Goal: Complete application form: Complete application form

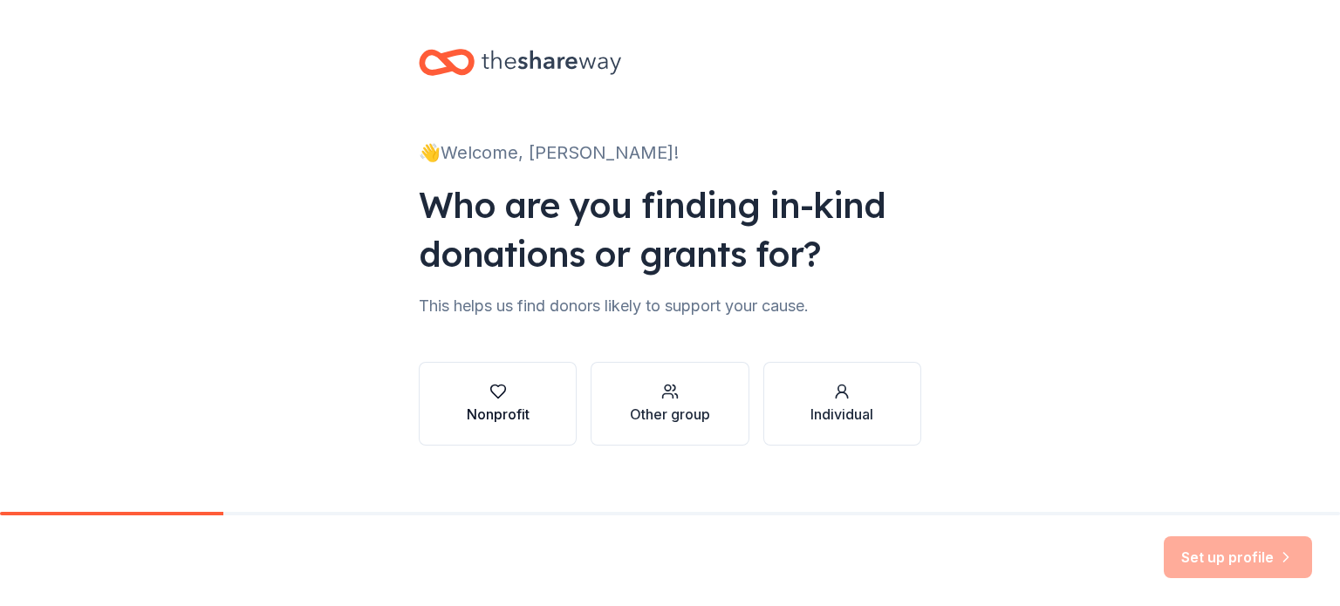
click at [450, 407] on button "Nonprofit" at bounding box center [498, 404] width 158 height 84
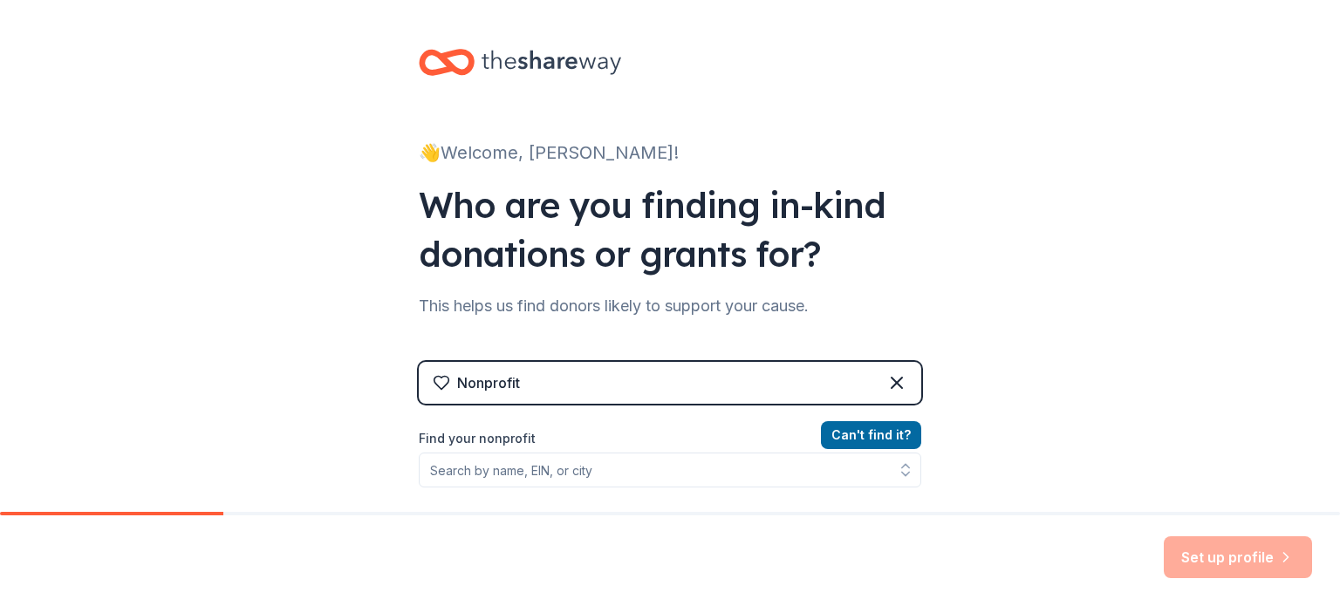
scroll to position [94, 0]
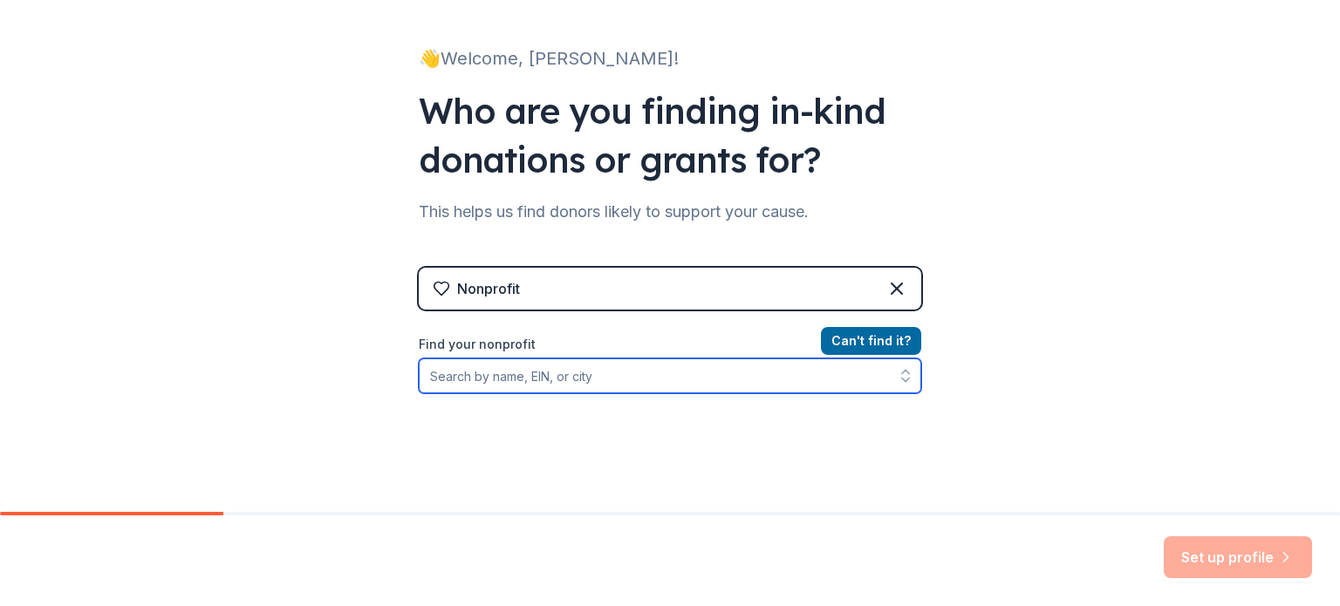
click at [647, 384] on input "Find your nonprofit" at bounding box center [670, 376] width 503 height 35
type input "Songs For Heroes"
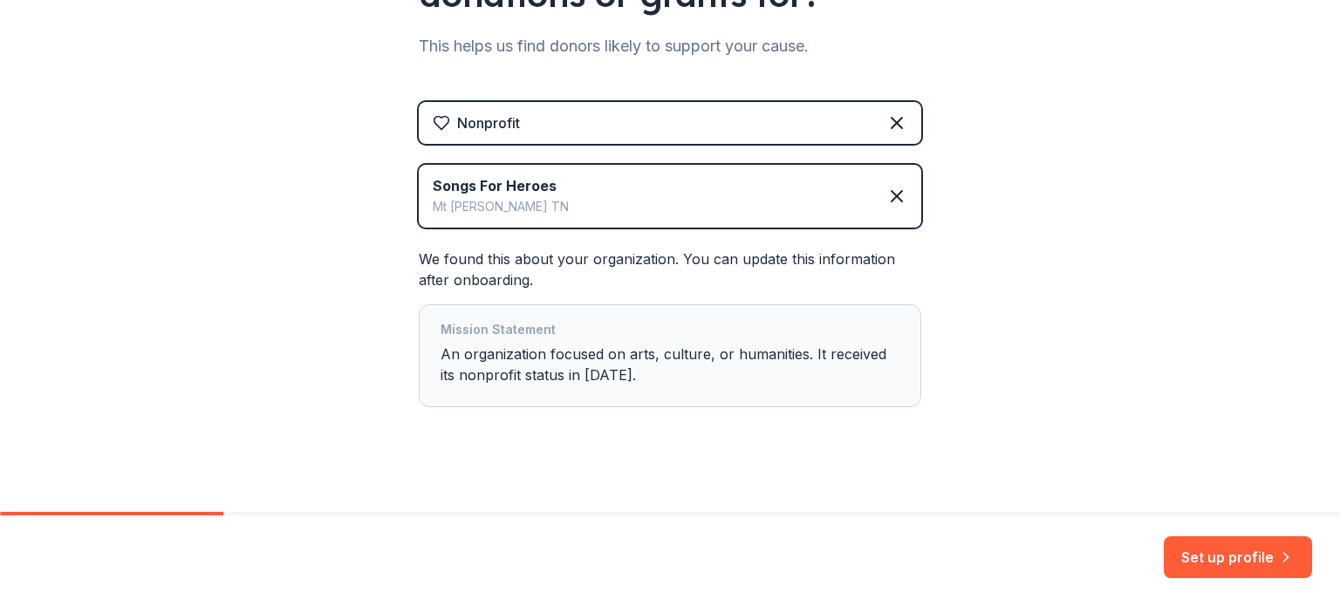
scroll to position [273, 0]
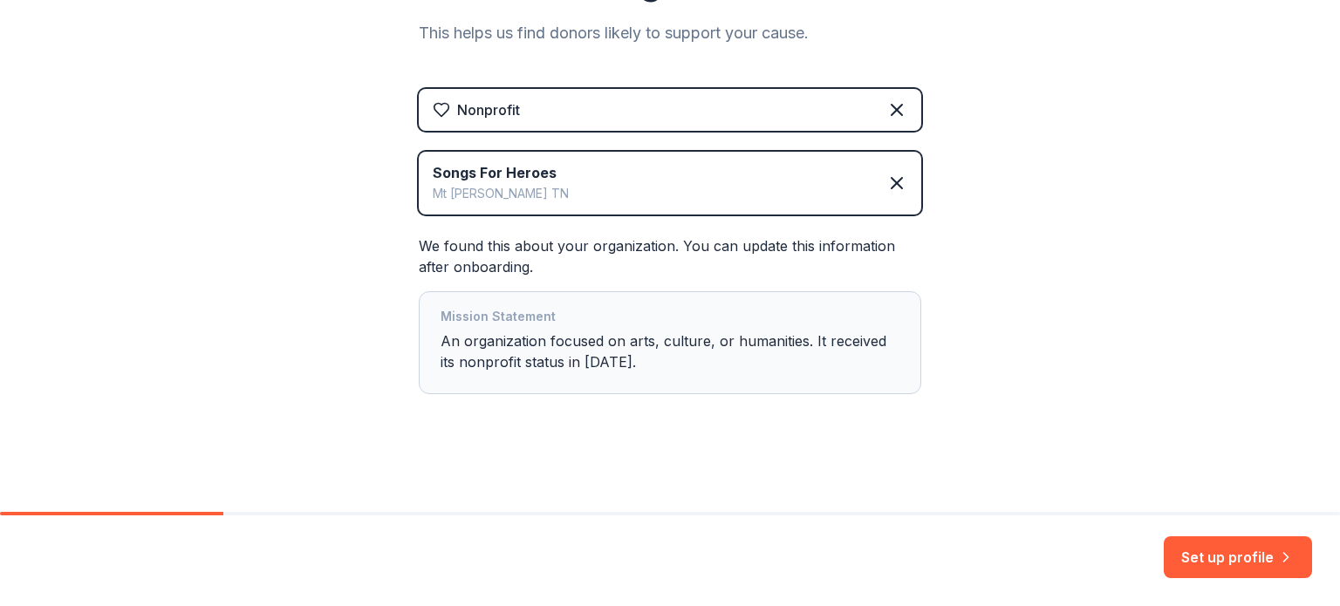
click at [712, 347] on div "Mission Statement An organization focused on arts, culture, or humanities. It r…" at bounding box center [670, 342] width 459 height 73
click at [697, 344] on div "Mission Statement An organization focused on arts, culture, or humanities. It r…" at bounding box center [670, 342] width 459 height 73
click at [1256, 568] on button "Set up profile" at bounding box center [1238, 558] width 148 height 42
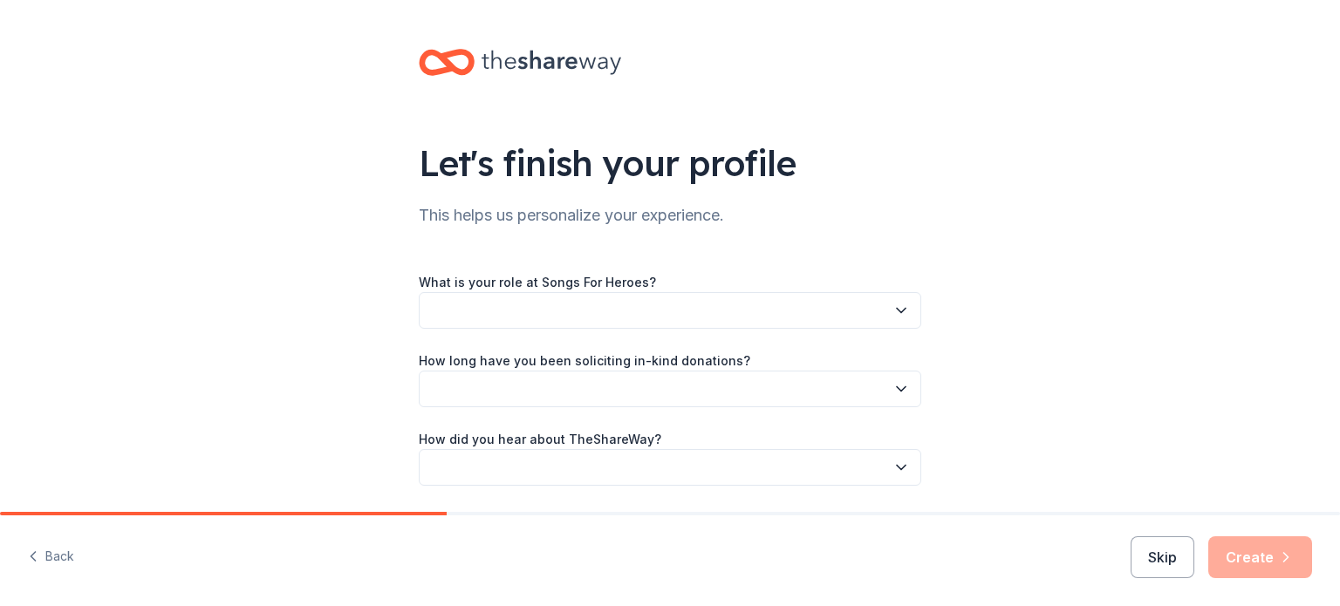
click at [893, 305] on icon "button" at bounding box center [900, 310] width 17 height 17
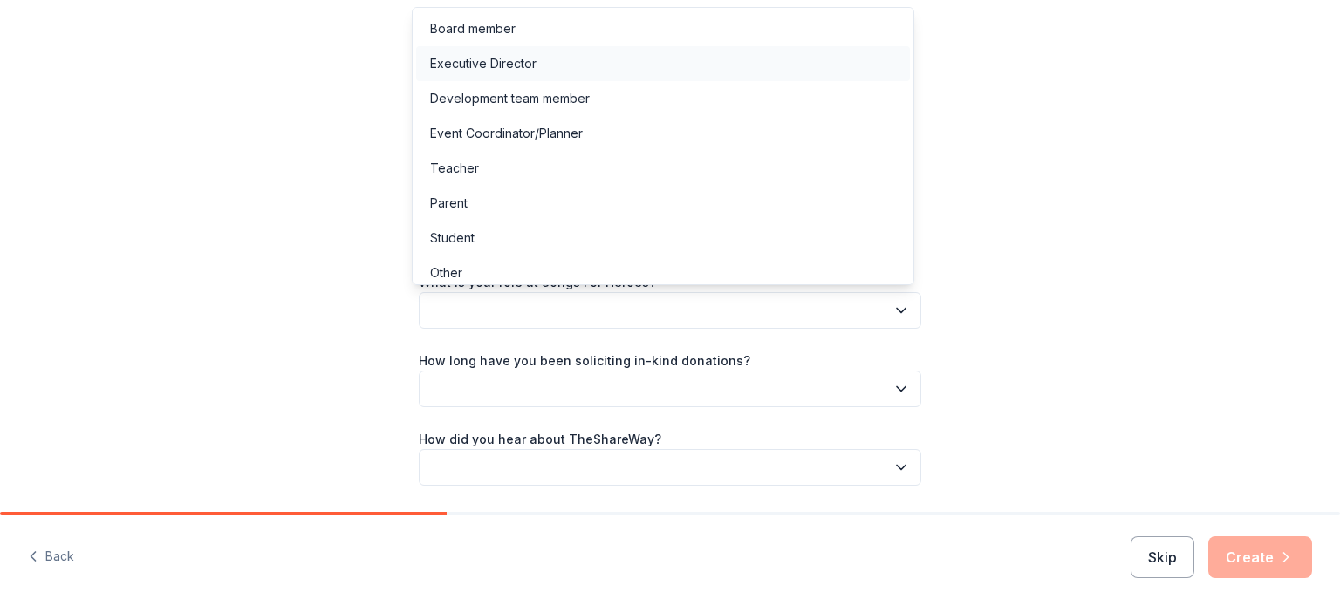
click at [505, 72] on div "Executive Director" at bounding box center [483, 63] width 106 height 21
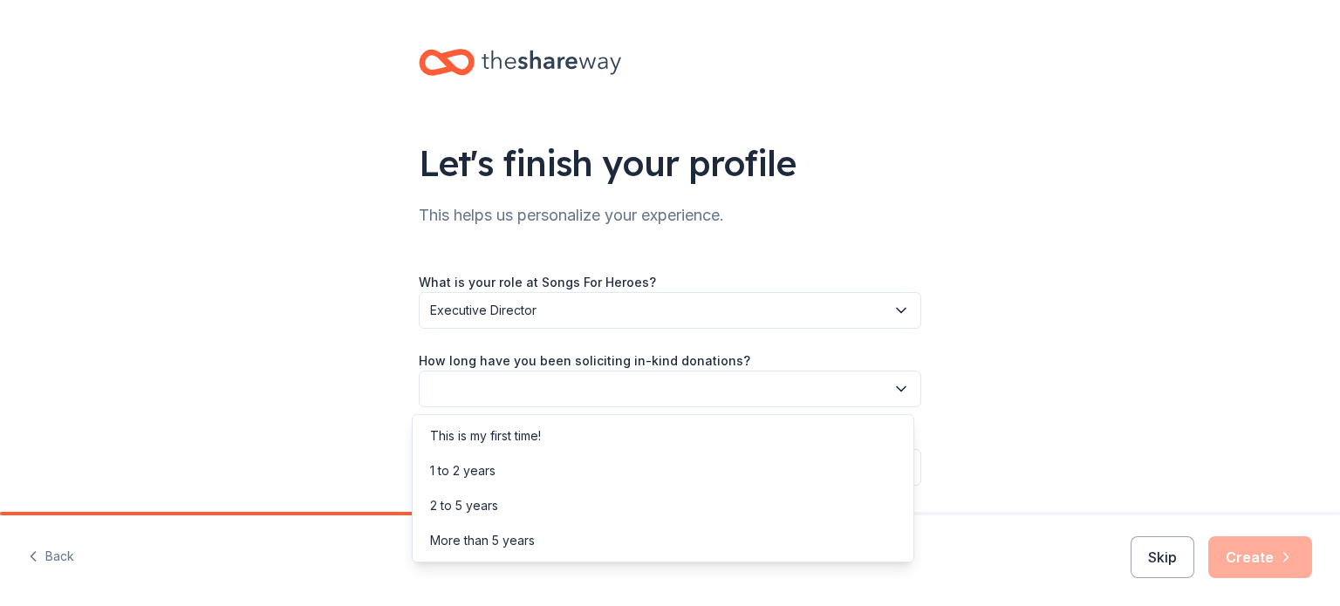
click at [576, 382] on button "button" at bounding box center [670, 389] width 503 height 37
click at [478, 464] on div "1 to 2 years" at bounding box center [462, 471] width 65 height 21
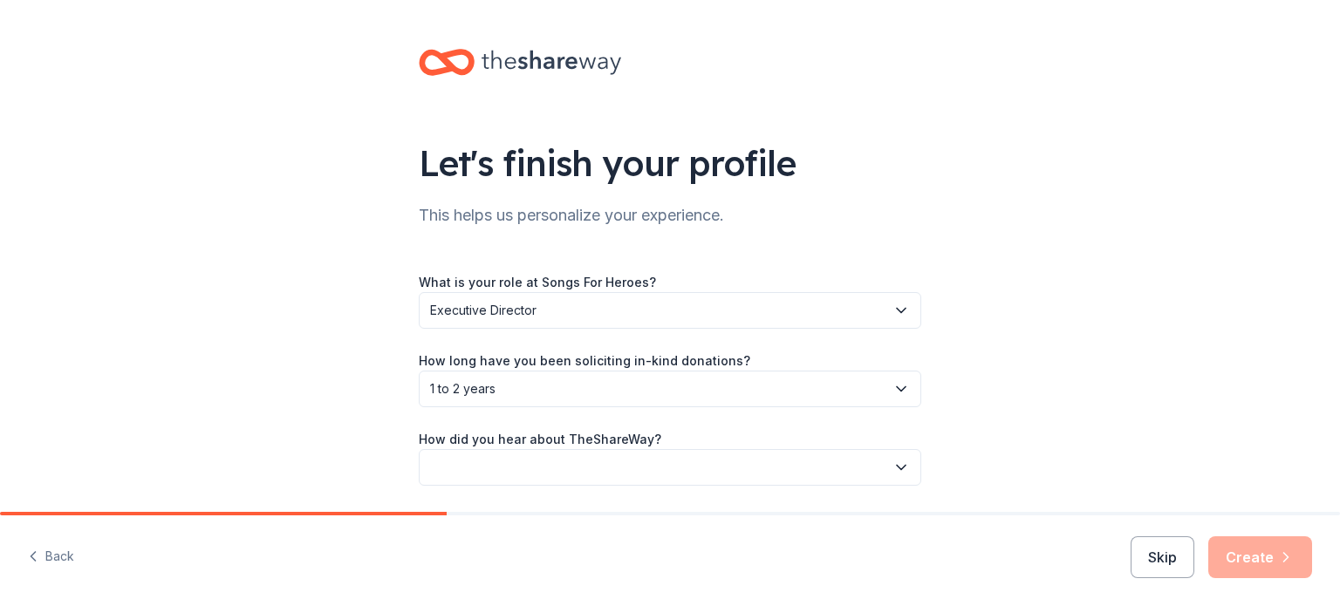
scroll to position [57, 0]
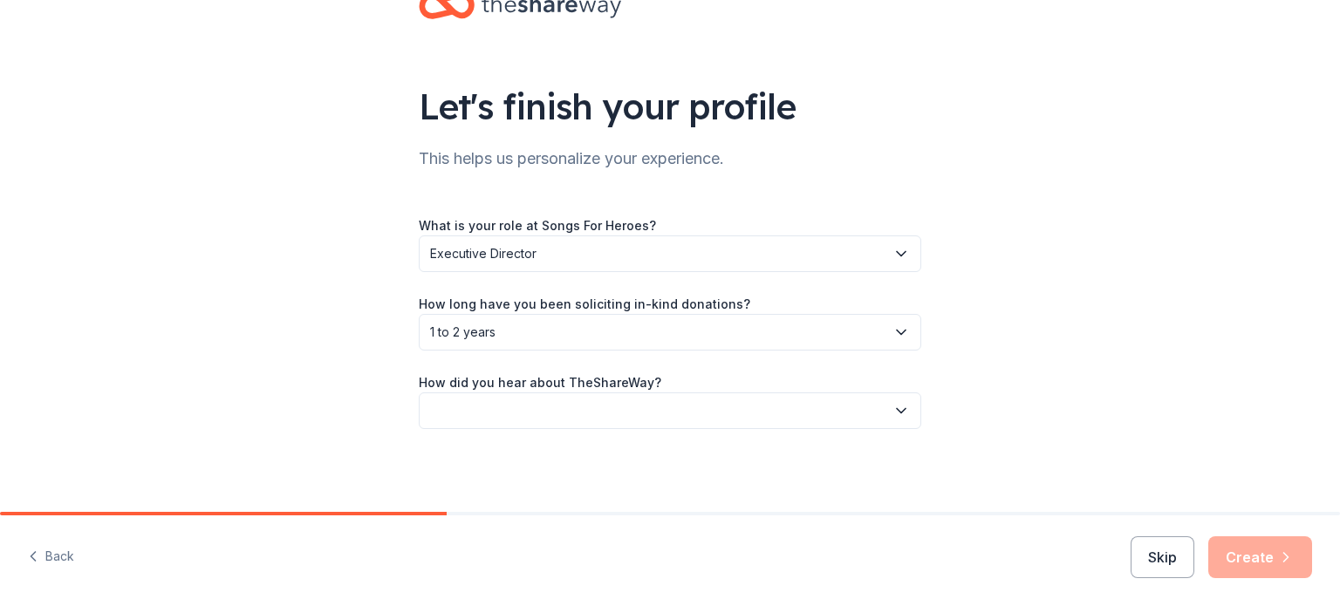
click at [889, 425] on button "button" at bounding box center [670, 411] width 503 height 37
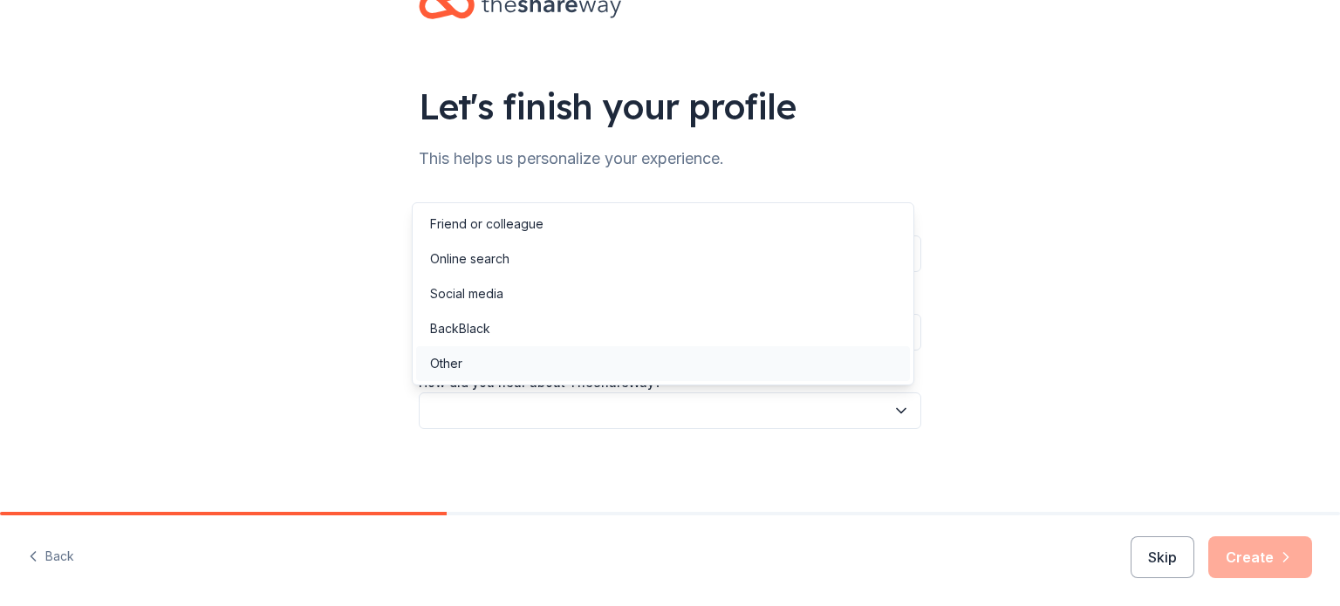
click at [454, 359] on div "Other" at bounding box center [446, 363] width 32 height 21
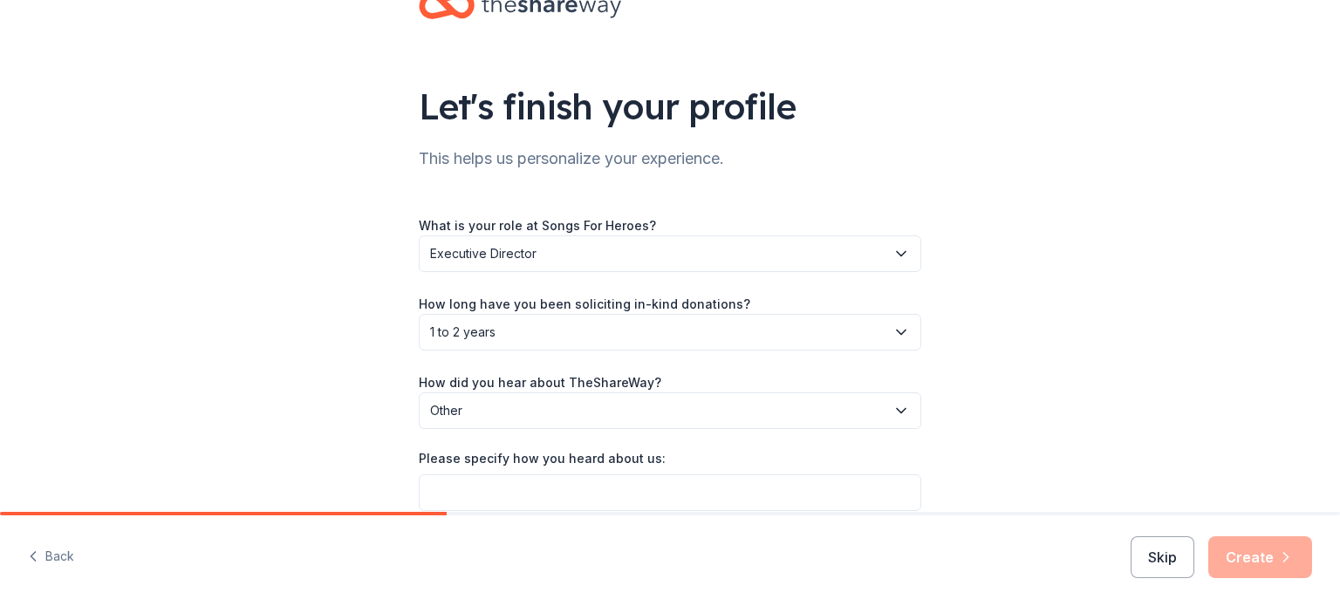
scroll to position [139, 0]
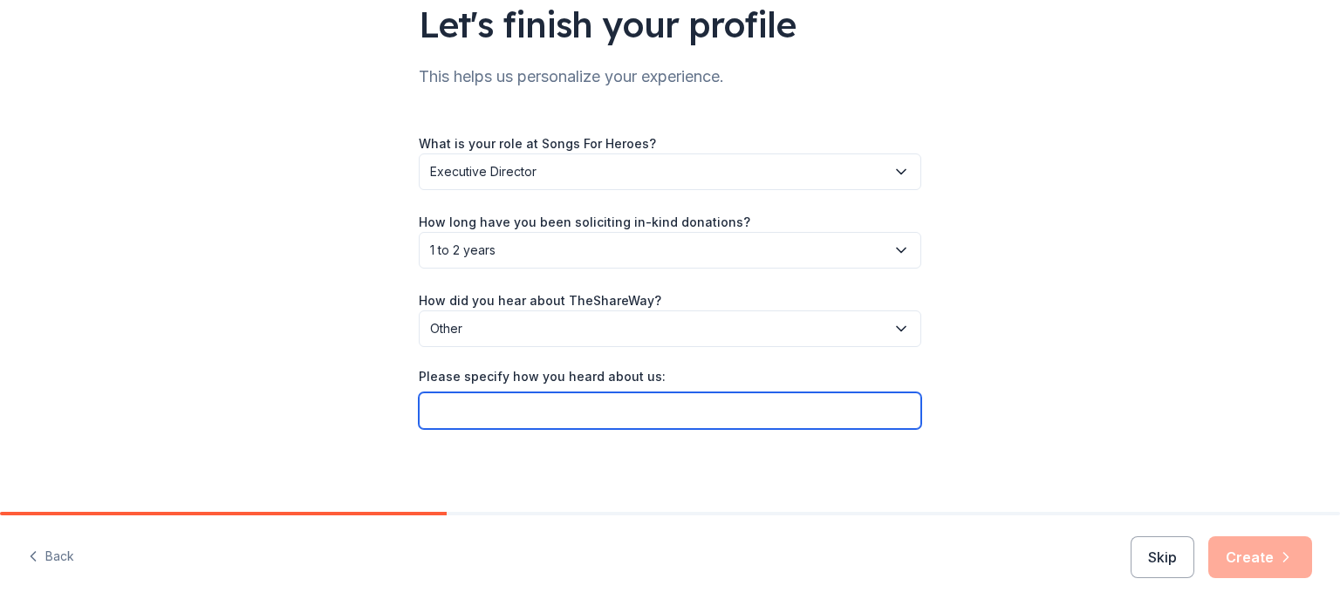
click at [689, 414] on input "Please specify how you heard about us:" at bounding box center [670, 411] width 503 height 37
type input "S"
type input "s"
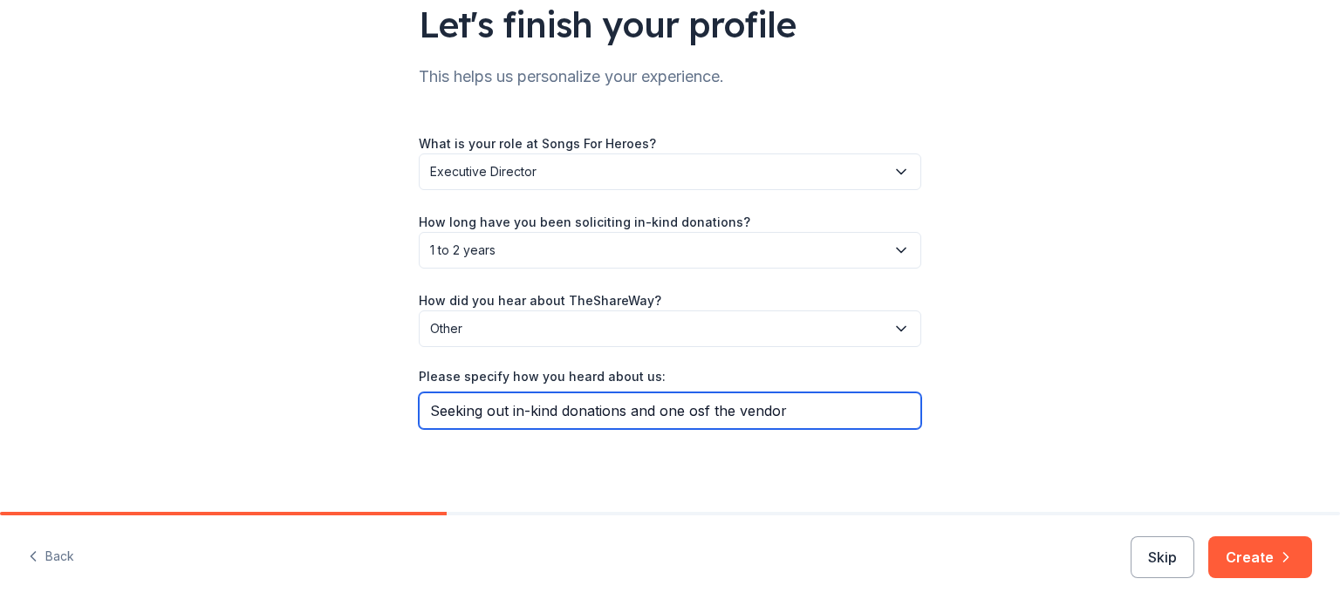
click at [689, 414] on input "Seeking out in-kind donations and one osf the vendor" at bounding box center [670, 411] width 503 height 37
type input "Seeking out in-kind donations and one of the vendors had this on their site"
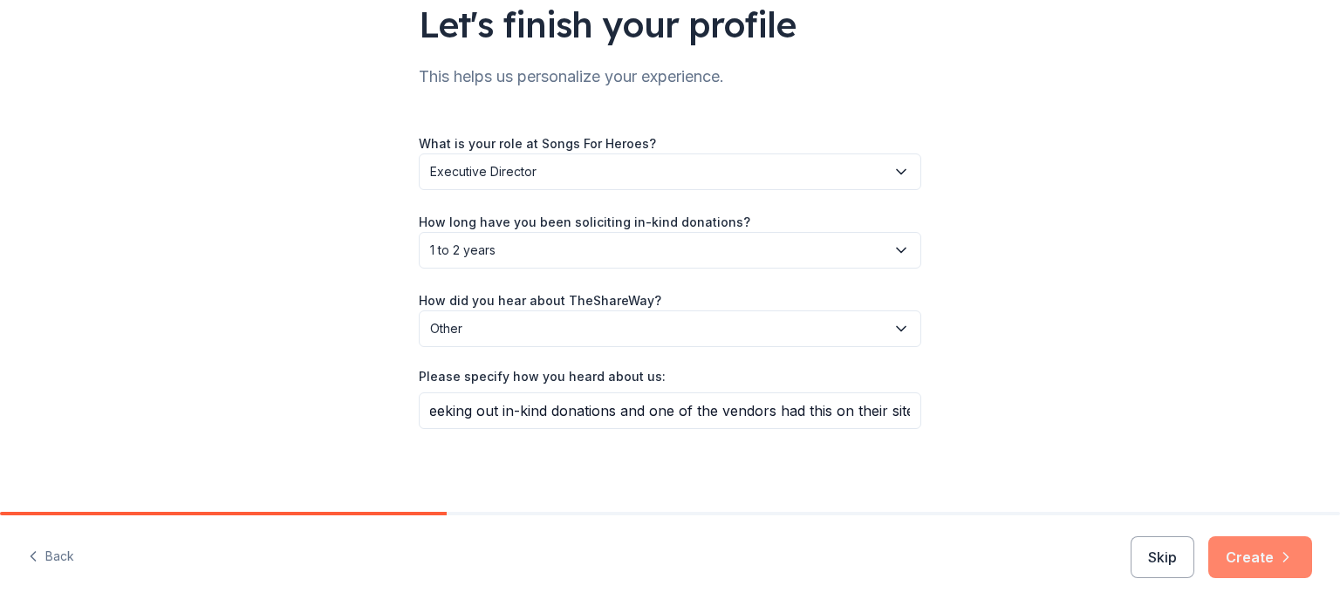
click at [1240, 544] on button "Create" at bounding box center [1260, 558] width 104 height 42
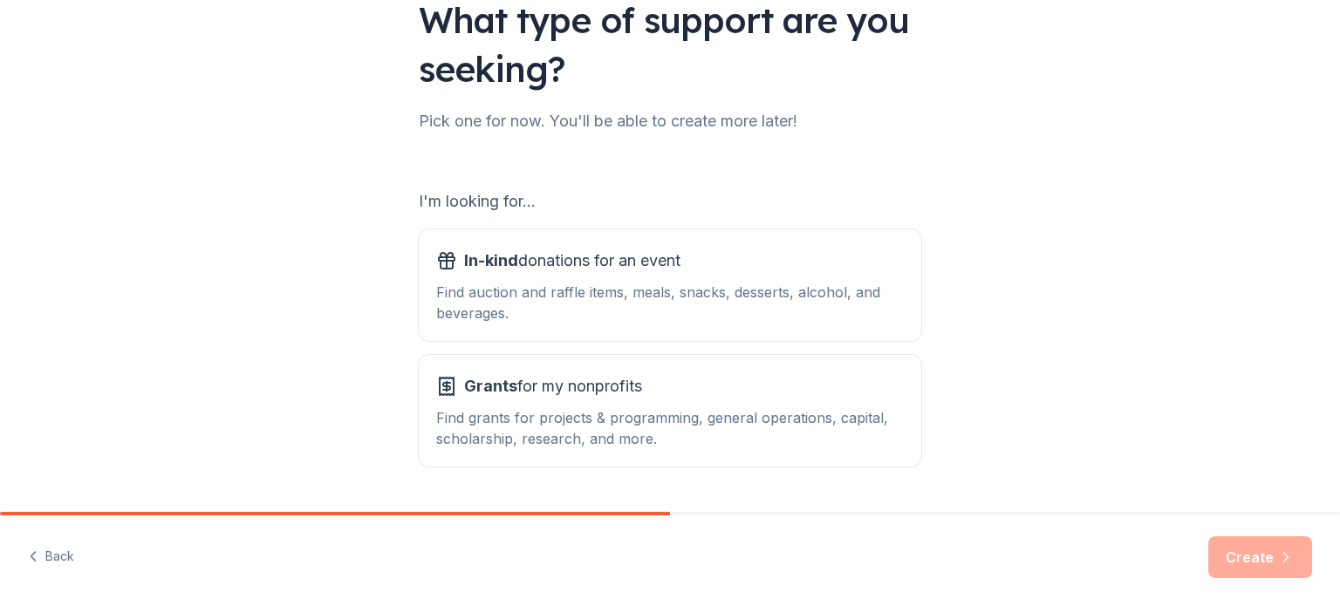
scroll to position [149, 0]
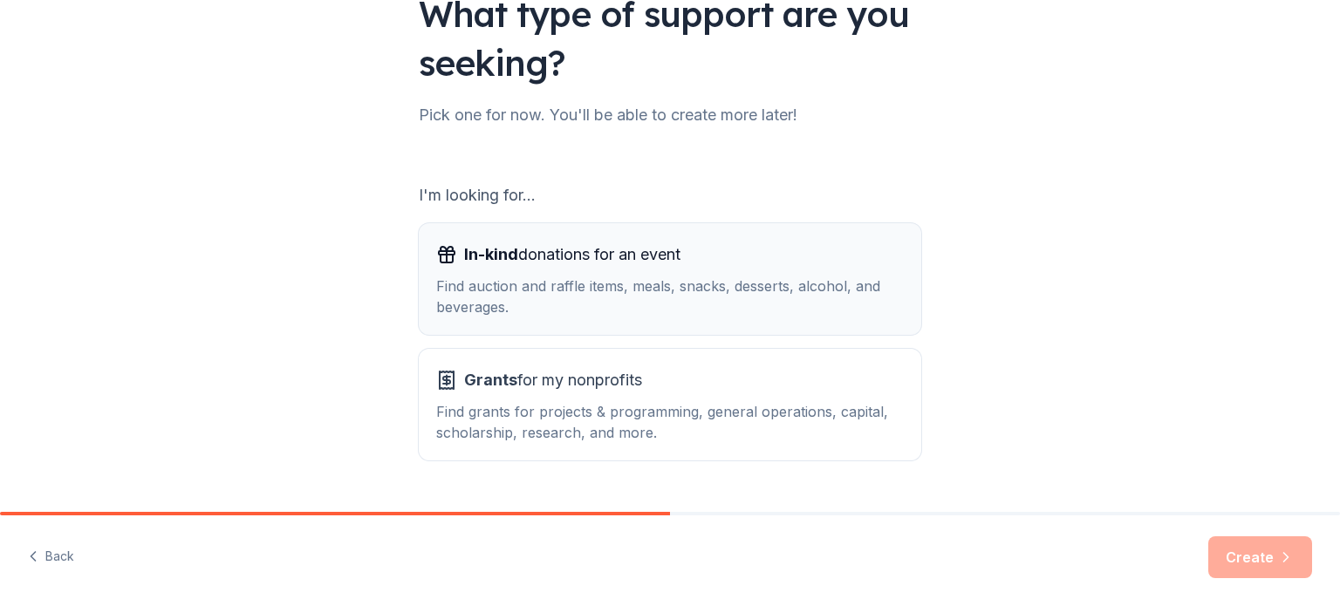
click at [749, 304] on div "Find auction and raffle items, meals, snacks, desserts, alcohol, and beverages." at bounding box center [670, 297] width 468 height 42
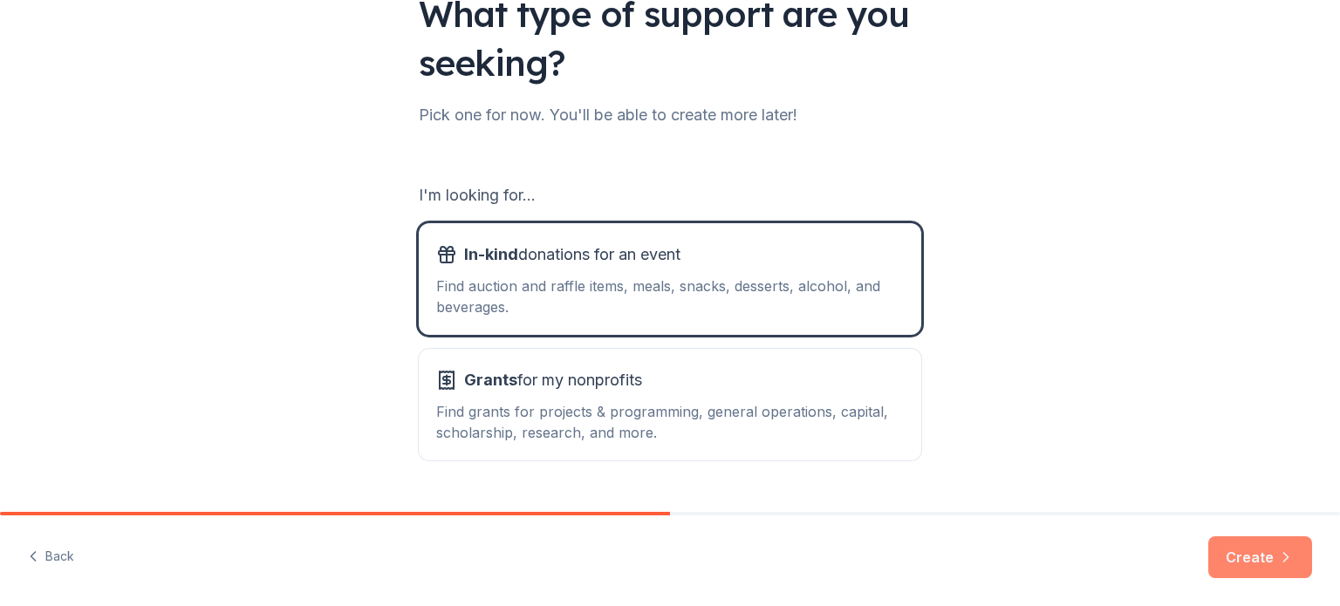
click at [1256, 550] on button "Create" at bounding box center [1260, 558] width 104 height 42
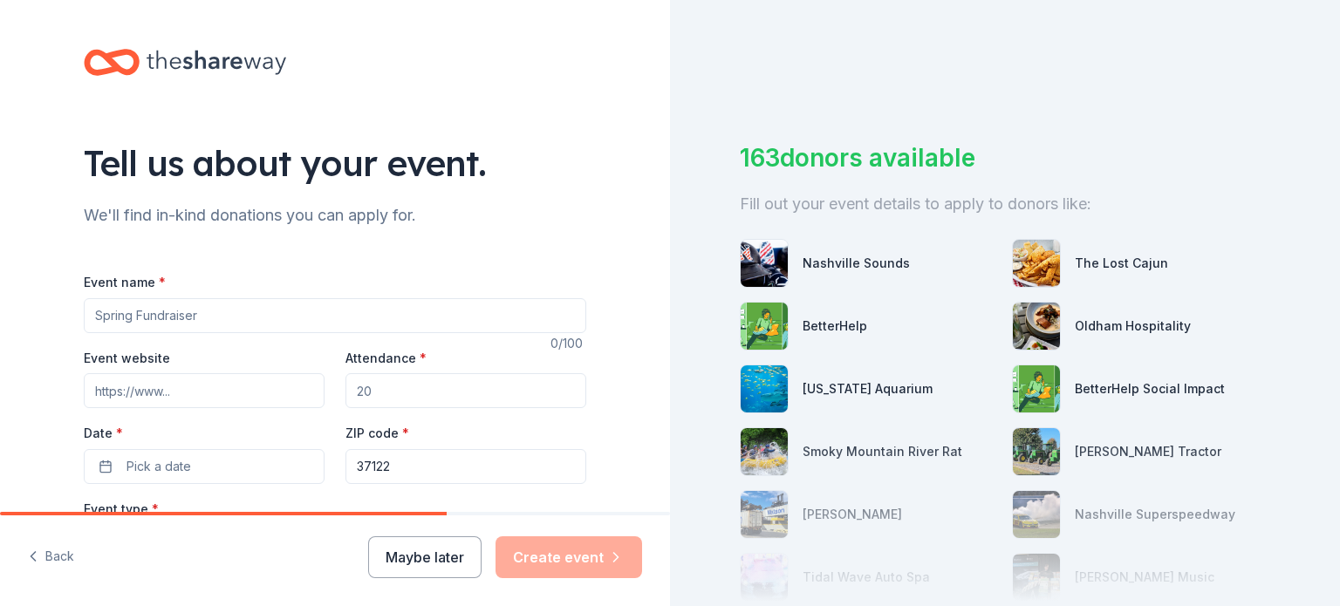
click at [419, 325] on input "Event name *" at bounding box center [335, 315] width 503 height 35
type input "Songs For Heroes 2025"
click at [244, 386] on input "Event website" at bounding box center [204, 390] width 241 height 35
paste input "https://www.songsforheroes.org/sfh/2025"
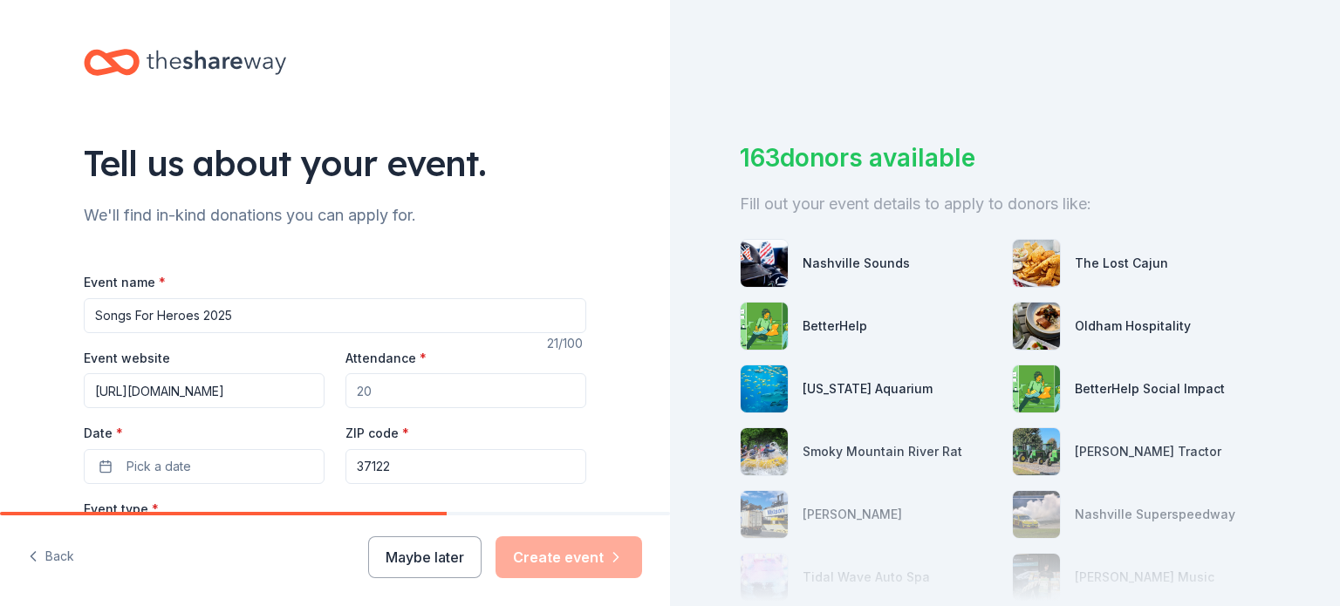
type input "https://www.songsforheroes.org/sfh/2025"
click at [440, 400] on input "Attendance *" at bounding box center [465, 390] width 241 height 35
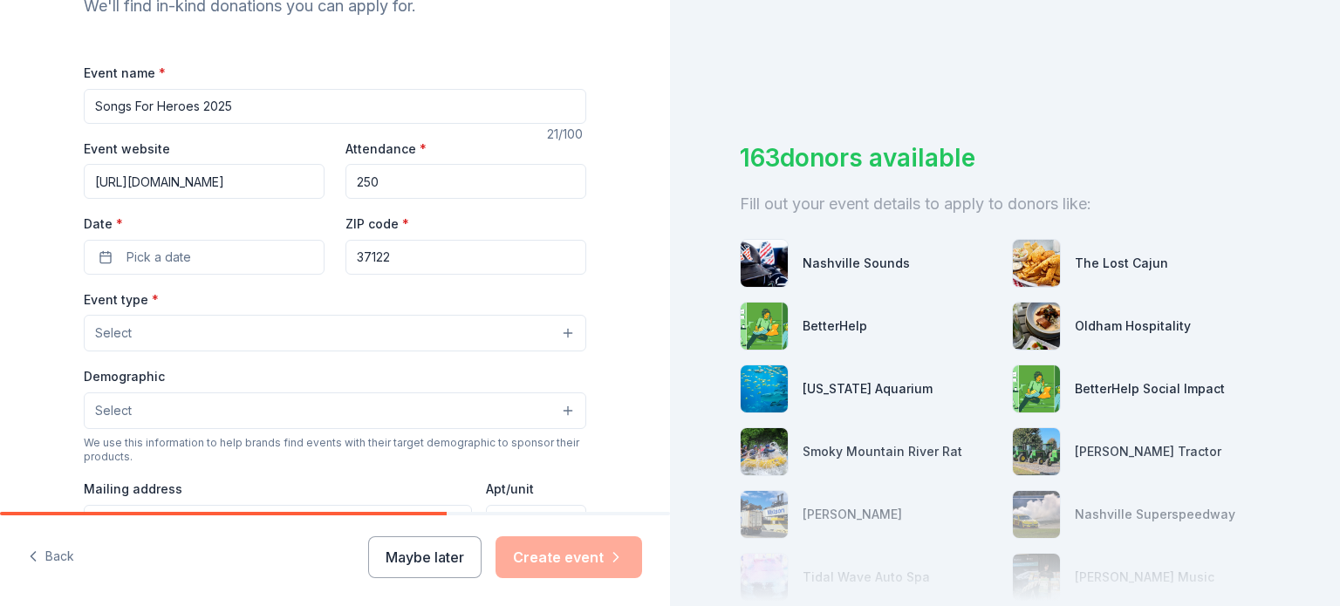
scroll to position [212, 0]
type input "200"
click at [243, 248] on button "Pick a date" at bounding box center [204, 254] width 241 height 35
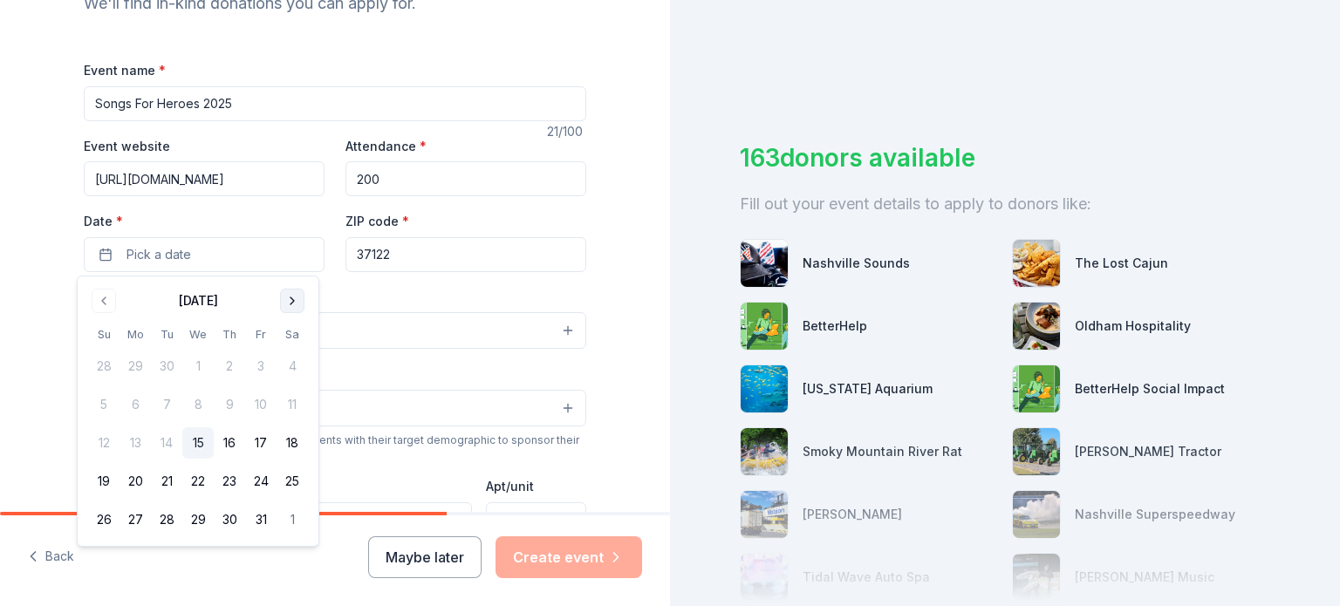
click at [284, 306] on button "Go to next month" at bounding box center [292, 301] width 24 height 24
click at [286, 400] on button "8" at bounding box center [292, 404] width 31 height 31
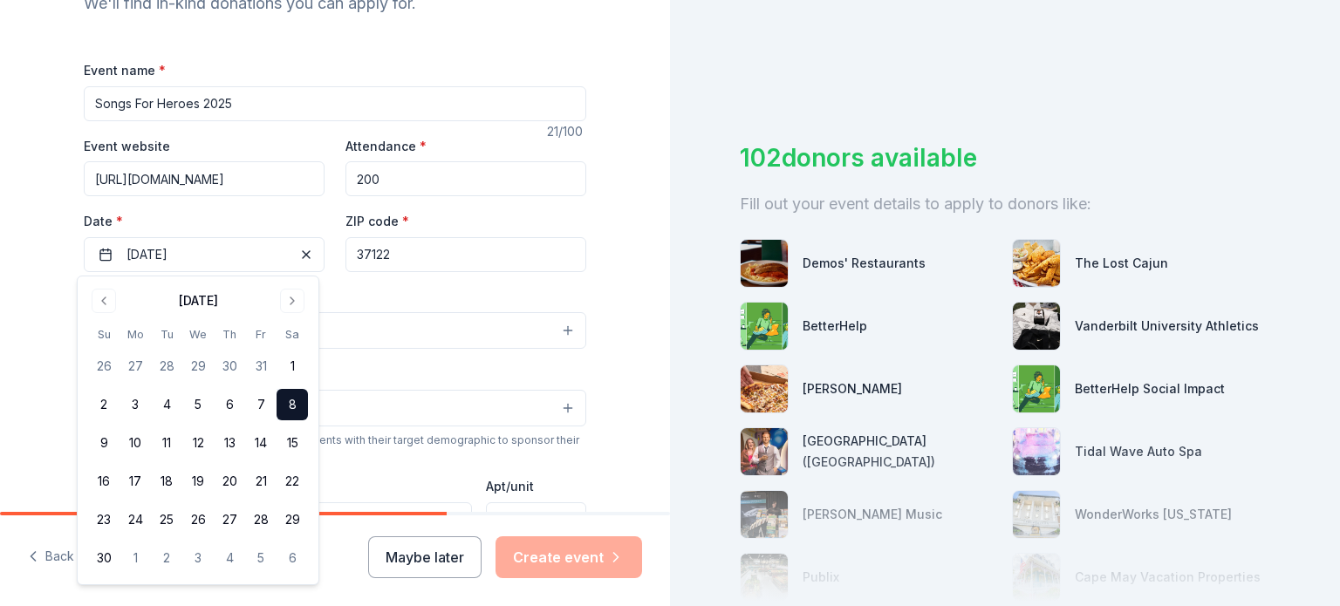
click at [416, 286] on div "Event type * Select" at bounding box center [335, 318] width 503 height 64
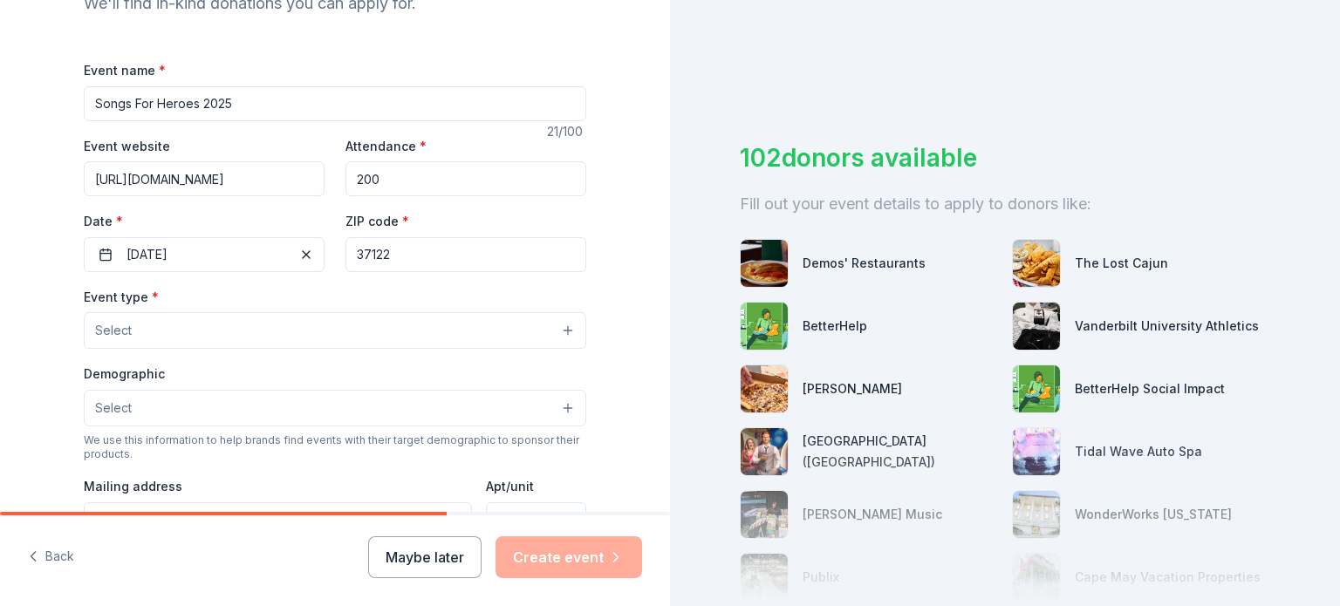
click at [338, 326] on button "Select" at bounding box center [335, 330] width 503 height 37
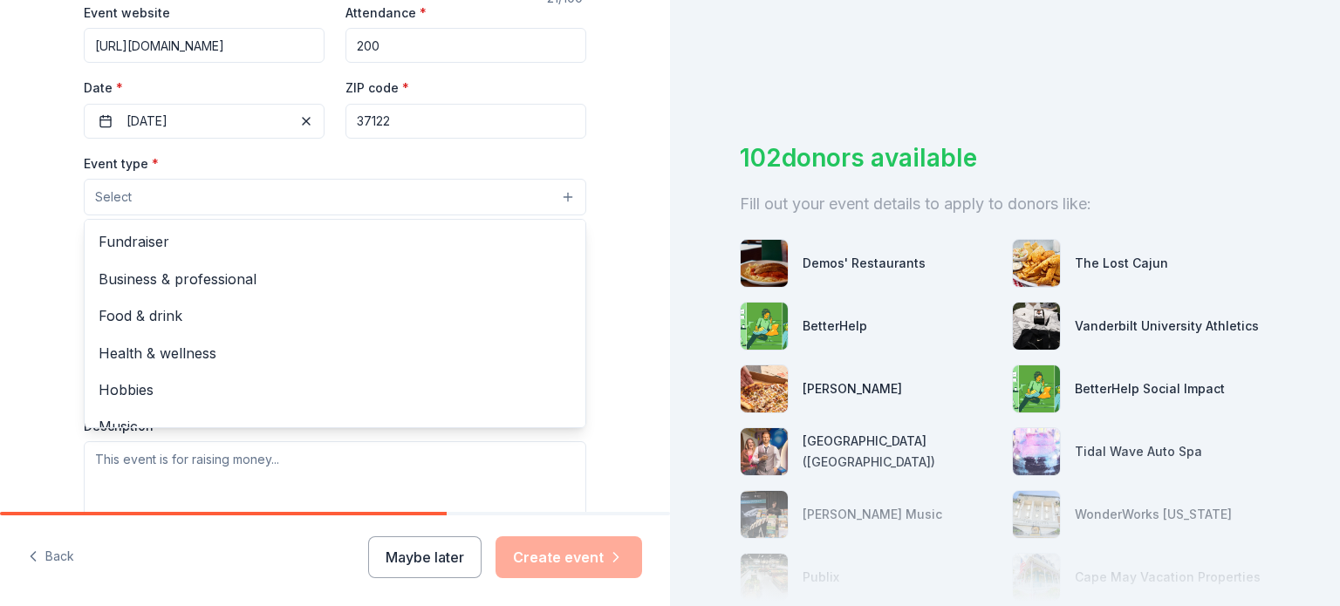
scroll to position [58, 0]
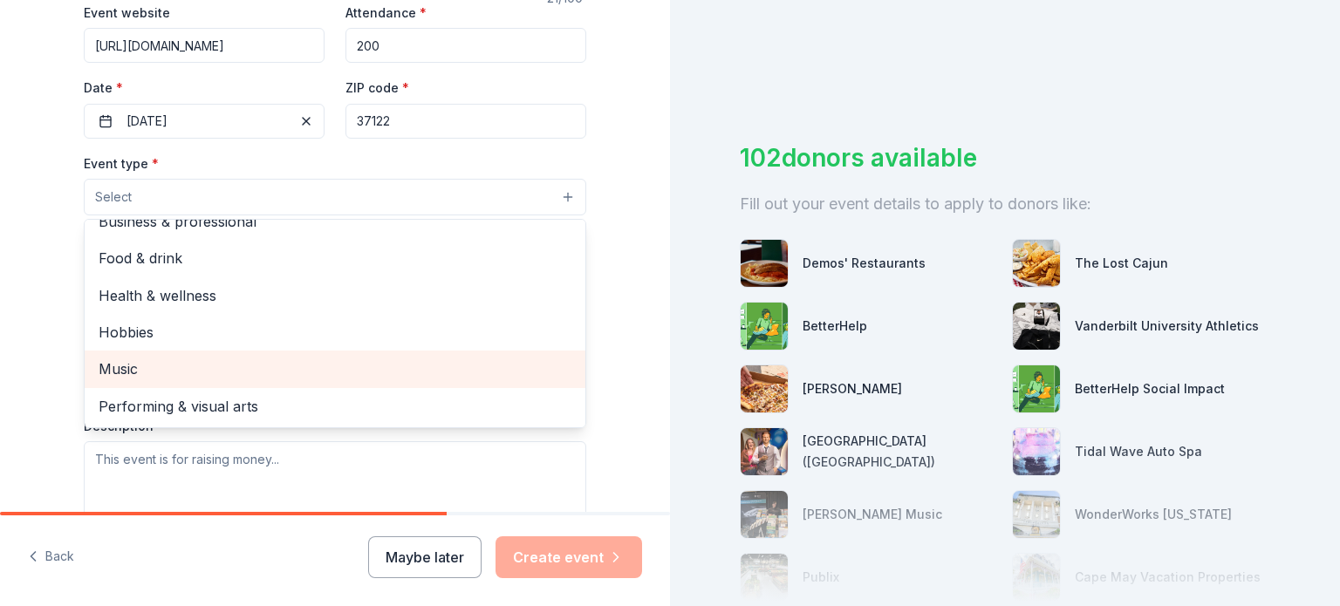
click at [174, 377] on span "Music" at bounding box center [335, 369] width 473 height 23
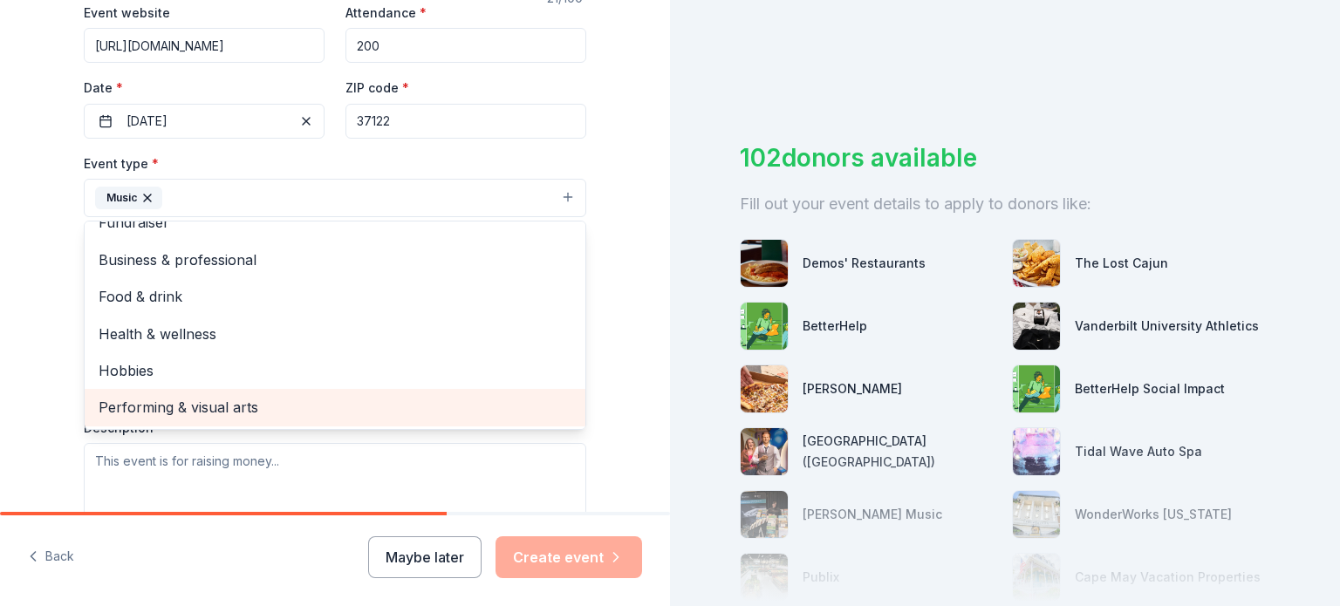
click at [290, 399] on span "Performing & visual arts" at bounding box center [335, 407] width 473 height 23
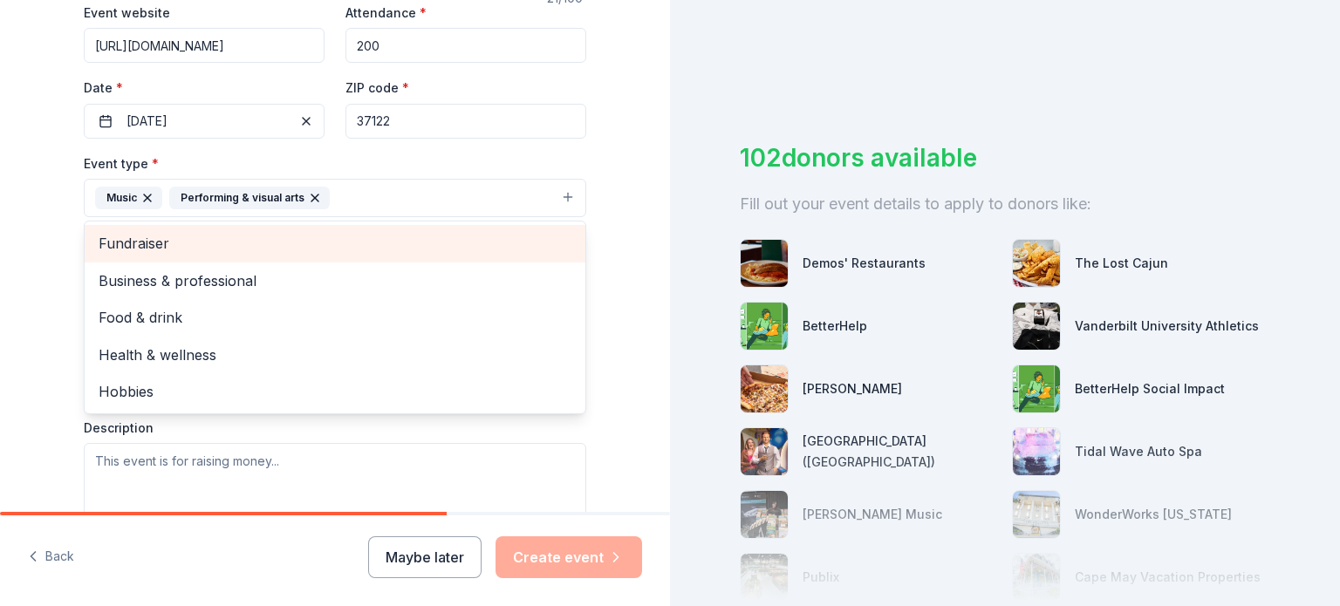
click at [308, 243] on span "Fundraiser" at bounding box center [335, 243] width 473 height 23
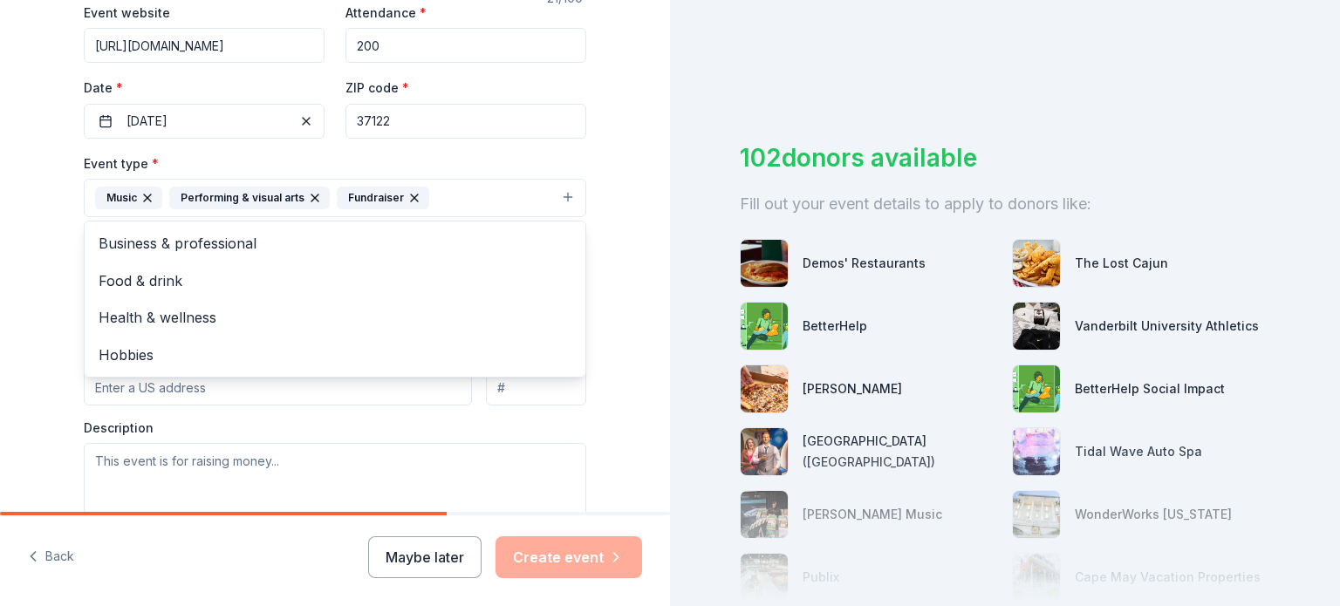
click at [14, 261] on div "Tell us about your event. We'll find in-kind donations you can apply for. Event…" at bounding box center [335, 236] width 670 height 1163
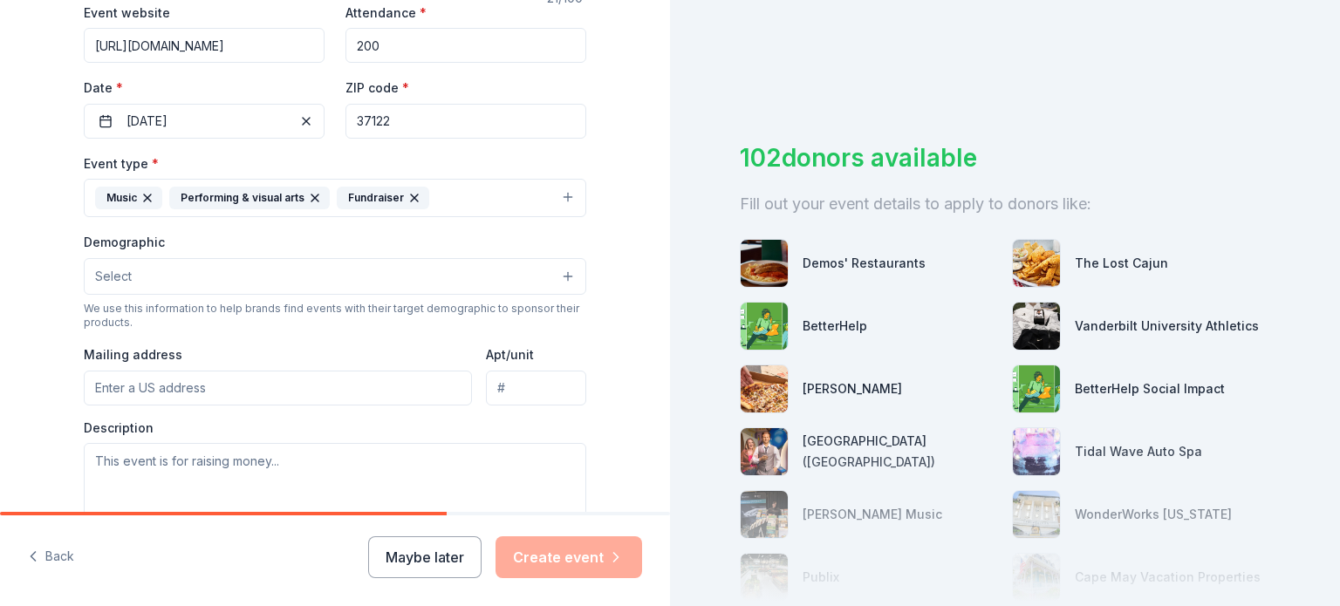
click at [148, 281] on button "Select" at bounding box center [335, 276] width 503 height 37
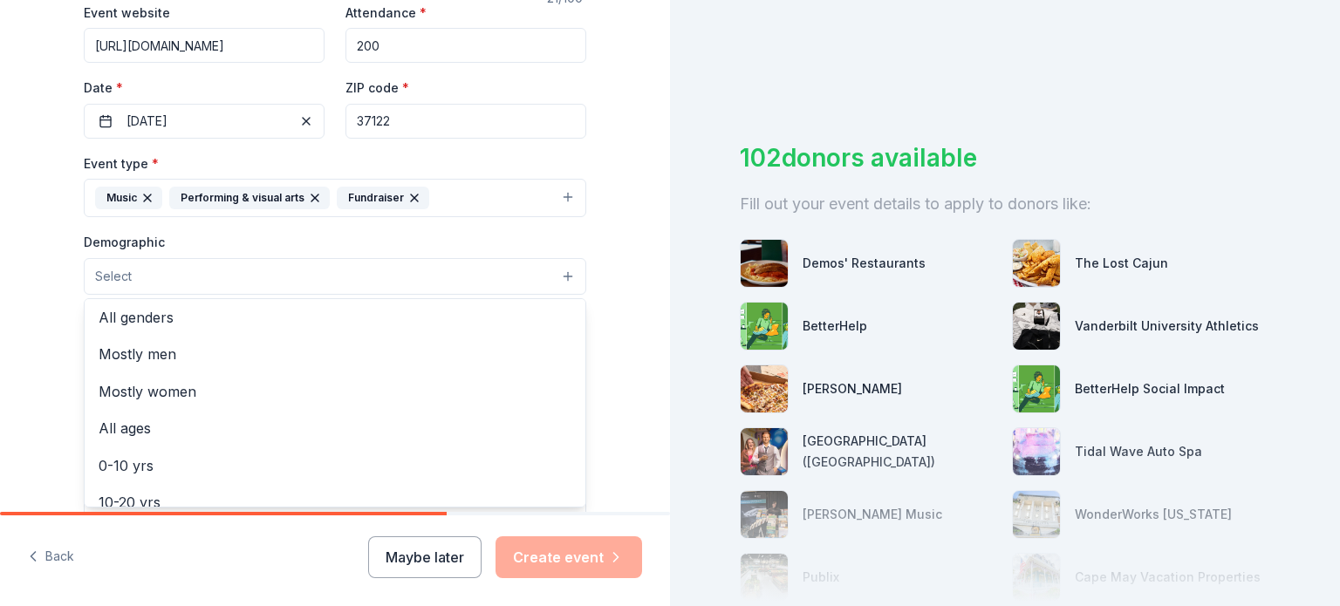
scroll to position [6, 0]
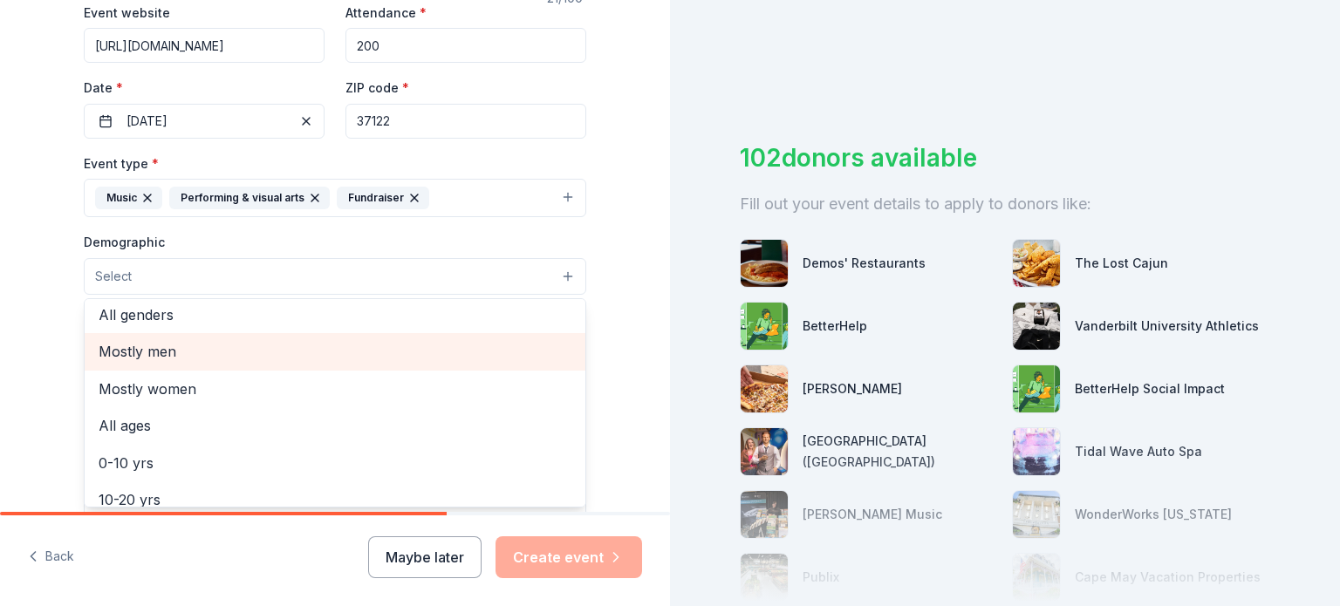
click at [139, 358] on span "Mostly men" at bounding box center [335, 351] width 473 height 23
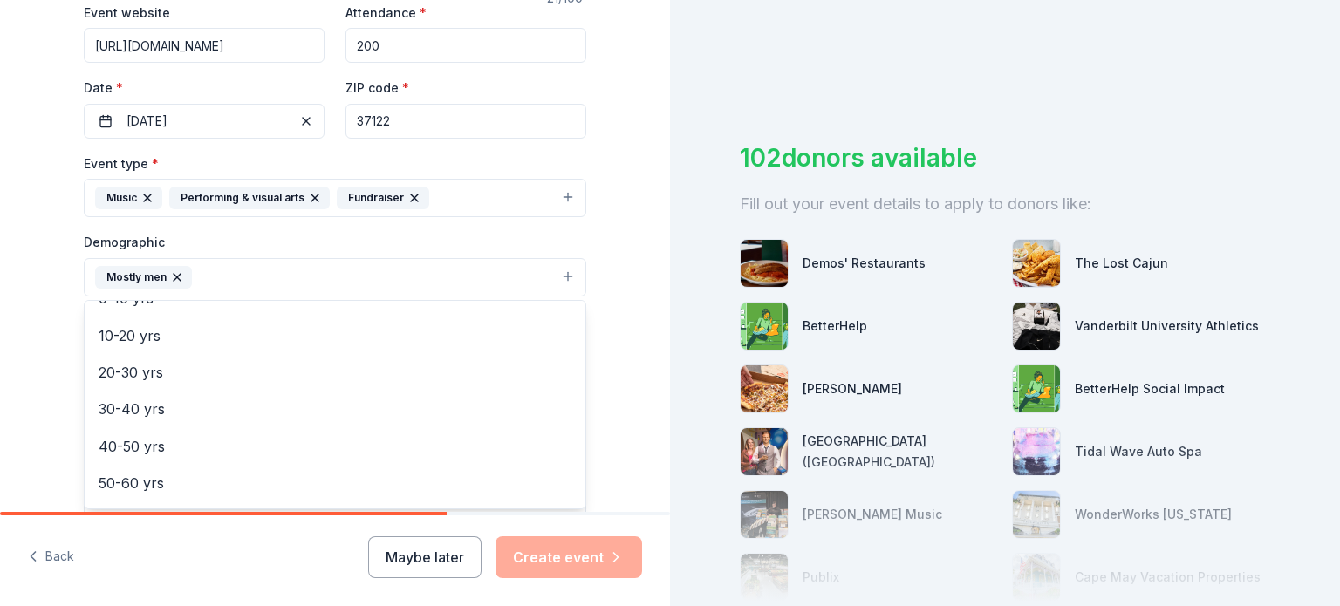
scroll to position [139, 0]
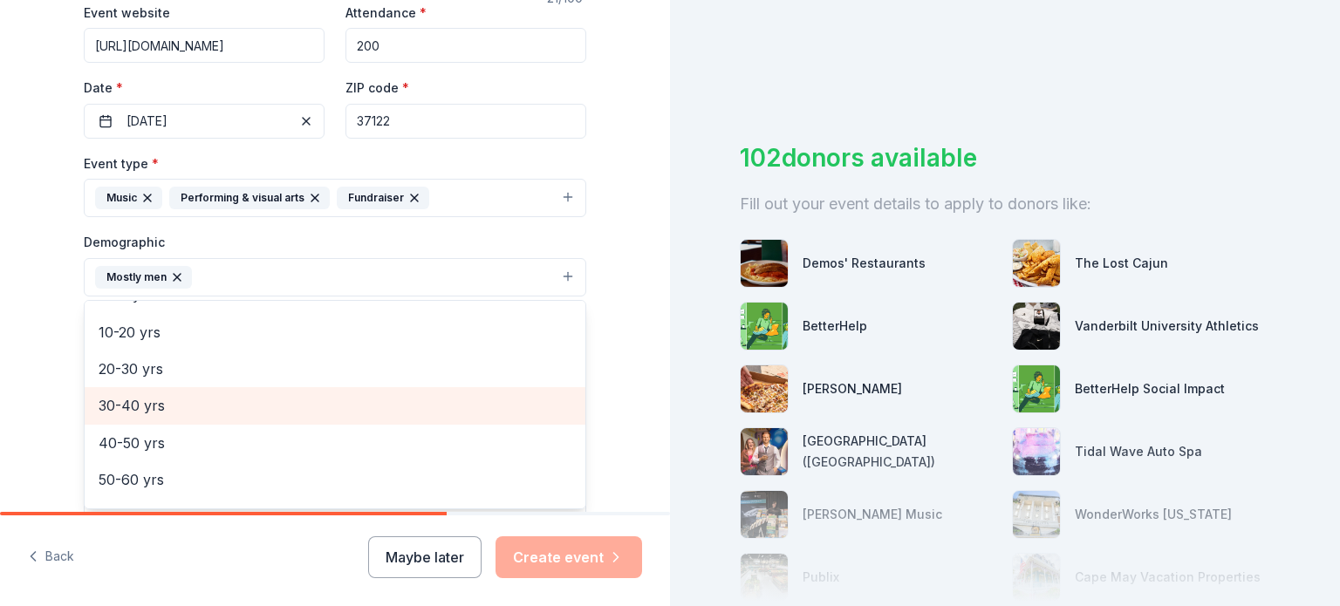
click at [208, 412] on span "30-40 yrs" at bounding box center [335, 405] width 473 height 23
click at [190, 407] on span "40-50 yrs" at bounding box center [335, 405] width 473 height 23
click at [190, 407] on span "50-60 yrs" at bounding box center [335, 405] width 473 height 23
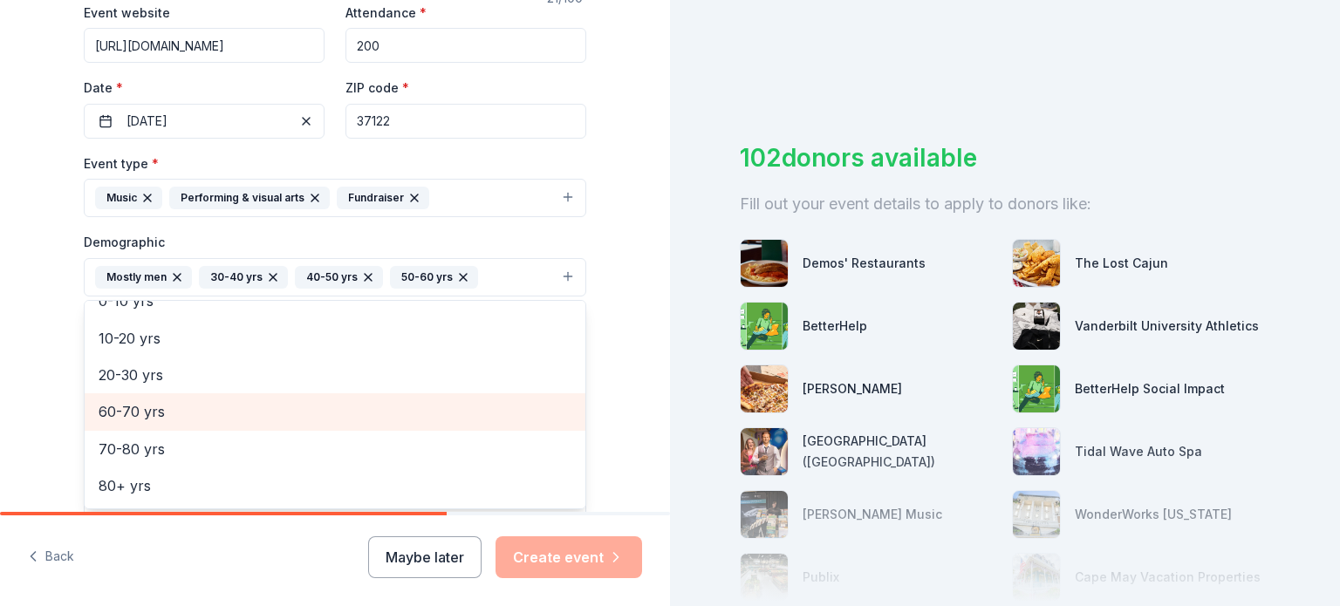
scroll to position [132, 0]
click at [107, 405] on span "60-70 yrs" at bounding box center [335, 412] width 473 height 23
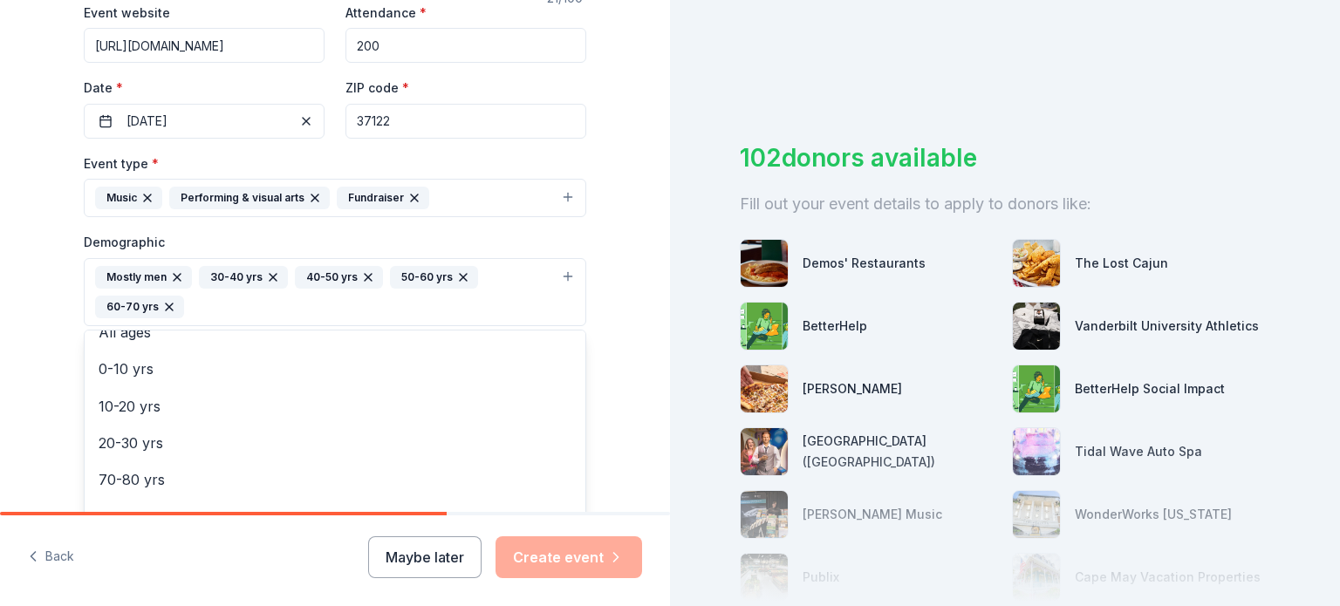
click at [17, 391] on div "Tell us about your event. We'll find in-kind donations you can apply for. Event…" at bounding box center [335, 252] width 670 height 1194
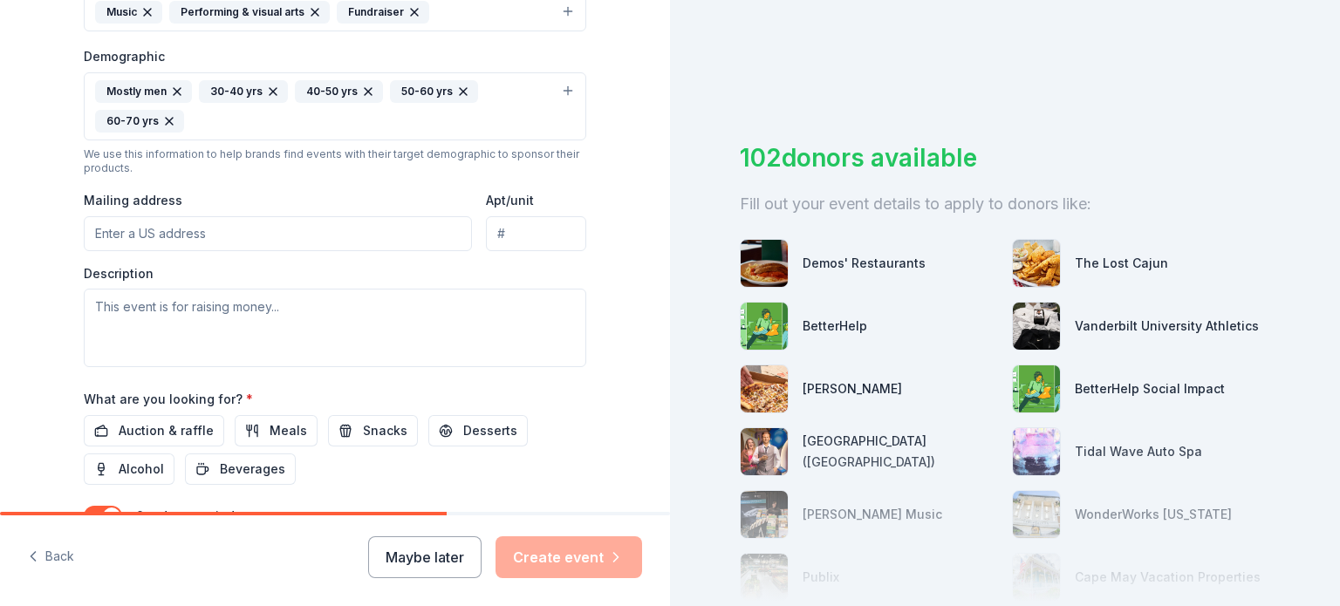
scroll to position [556, 0]
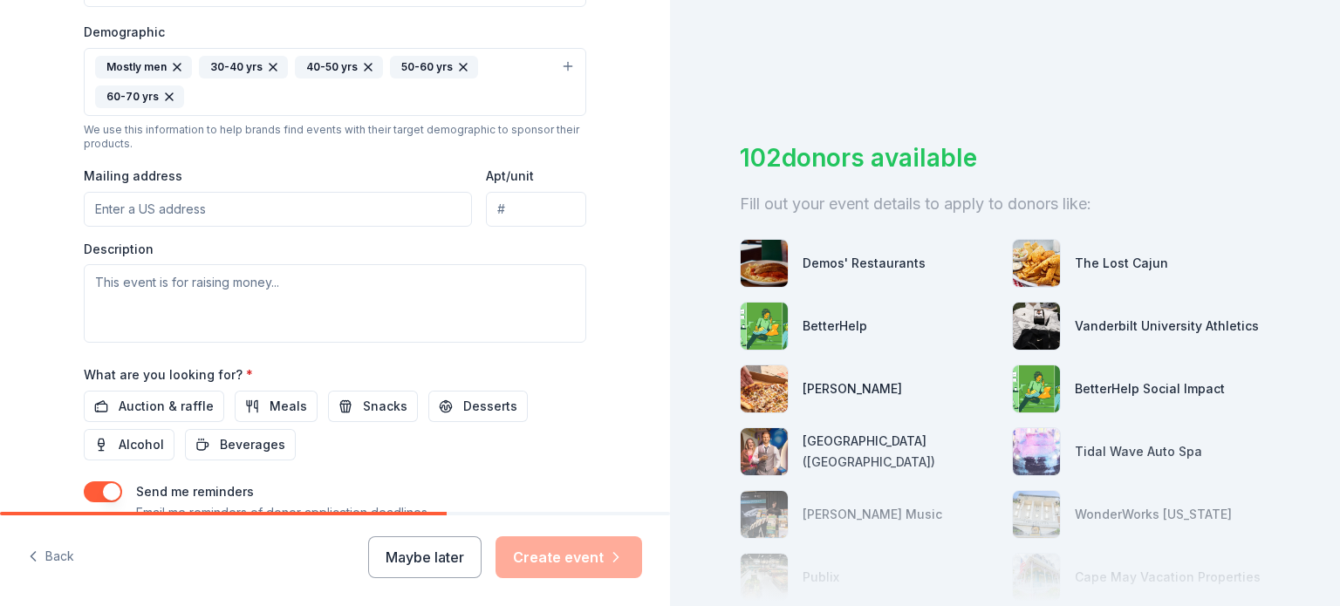
click at [287, 207] on input "Mailing address" at bounding box center [278, 209] width 388 height 35
type input "651 S Mt. Juliet Rd #1054"
click at [513, 195] on input "Apt/unit" at bounding box center [536, 209] width 100 height 35
type input "1054"
click at [352, 198] on input "651 S Mt. Juliet Rd #1054" at bounding box center [278, 209] width 388 height 35
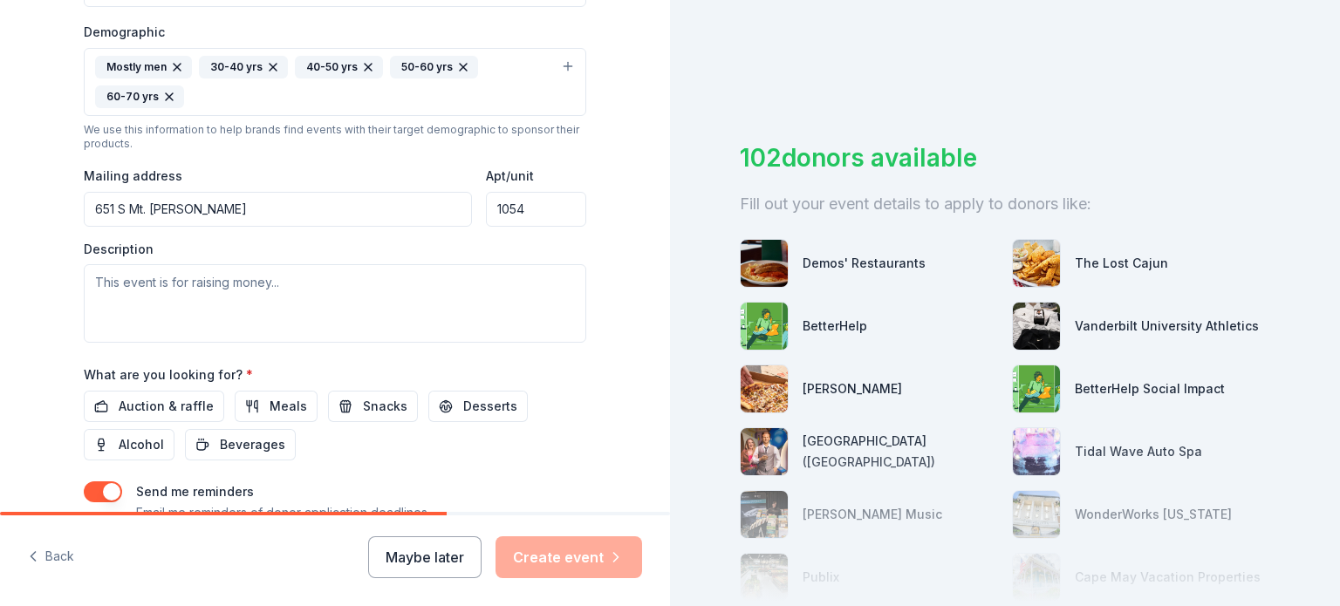
click at [41, 240] on div "Tell us about your event. We'll find in-kind donations you can apply for. Event…" at bounding box center [335, 41] width 670 height 1194
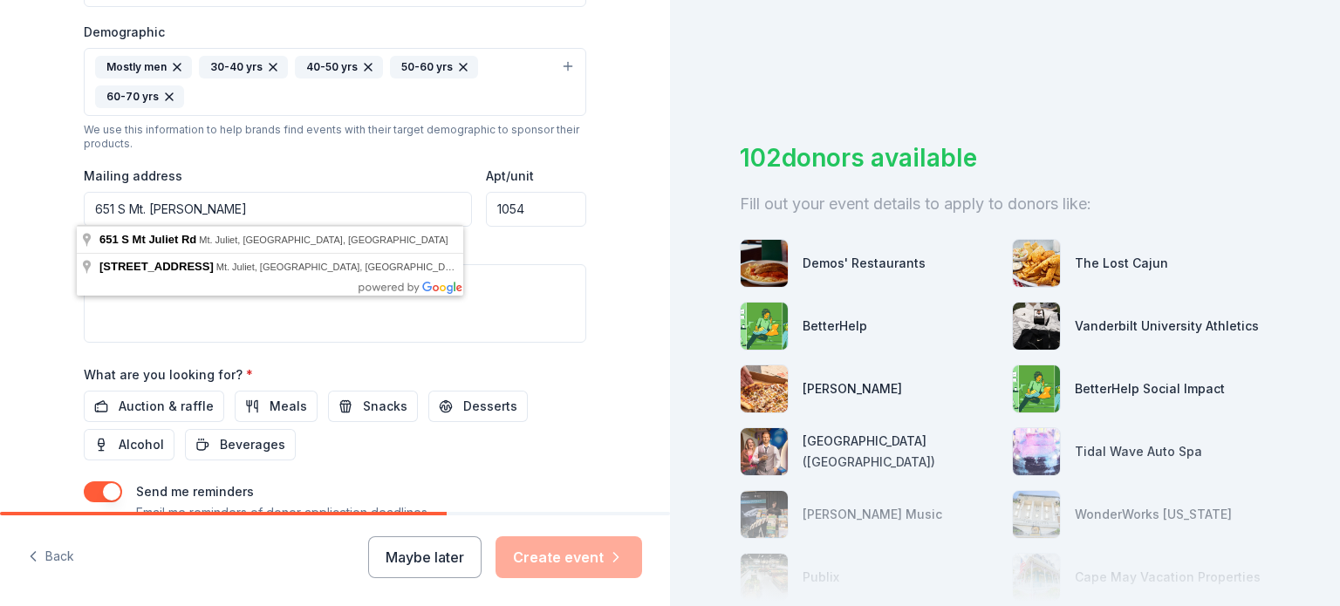
click at [176, 211] on input "651 S Mt. Juliet Rd" at bounding box center [278, 209] width 388 height 35
type input "651 South Mount Juliet Road, Mt. Juliet, TN, 37122"
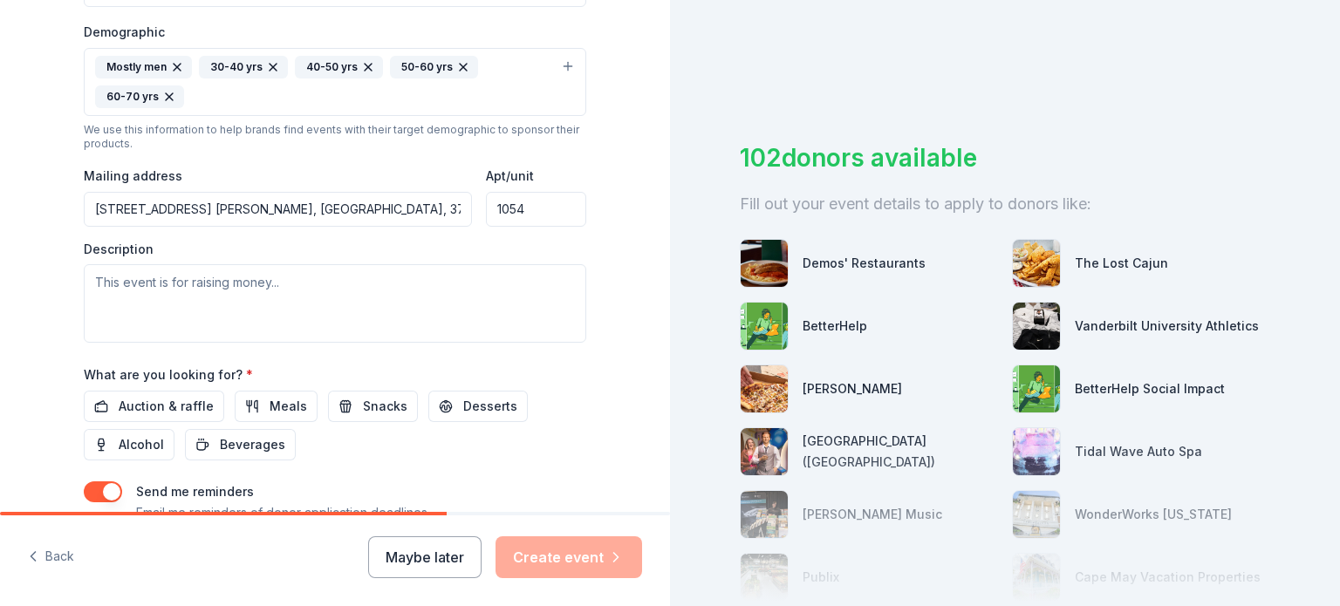
click at [0, 266] on div "Tell us about your event. We'll find in-kind donations you can apply for. Event…" at bounding box center [335, 41] width 670 height 1194
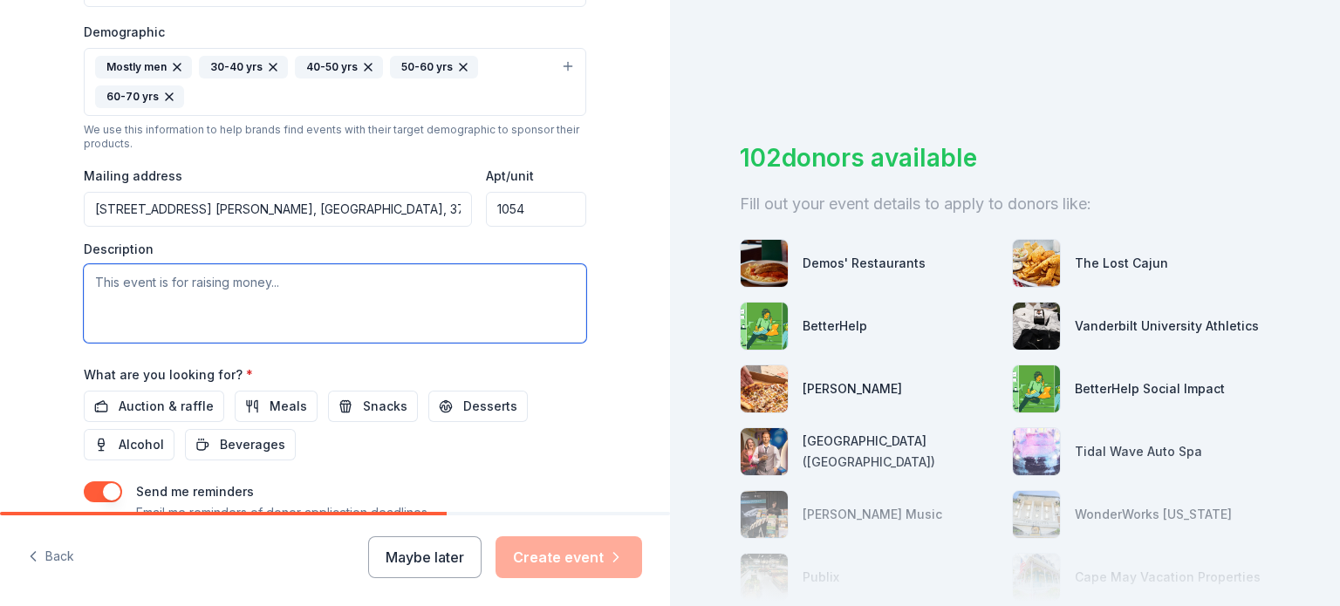
click at [181, 290] on textarea at bounding box center [335, 303] width 503 height 79
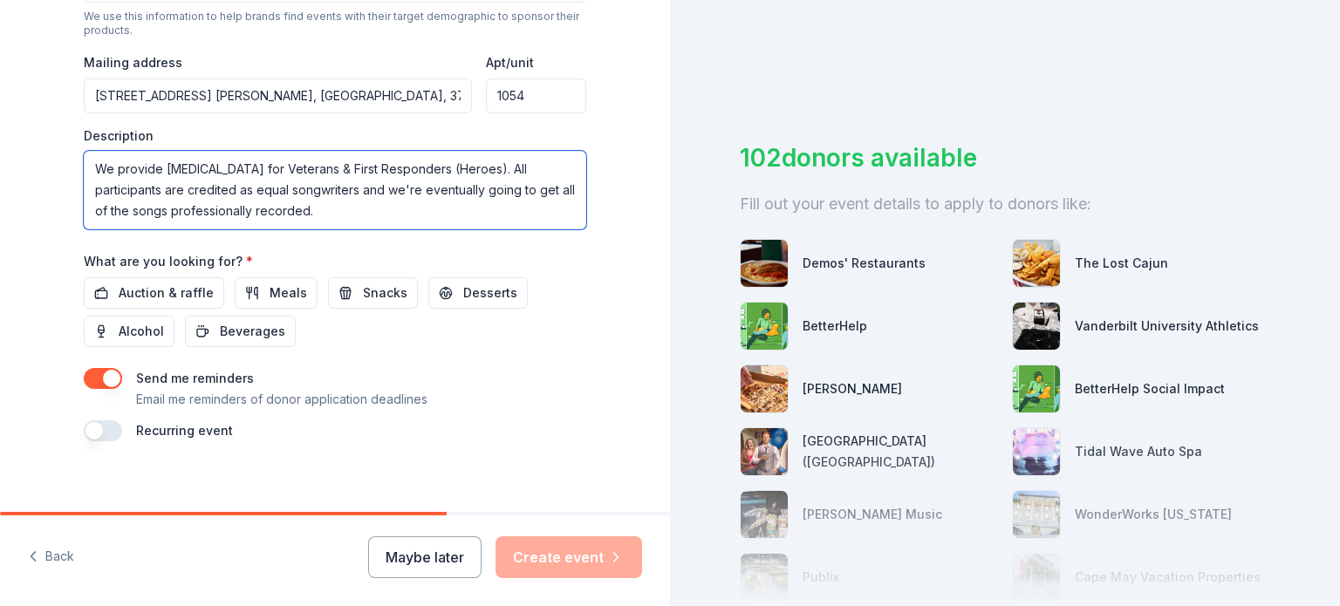
scroll to position [680, 0]
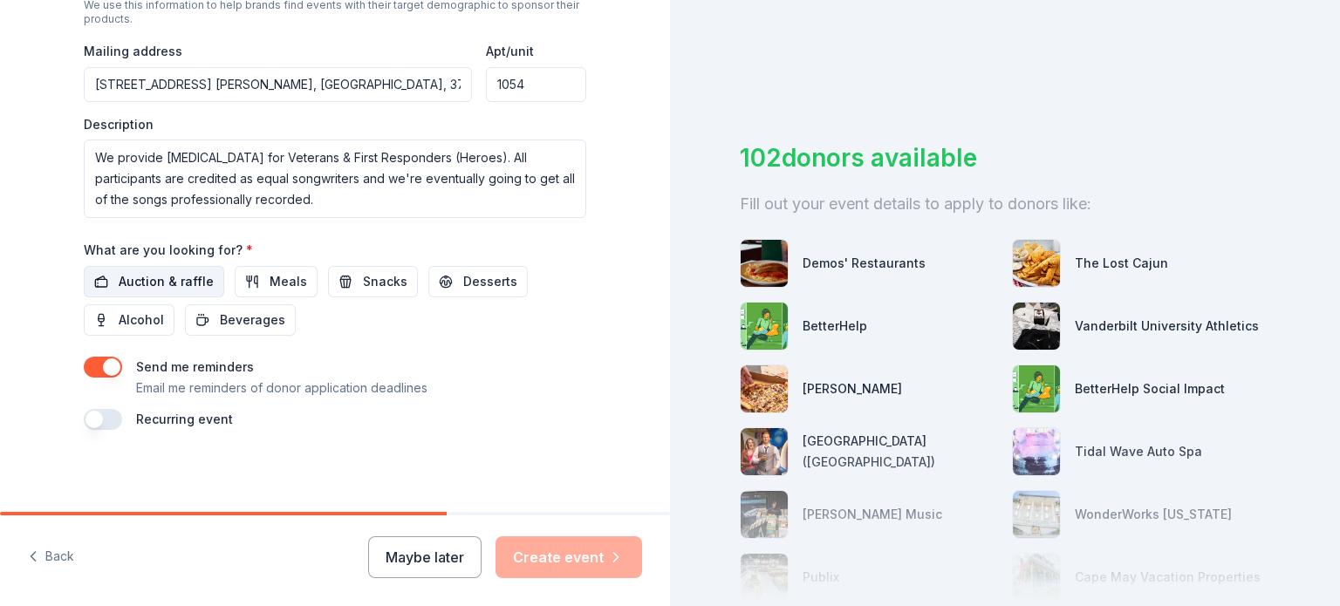
click at [127, 279] on span "Auction & raffle" at bounding box center [166, 281] width 95 height 21
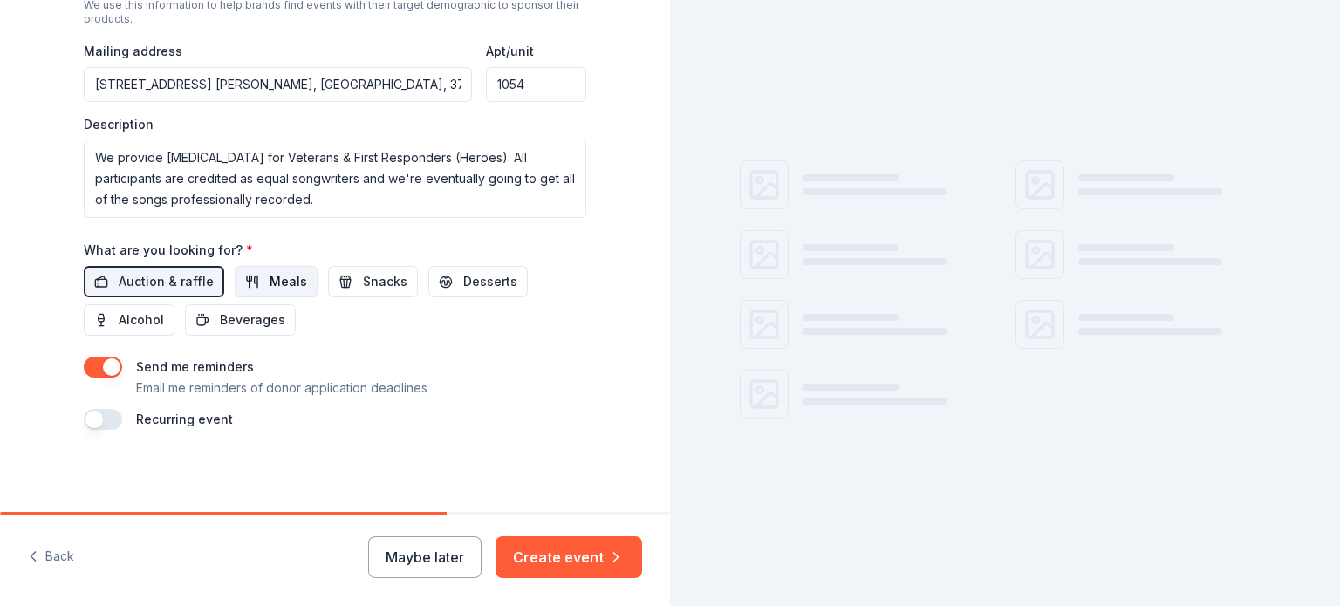
click at [278, 285] on span "Meals" at bounding box center [289, 281] width 38 height 21
click at [363, 288] on span "Snacks" at bounding box center [385, 281] width 44 height 21
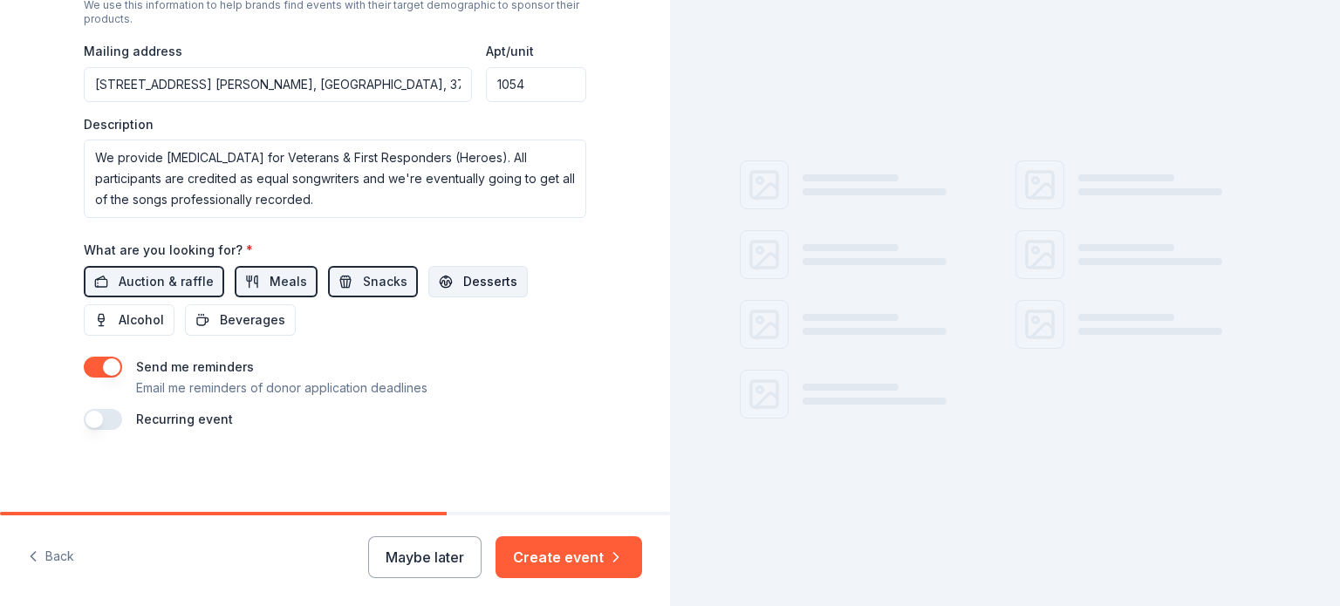
click at [431, 289] on button "Desserts" at bounding box center [477, 281] width 99 height 31
click at [262, 325] on span "Beverages" at bounding box center [252, 320] width 65 height 21
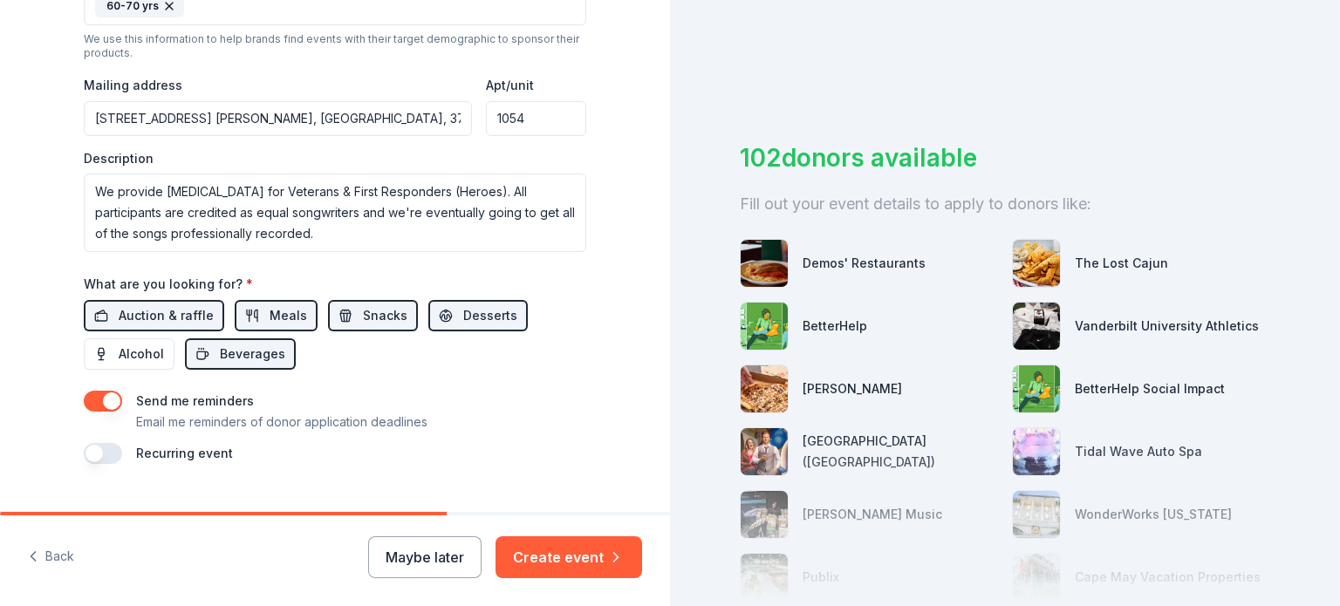
scroll to position [645, 0]
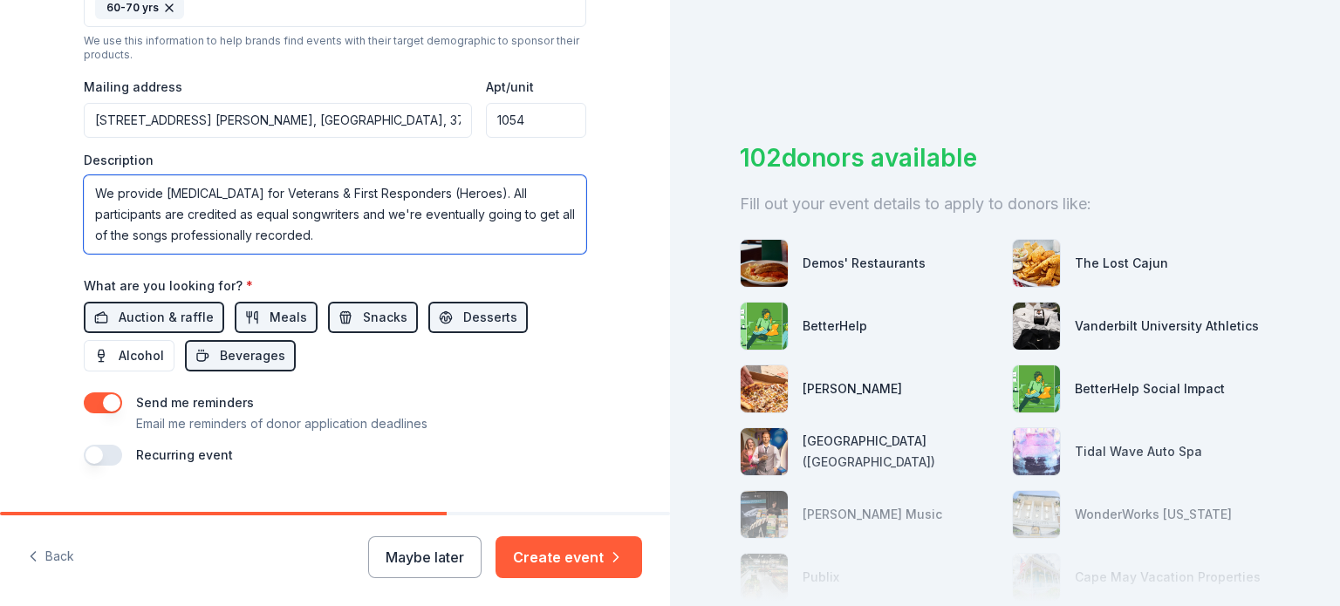
click at [426, 240] on textarea "We provide music therapy for Veterans & First Responders (Heroes). All particip…" at bounding box center [335, 214] width 503 height 79
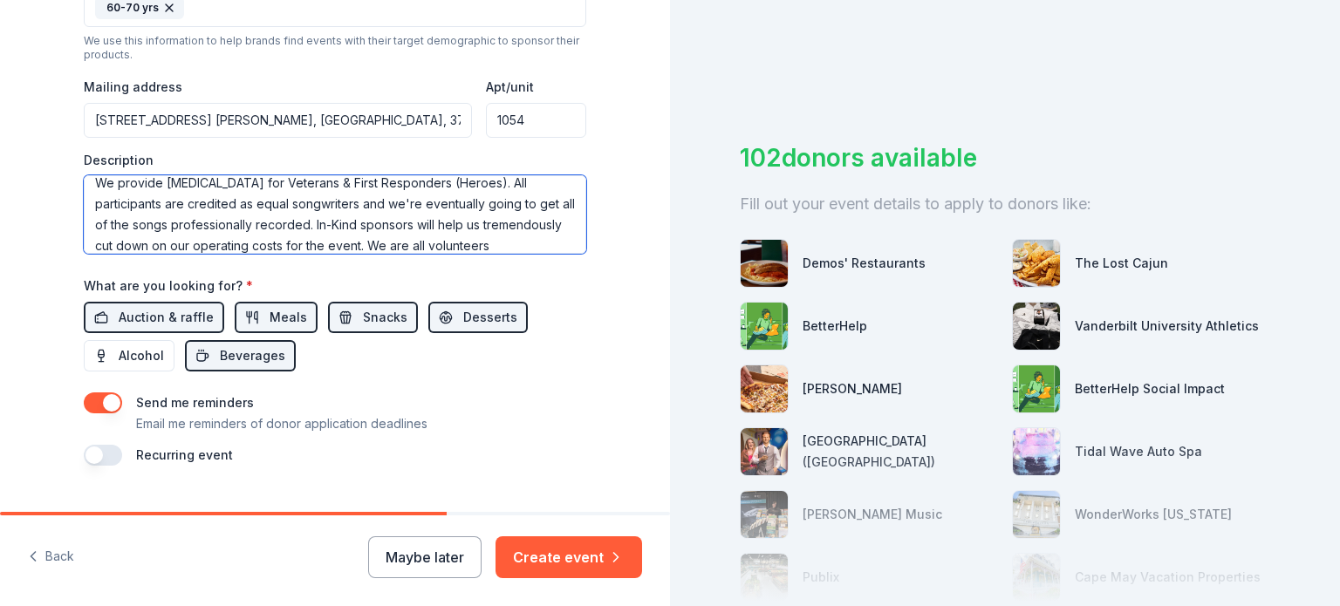
scroll to position [31, 0]
click at [325, 202] on textarea "We provide music therapy for Veterans & First Responders (Heroes). All particip…" at bounding box center [335, 214] width 503 height 79
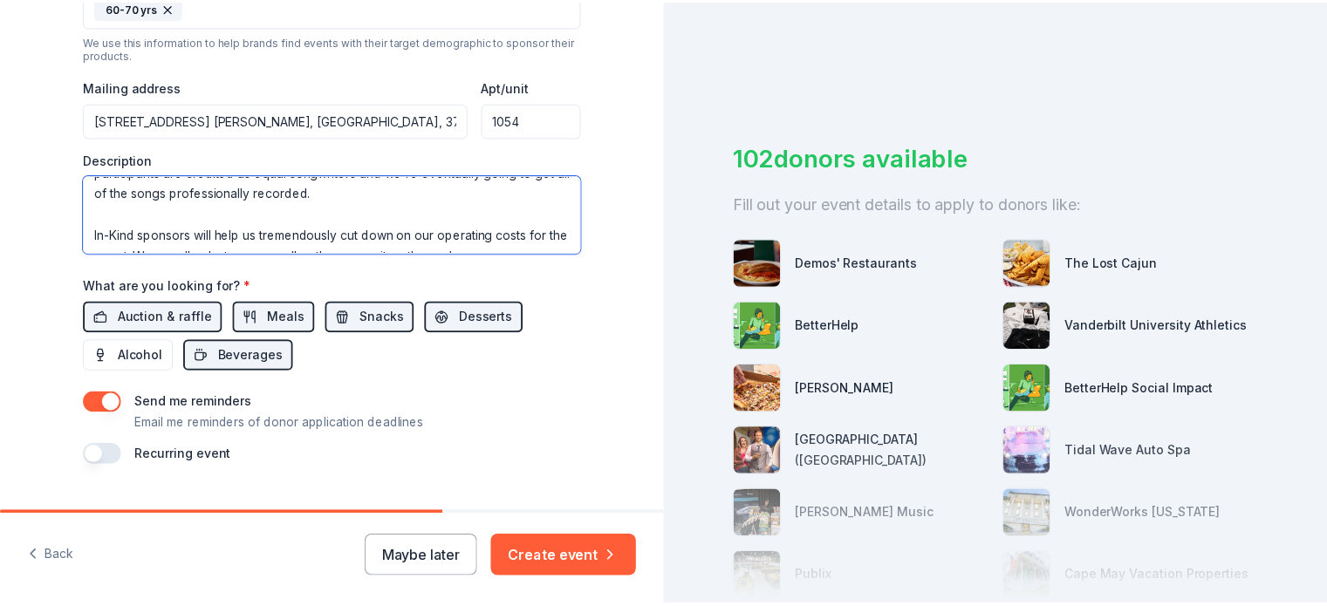
scroll to position [63, 0]
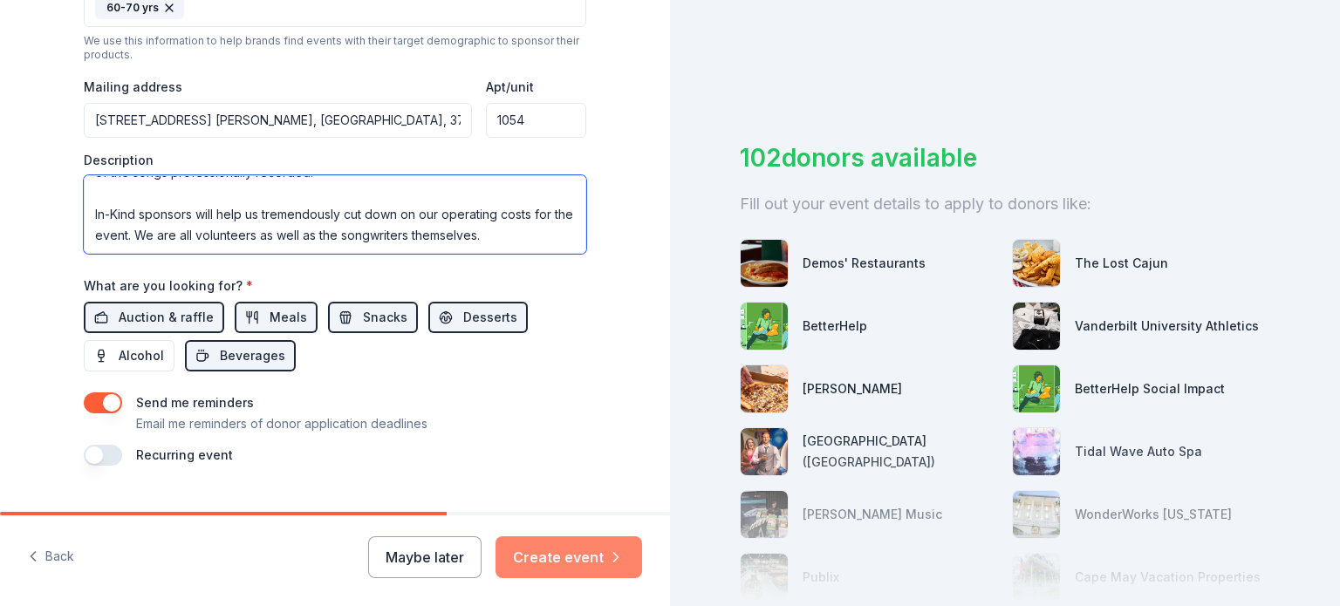
type textarea "We provide music therapy for Veterans & First Responders (Heroes). All particip…"
click at [586, 542] on button "Create event" at bounding box center [569, 558] width 147 height 42
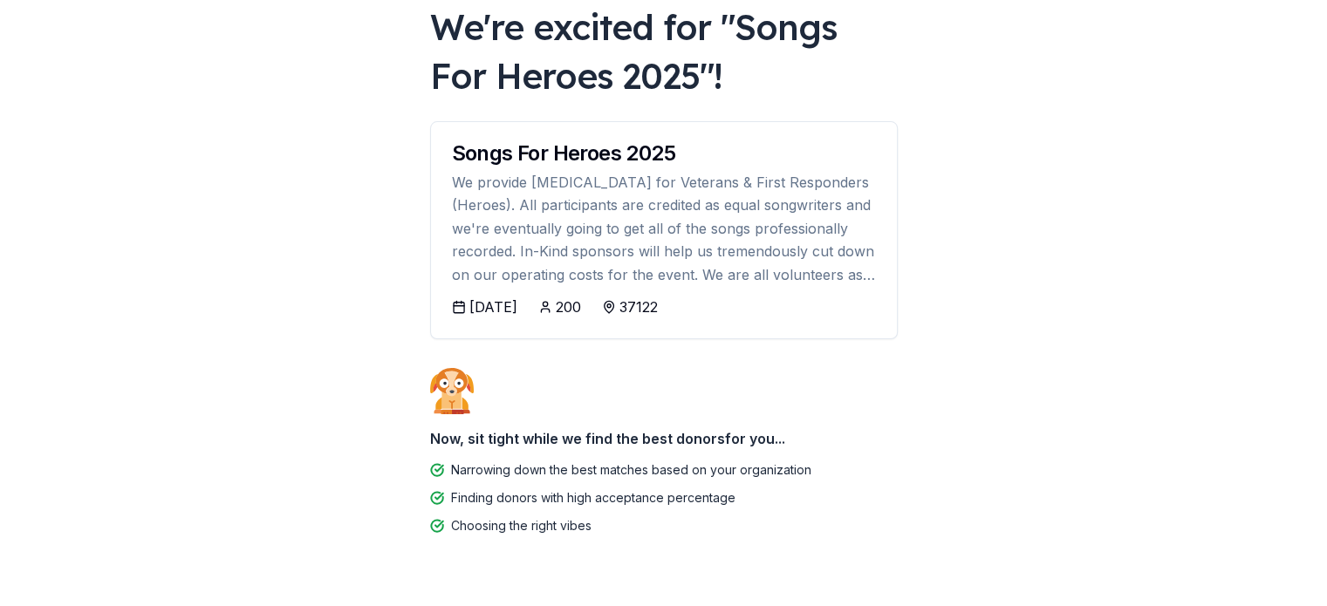
scroll to position [154, 0]
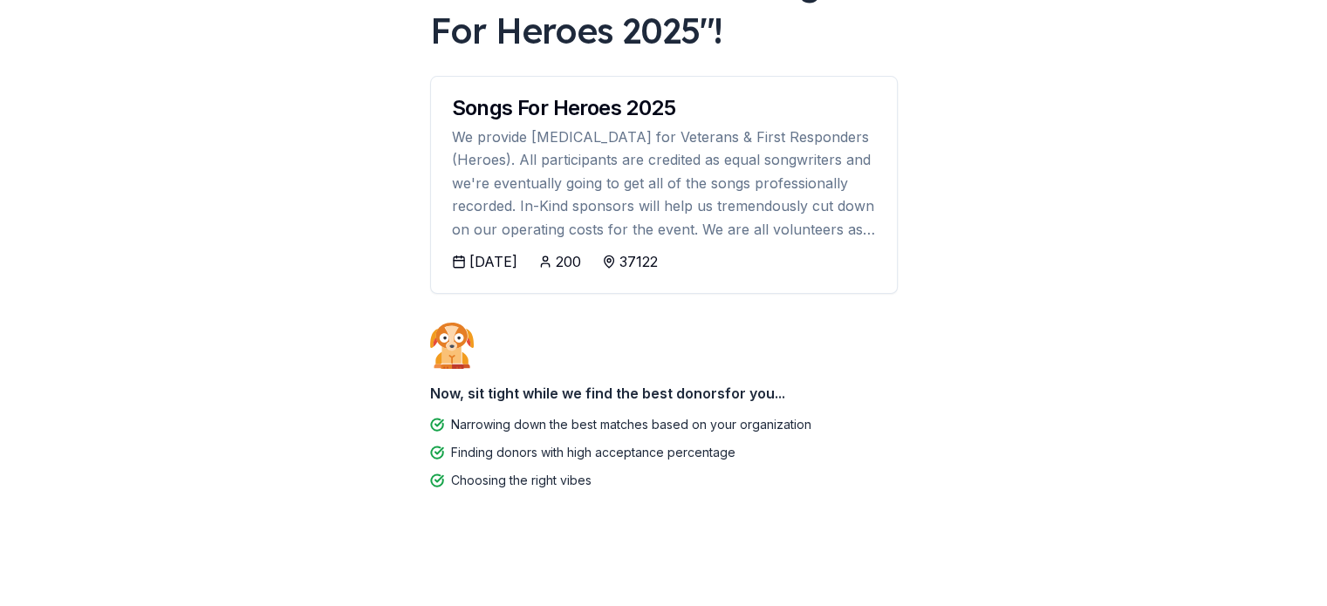
drag, startPoint x: 1319, startPoint y: 360, endPoint x: 1324, endPoint y: 273, distance: 87.4
click at [1324, 273] on body "We're excited for " Songs For Heroes 2025 "! Songs For Heroes 2025 We provide m…" at bounding box center [663, 149] width 1327 height 606
click at [1219, 300] on body "We're excited for " Songs For Heroes 2025 "! Songs For Heroes 2025 We provide m…" at bounding box center [663, 149] width 1327 height 606
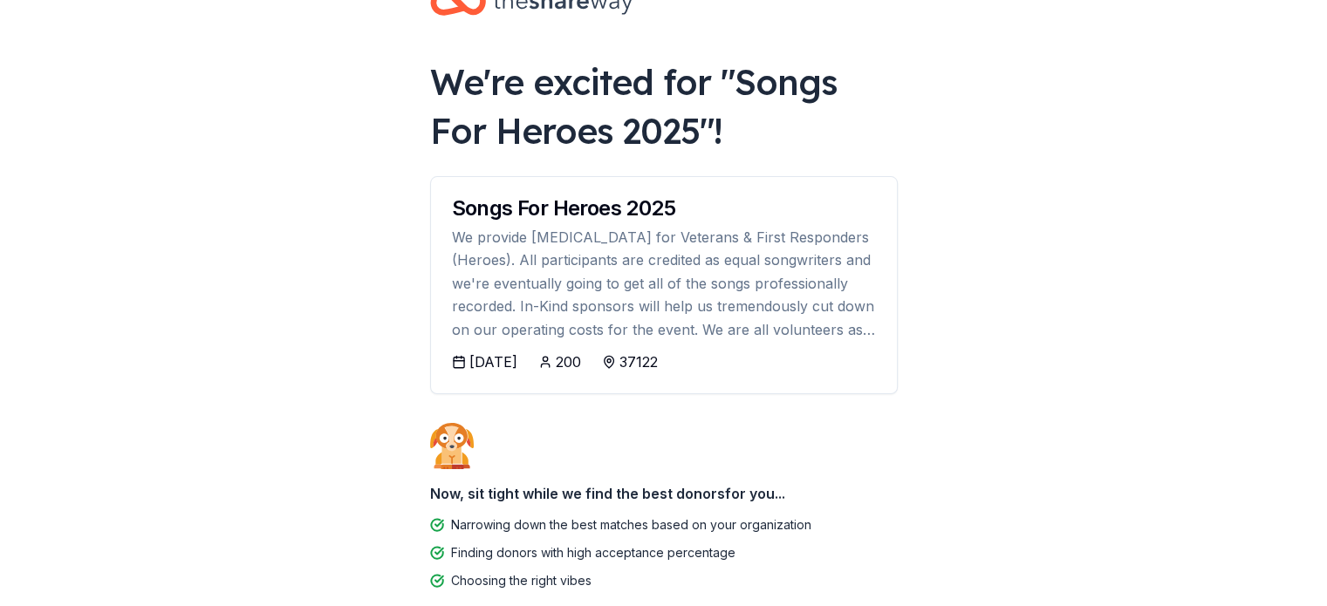
scroll to position [52, 0]
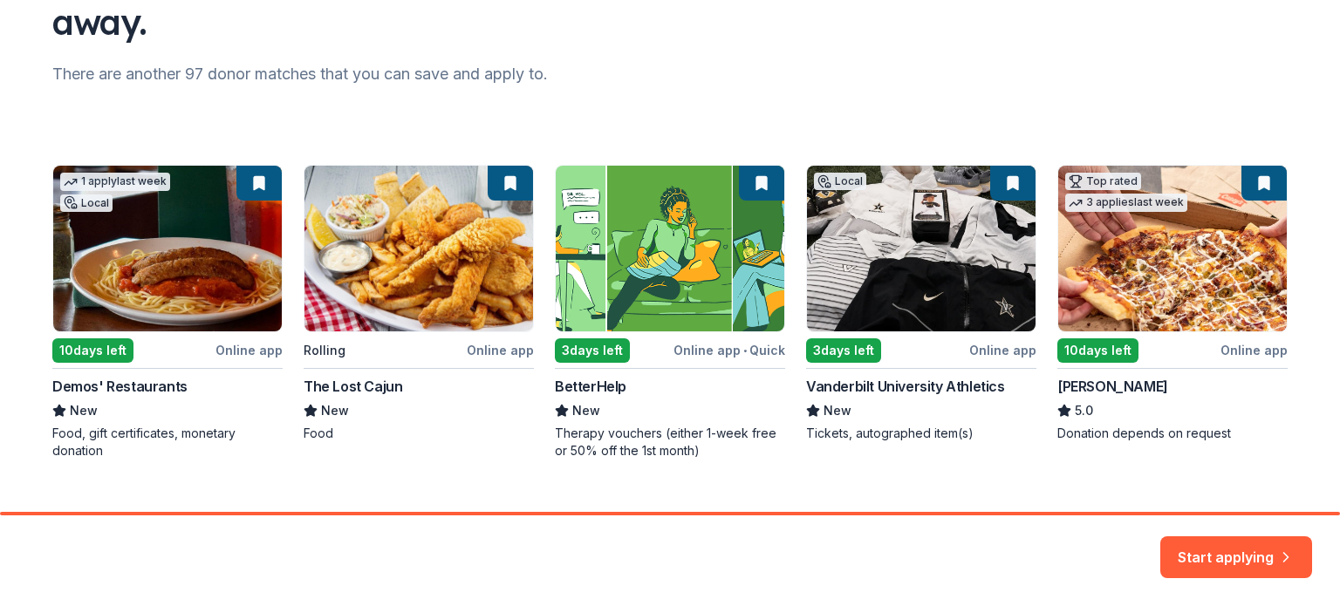
scroll to position [221, 0]
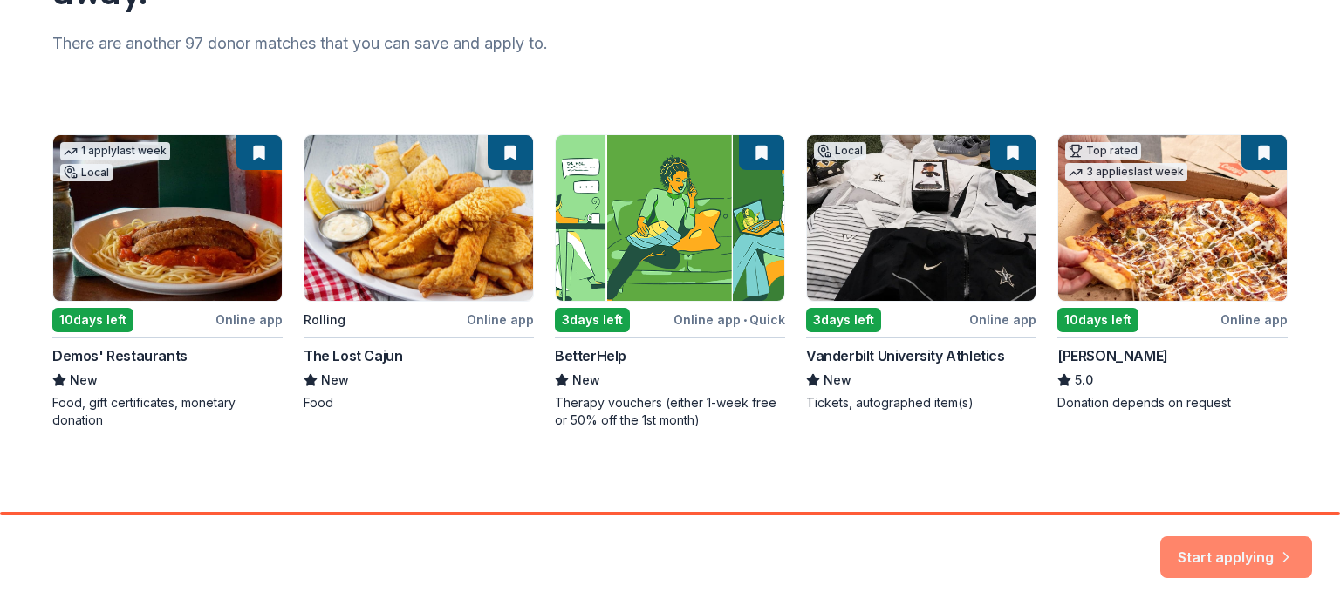
click at [1239, 547] on button "Start applying" at bounding box center [1236, 547] width 152 height 42
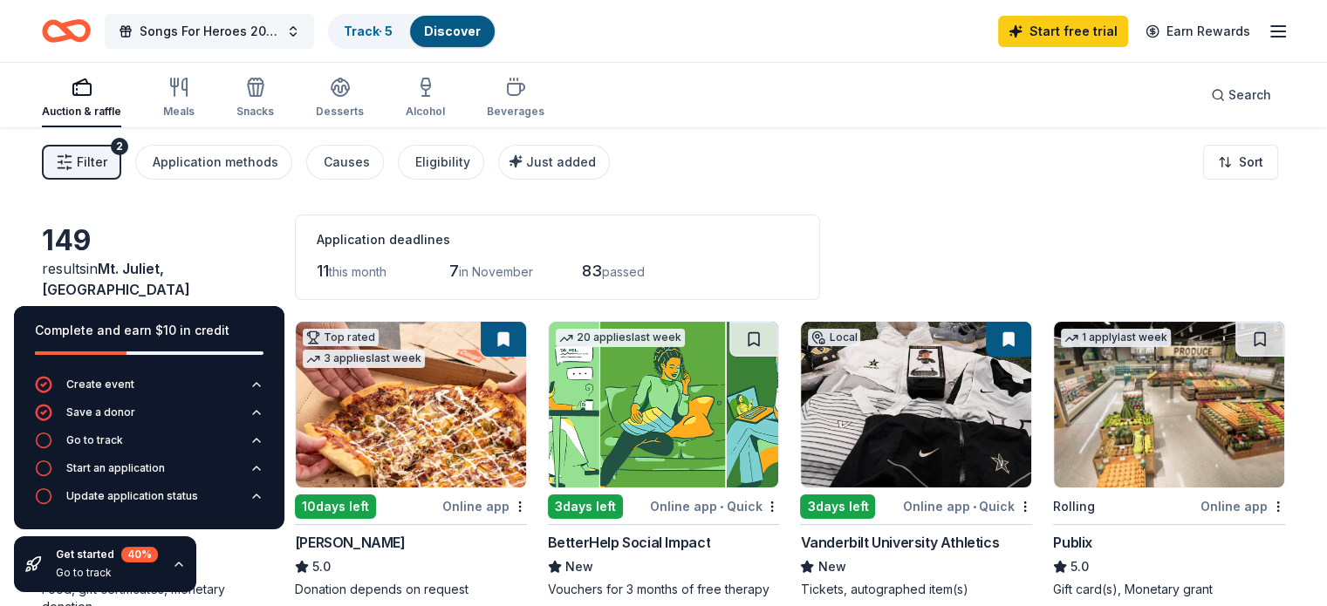
click at [276, 37] on span "Songs For Heroes 2025" at bounding box center [210, 31] width 140 height 21
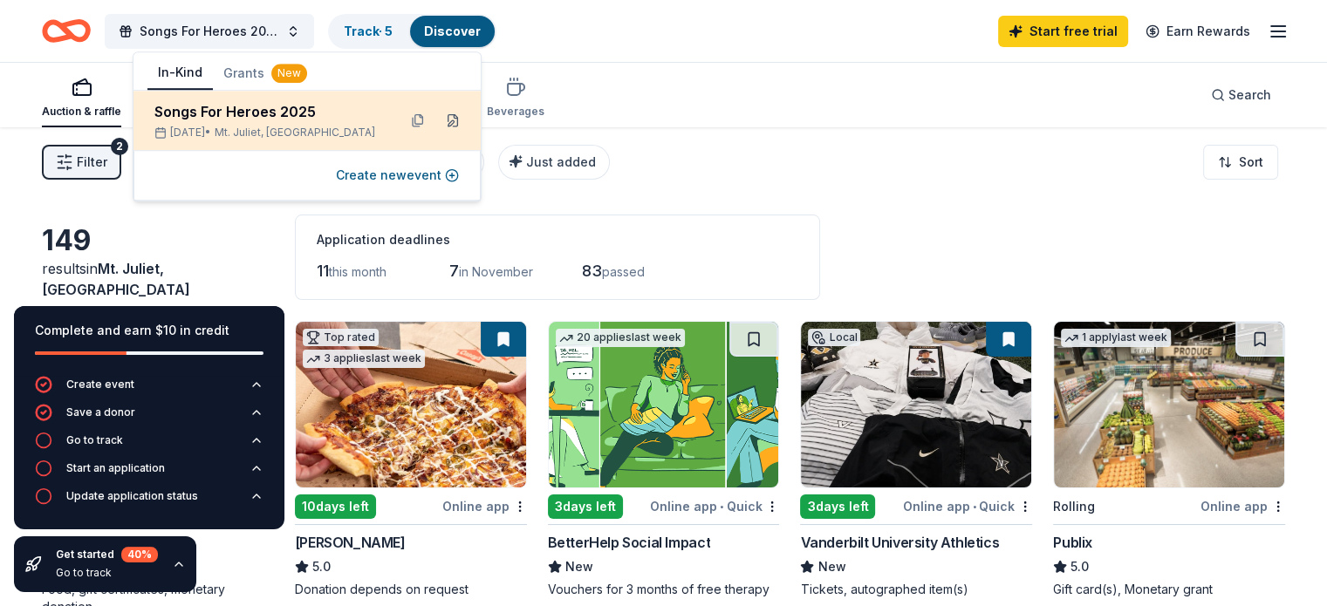
click at [449, 119] on button at bounding box center [453, 120] width 28 height 28
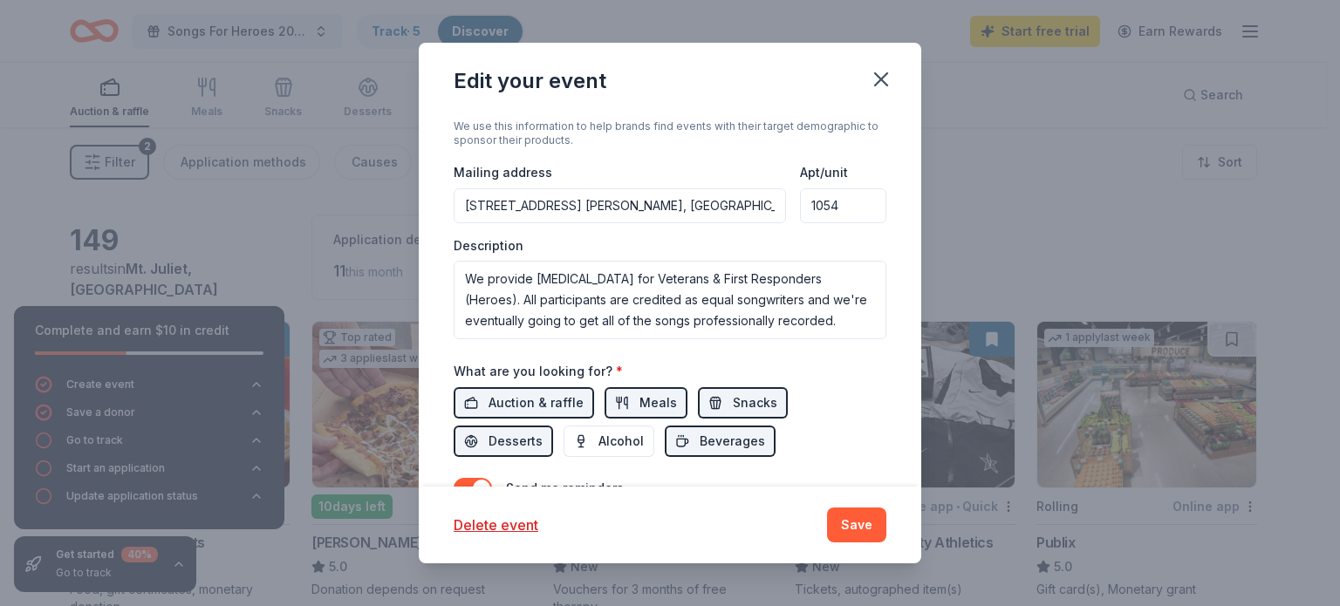
scroll to position [513, 0]
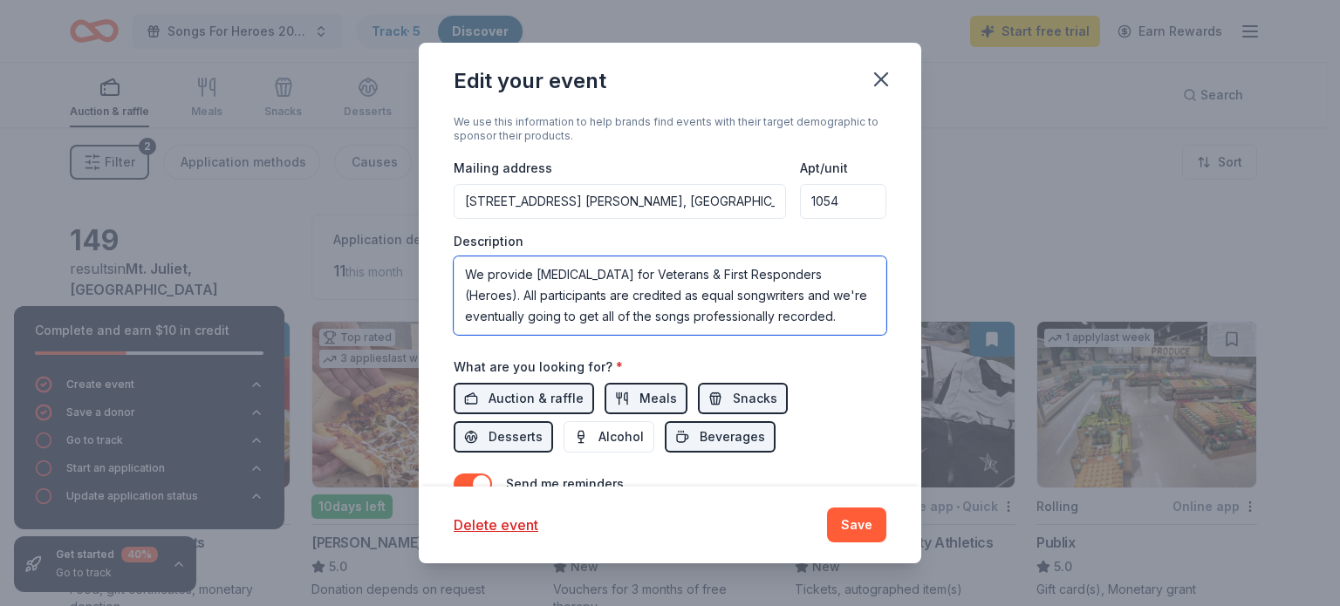
click at [799, 324] on textarea "We provide music therapy for Veterans & First Responders (Heroes). All particip…" at bounding box center [670, 295] width 433 height 79
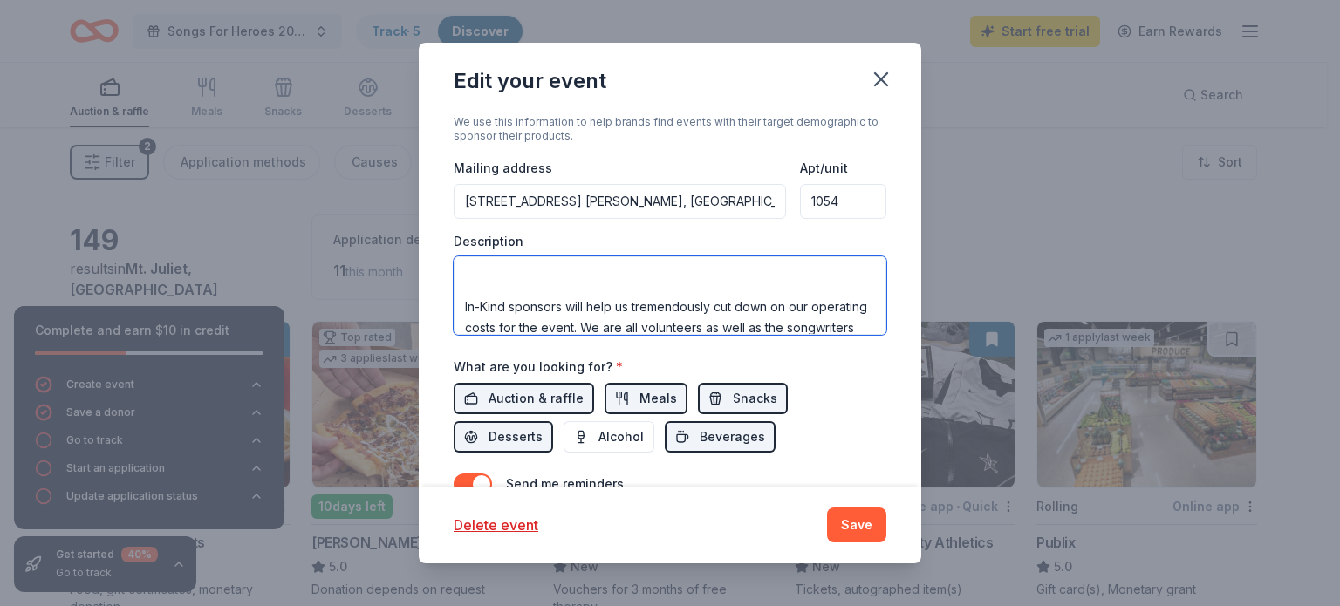
paste textarea "November 6th & 7th, we are pairing 10 established Songwriters with 20 local Nas…"
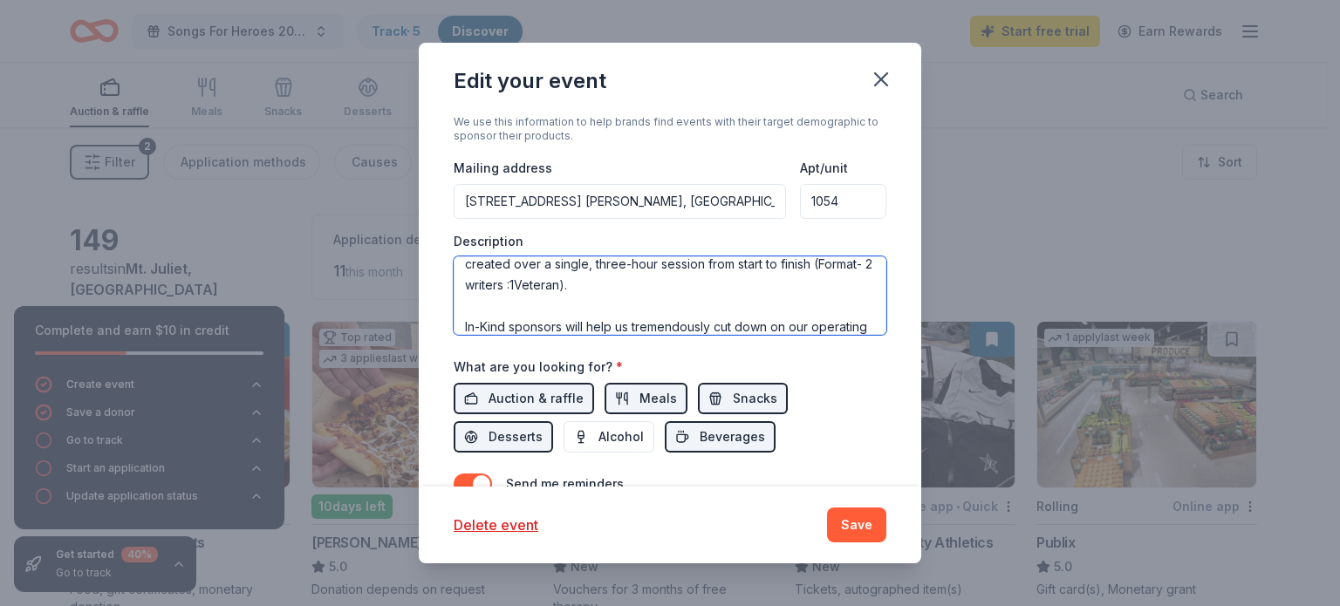
type textarea "We provide [MEDICAL_DATA] for Veterans & First Responders (Heroes) at no cost t…"
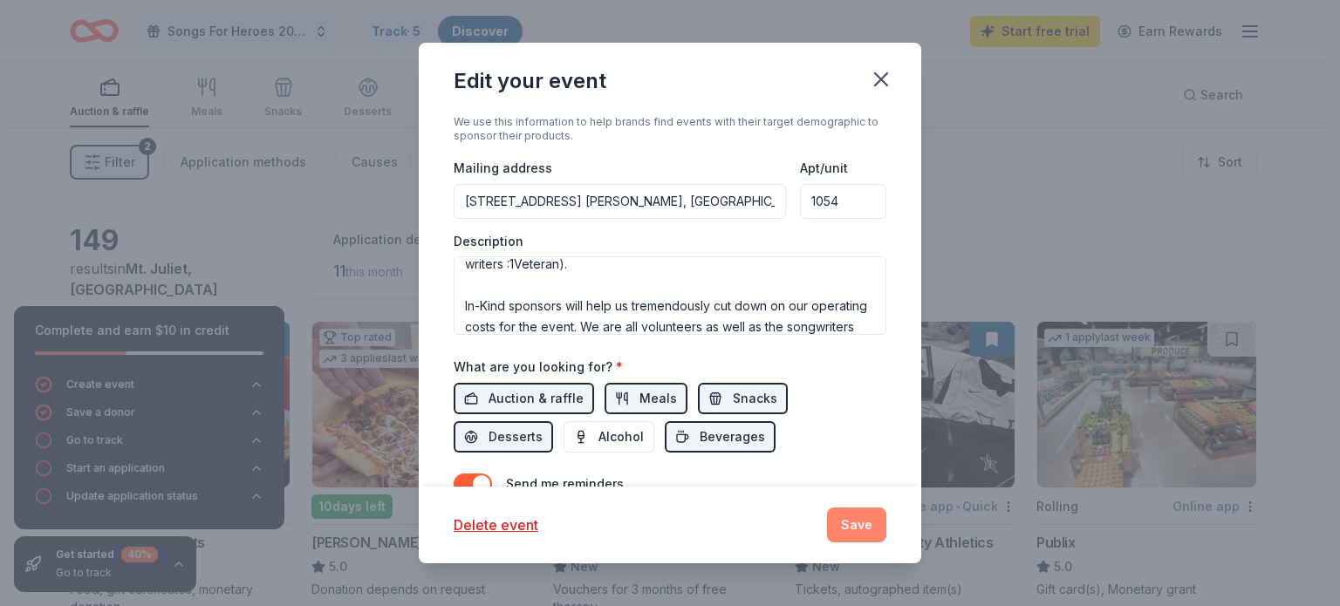
click at [876, 521] on button "Save" at bounding box center [856, 525] width 59 height 35
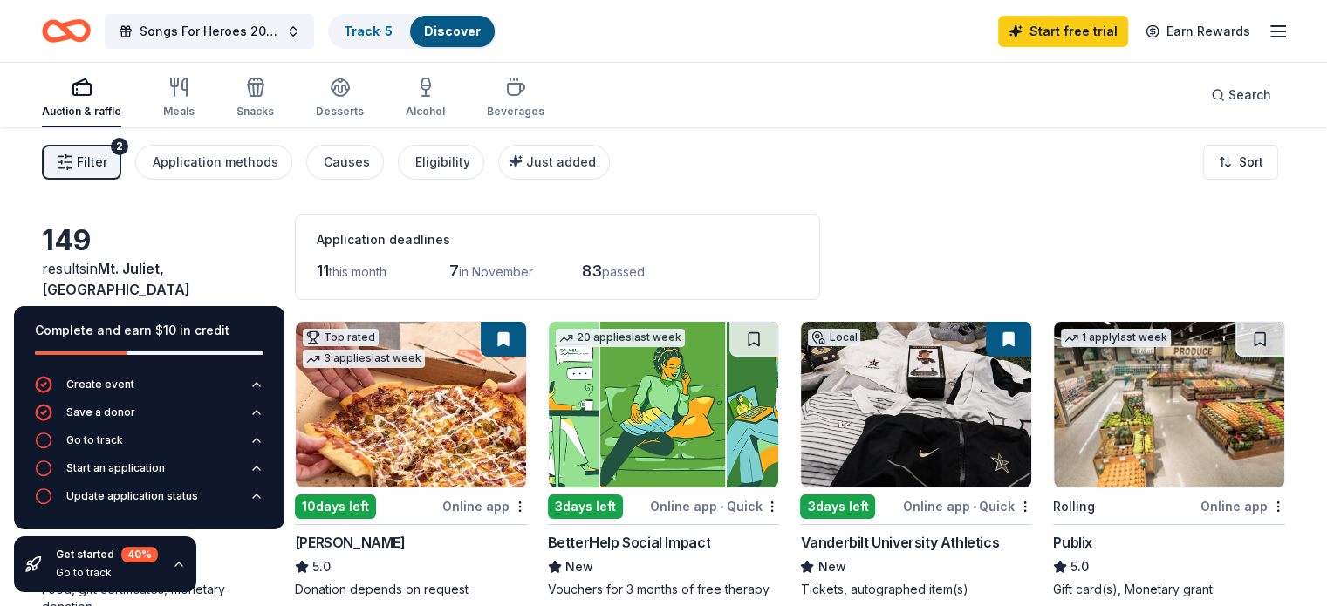
click at [314, 36] on button "Songs For Heroes 2025" at bounding box center [209, 31] width 209 height 35
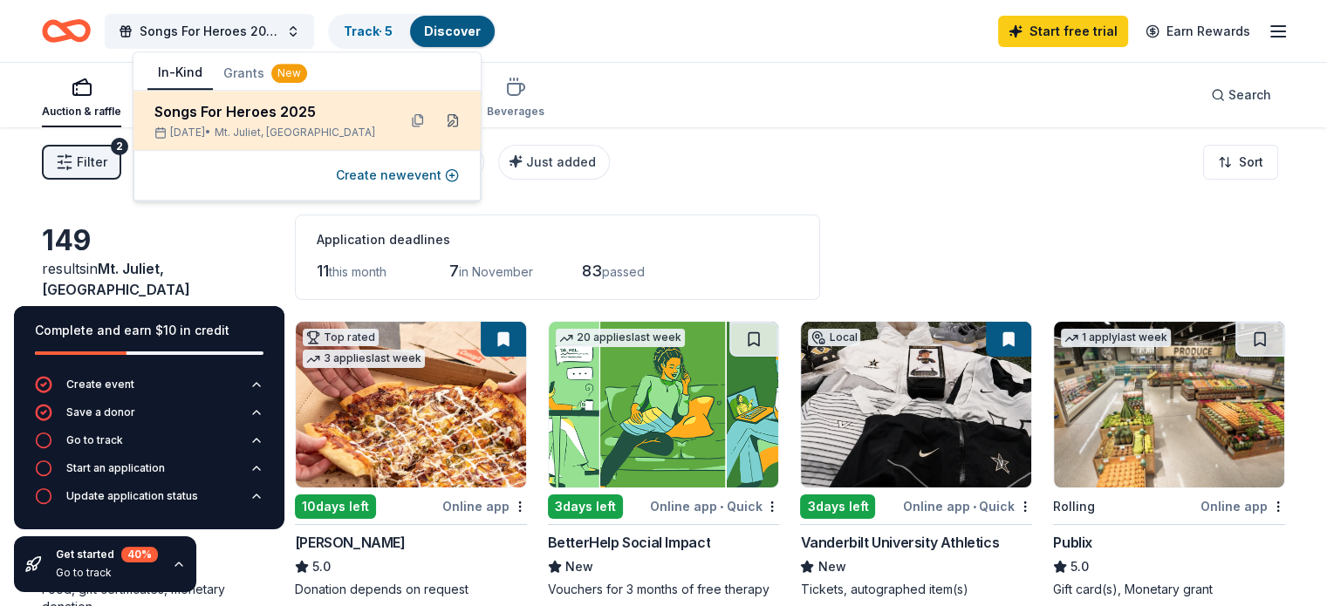
click at [449, 120] on button at bounding box center [453, 120] width 28 height 28
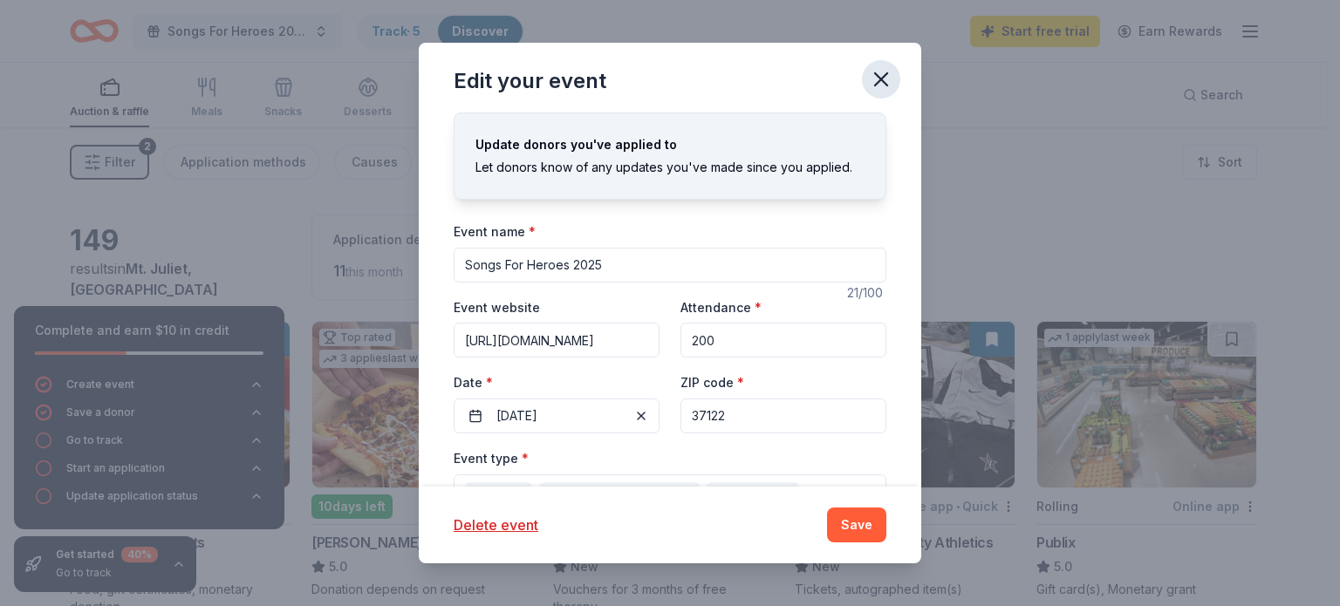
click at [879, 82] on icon "button" at bounding box center [881, 79] width 24 height 24
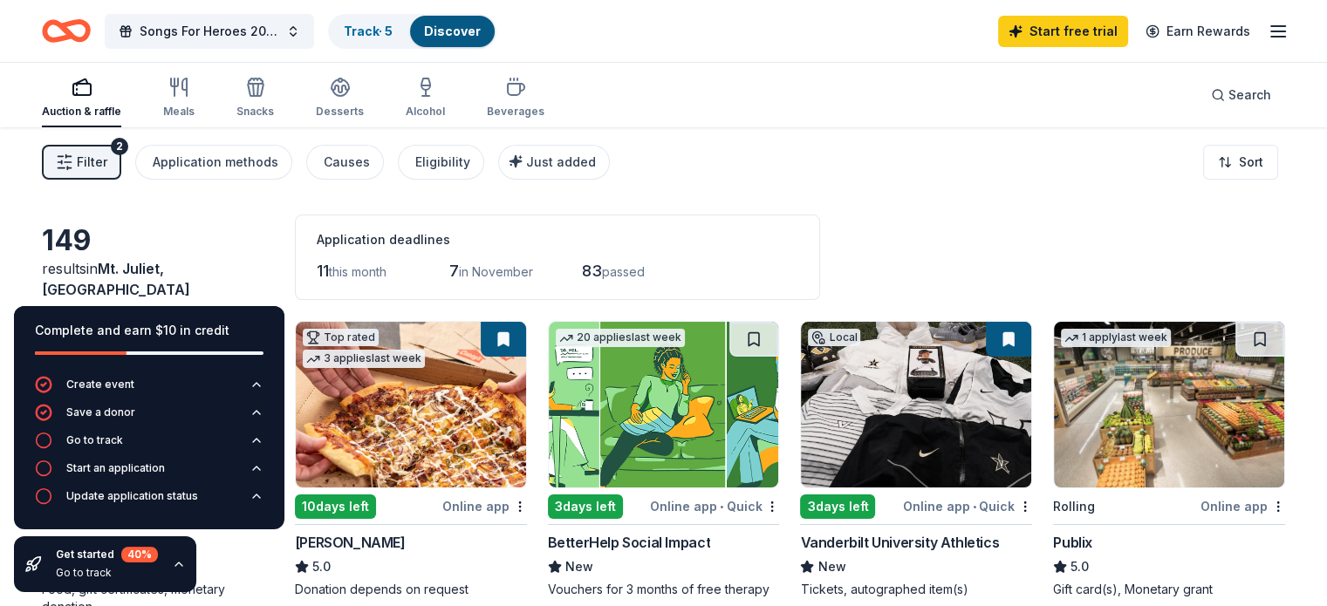
click at [10, 304] on div "Complete and earn $10 in credit Create event Save a donor Go to track Start an …" at bounding box center [149, 449] width 298 height 314
click at [175, 566] on icon "button" at bounding box center [178, 564] width 7 height 3
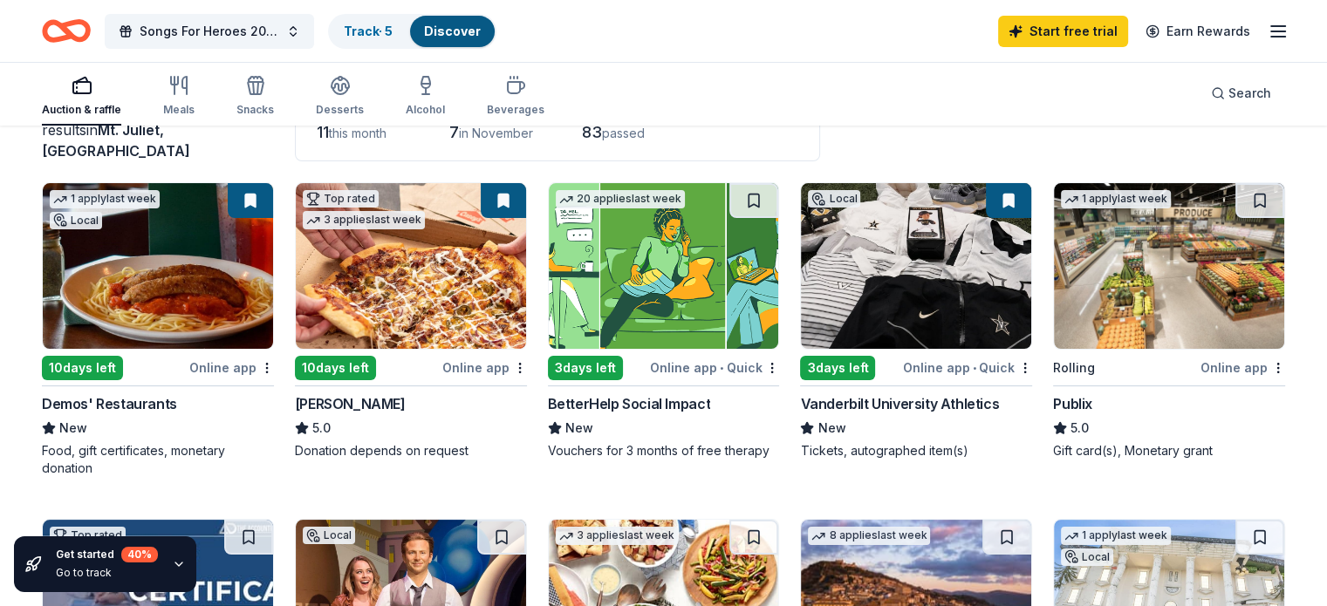
scroll to position [141, 0]
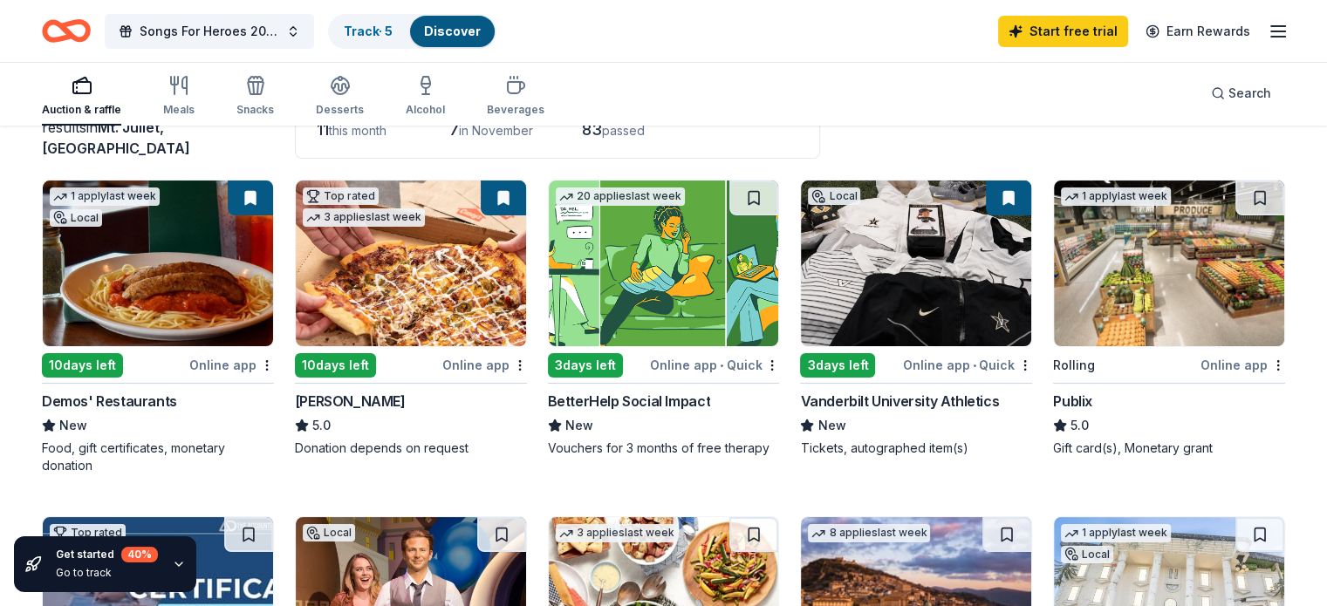
click at [1188, 321] on img at bounding box center [1169, 264] width 230 height 166
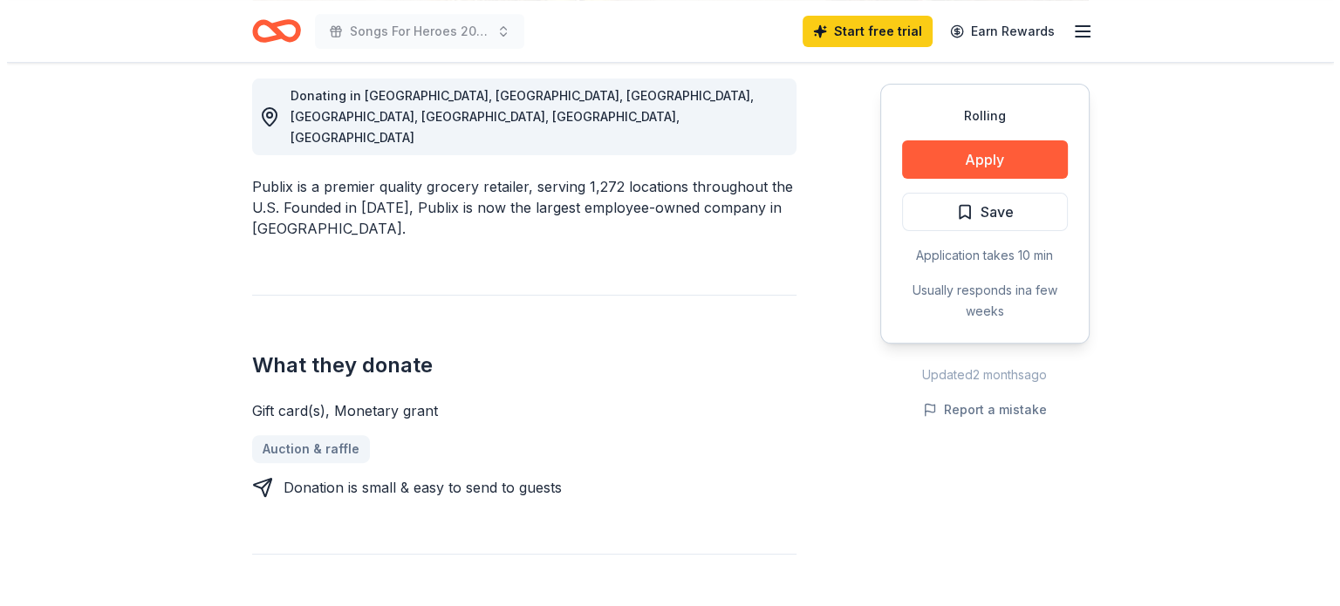
scroll to position [487, 0]
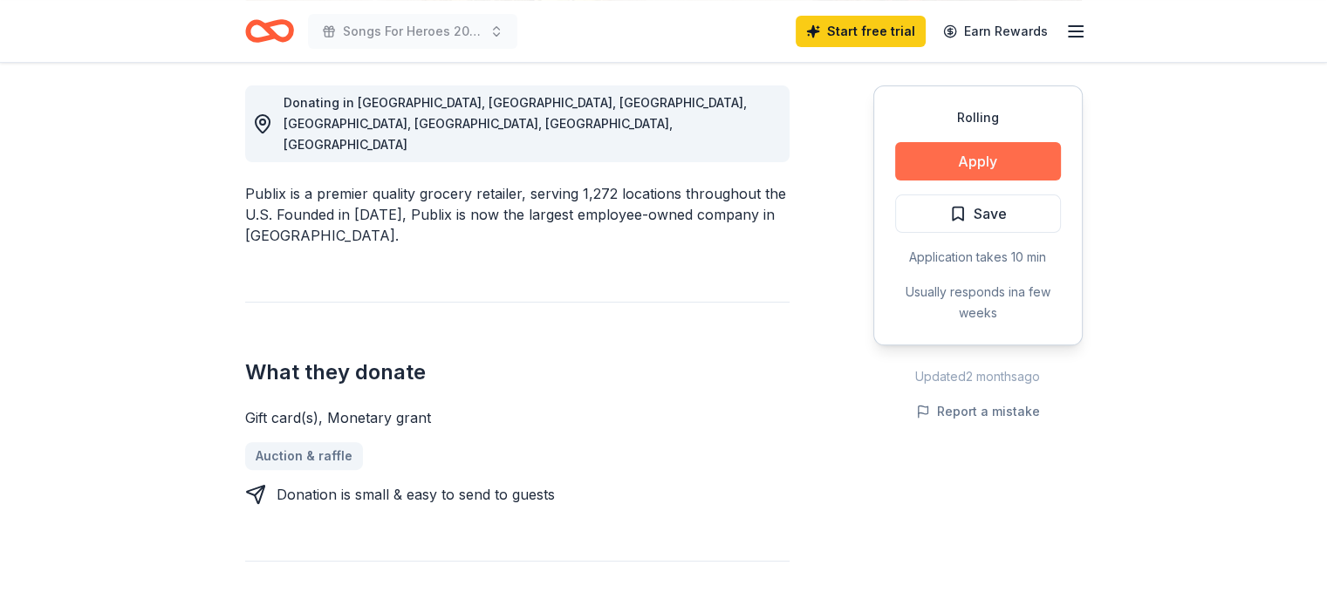
click at [1005, 142] on button "Apply" at bounding box center [978, 161] width 166 height 38
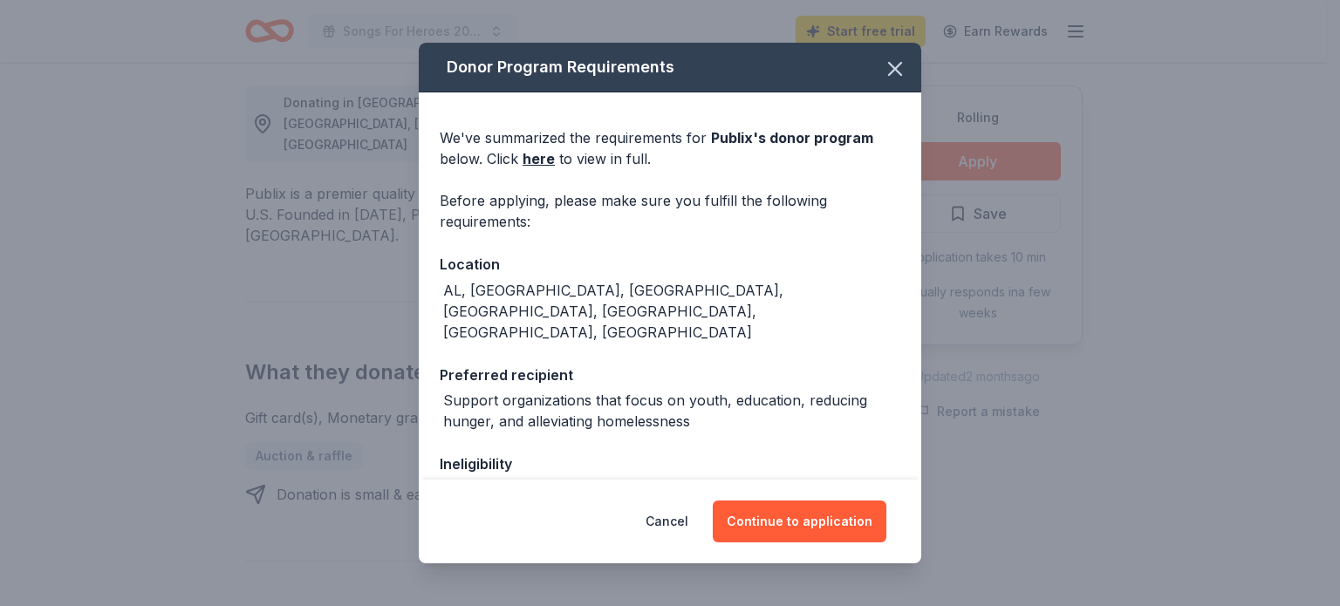
scroll to position [139, 0]
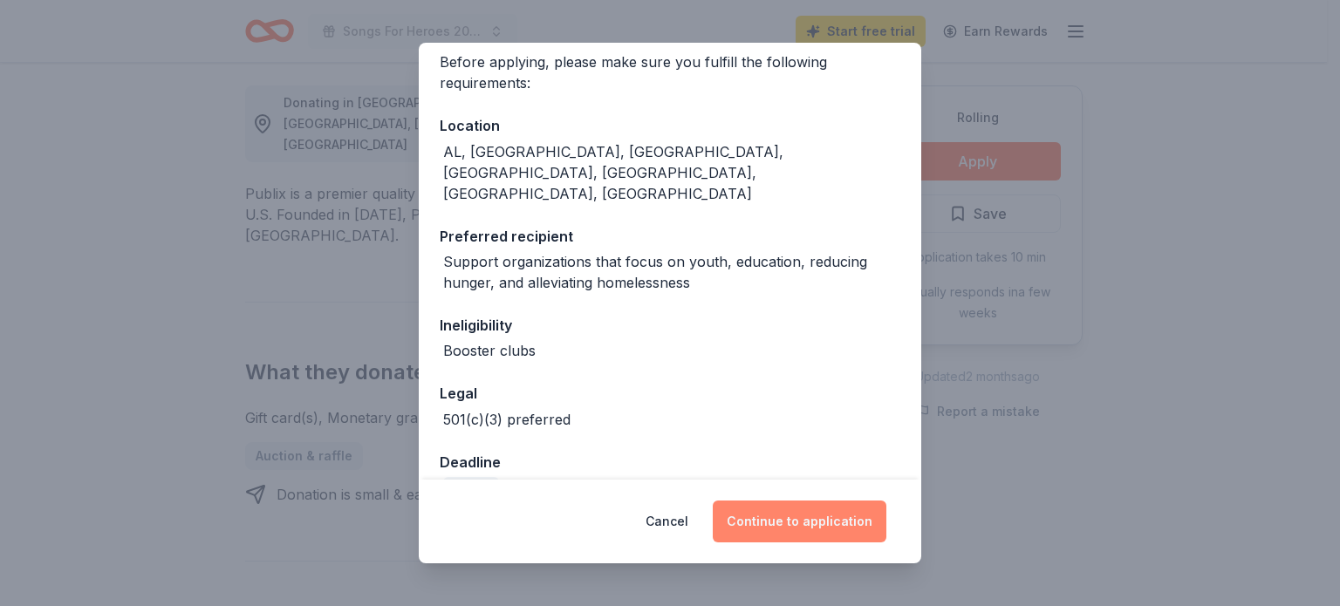
click at [807, 513] on button "Continue to application" at bounding box center [800, 522] width 174 height 42
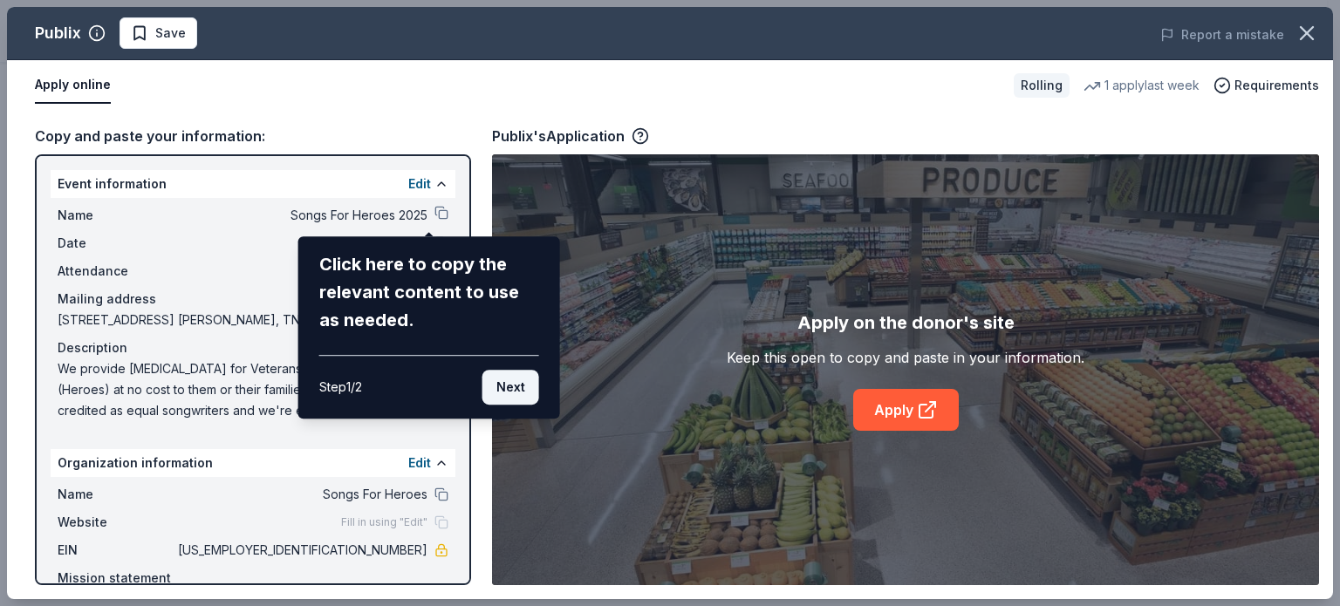
click at [516, 380] on button "Next" at bounding box center [510, 387] width 57 height 35
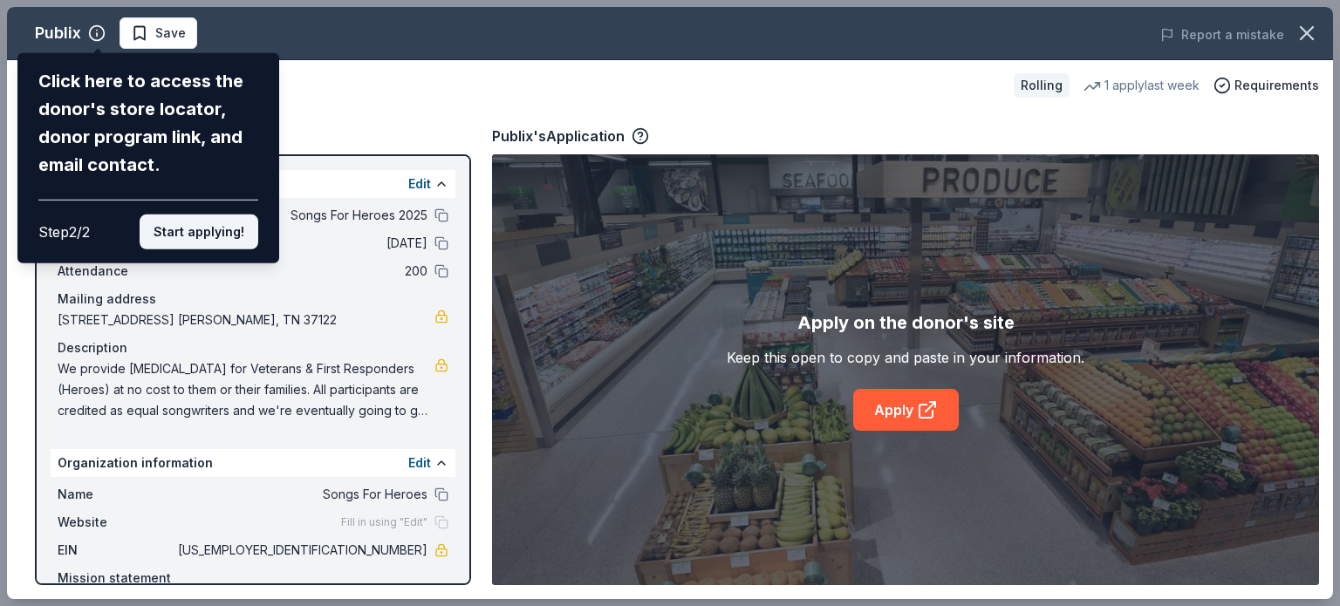
click at [208, 226] on button "Start applying!" at bounding box center [199, 232] width 119 height 35
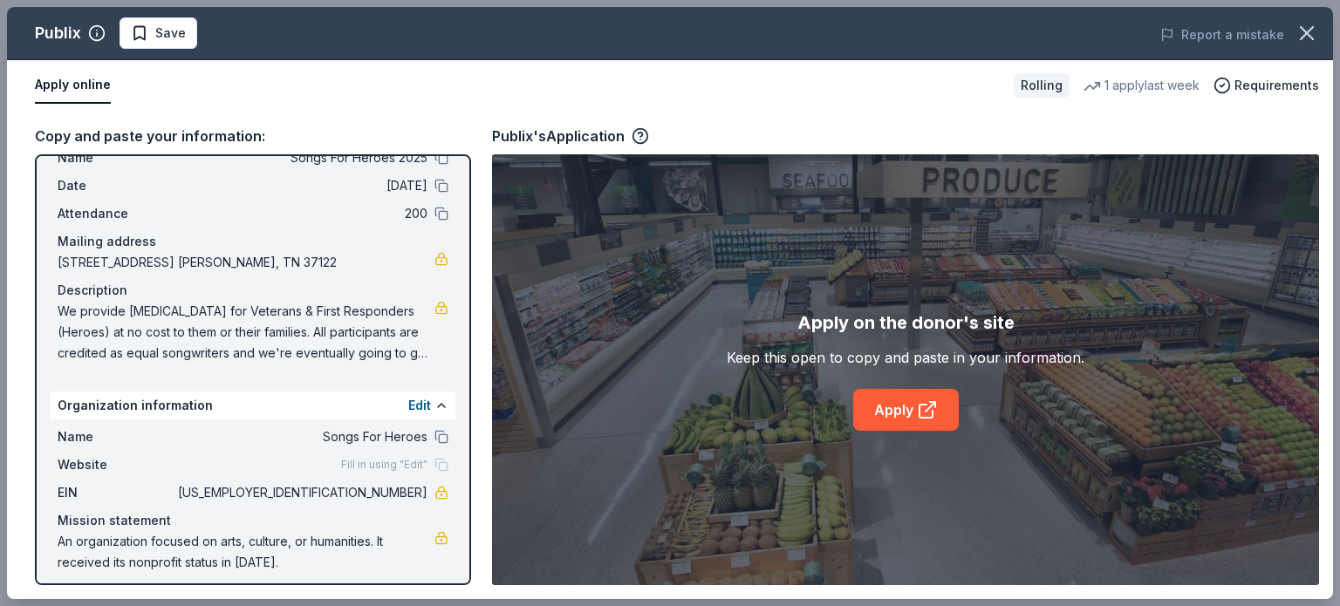
scroll to position [66, 0]
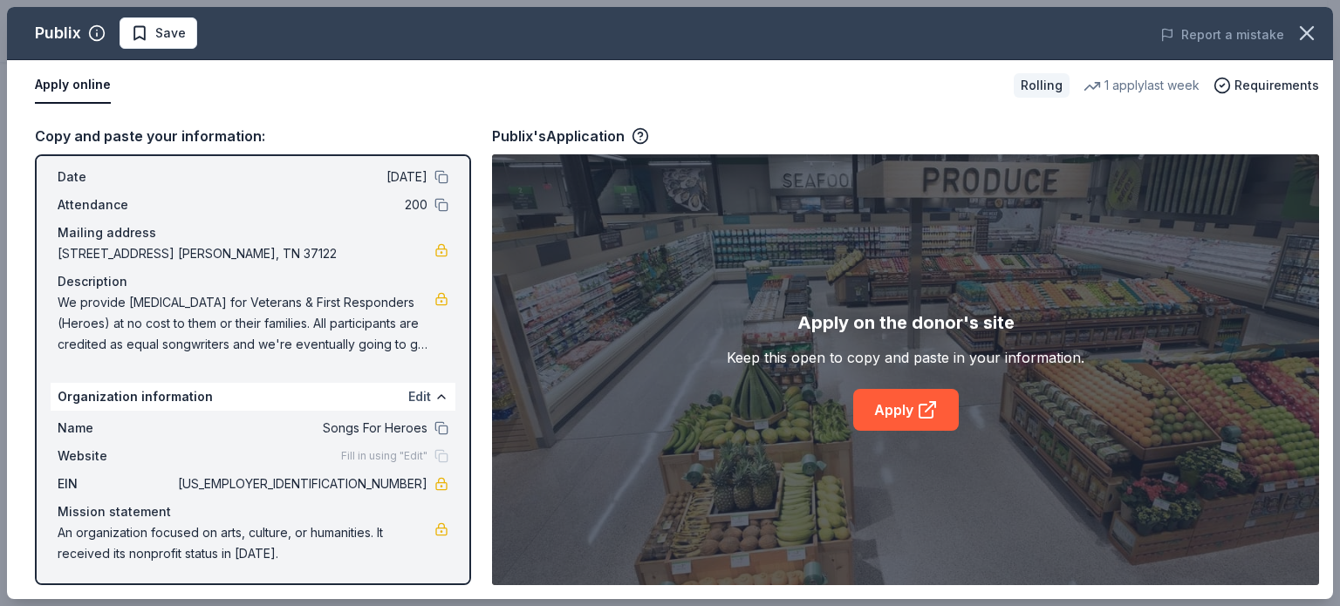
click at [408, 393] on button "Edit" at bounding box center [419, 396] width 23 height 21
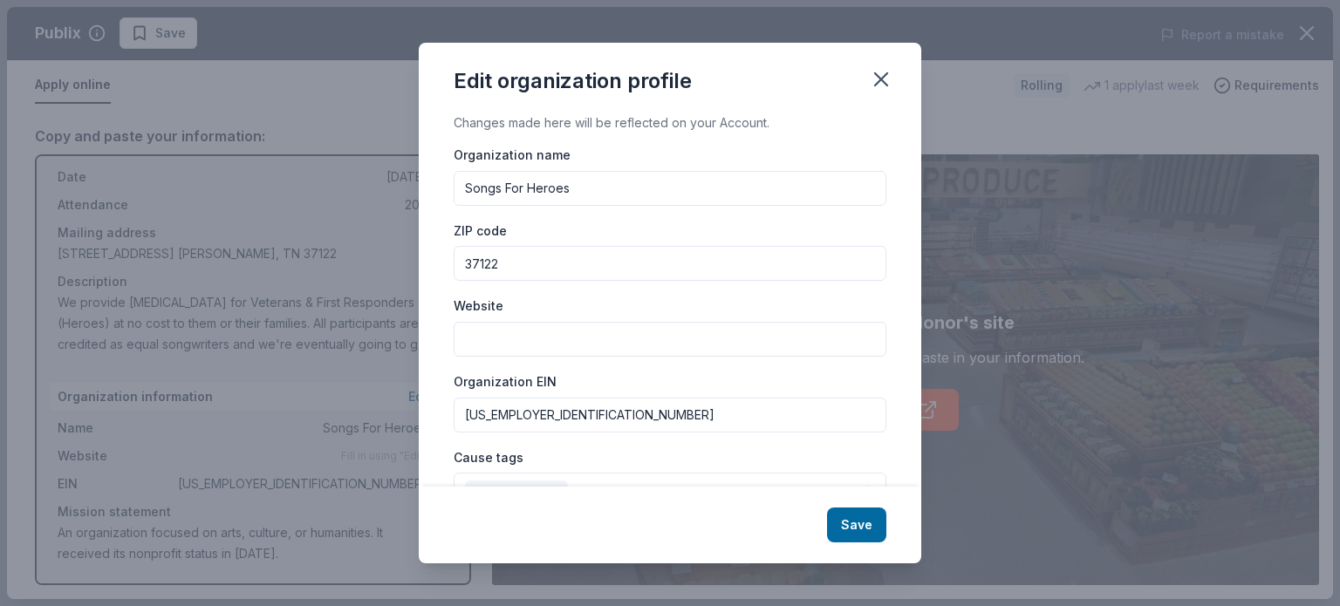
click at [541, 337] on input "Website" at bounding box center [670, 339] width 433 height 35
paste input "[URL][DOMAIN_NAME]"
type input "[URL][DOMAIN_NAME]"
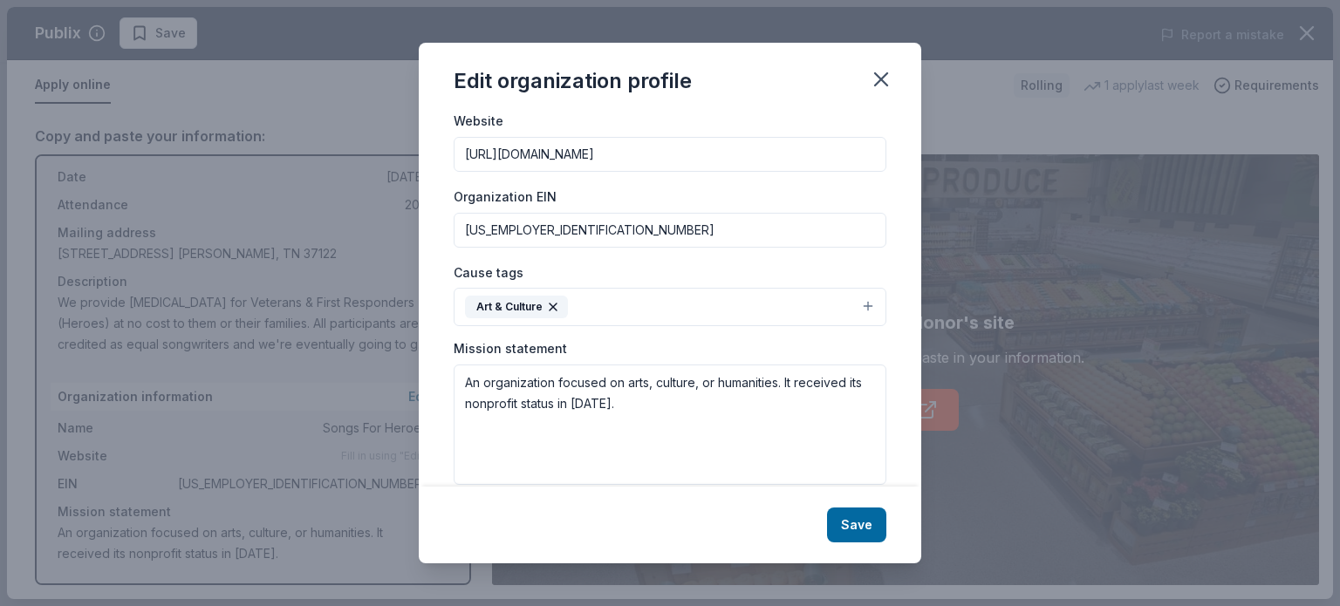
scroll to position [209, 0]
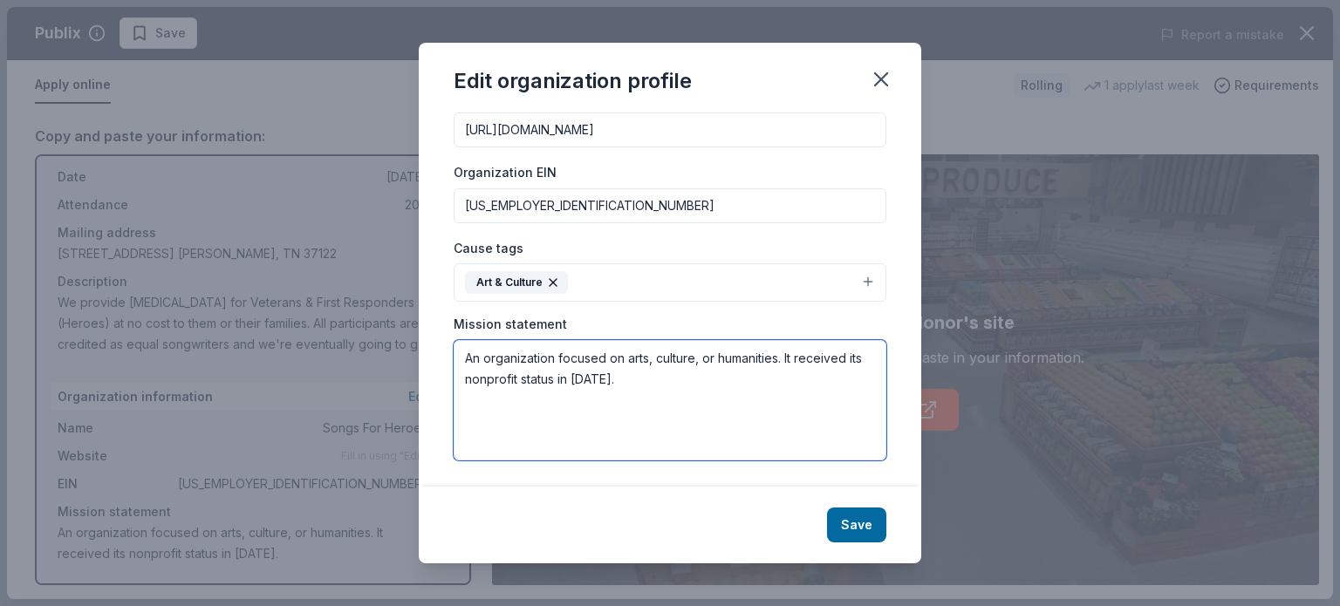
click at [523, 359] on textarea "An organization focused on arts, culture, or humanities. It received its nonpro…" at bounding box center [670, 400] width 433 height 120
click at [858, 359] on textarea "We provide [MEDICAL_DATA] for Veterans & First Responders (Heroes) at no cost t…" at bounding box center [670, 400] width 433 height 120
type textarea "We provide [MEDICAL_DATA] for Veterans & First Responders (Heroes) across the c…"
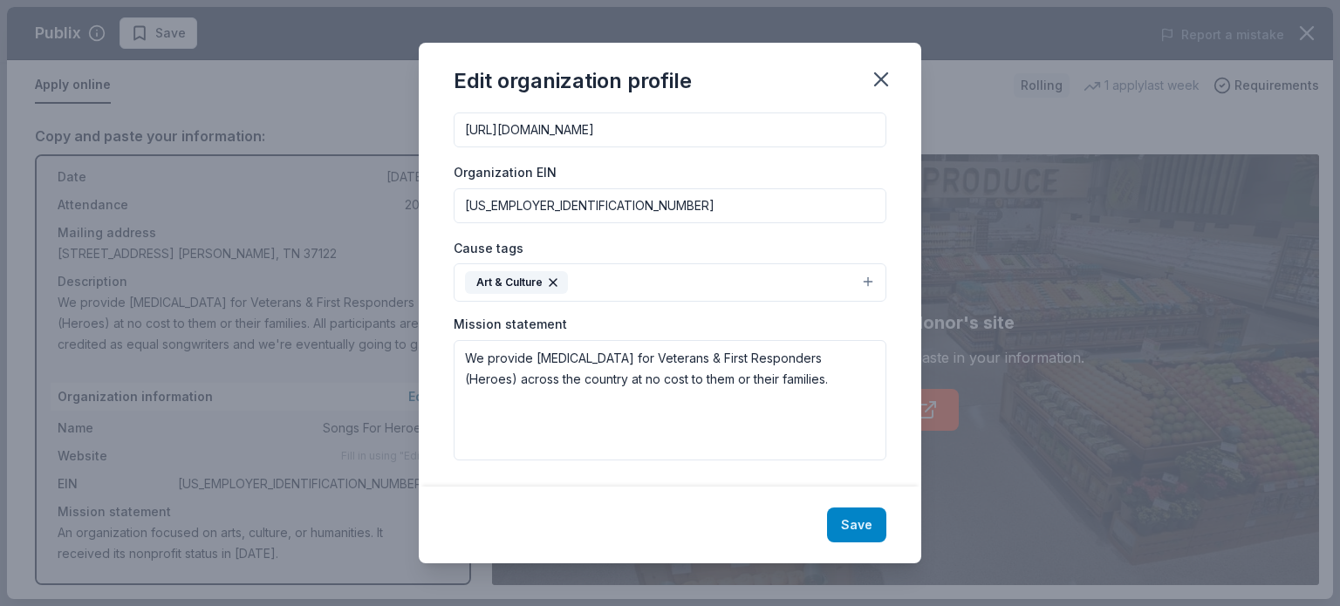
click at [853, 513] on button "Save" at bounding box center [856, 525] width 59 height 35
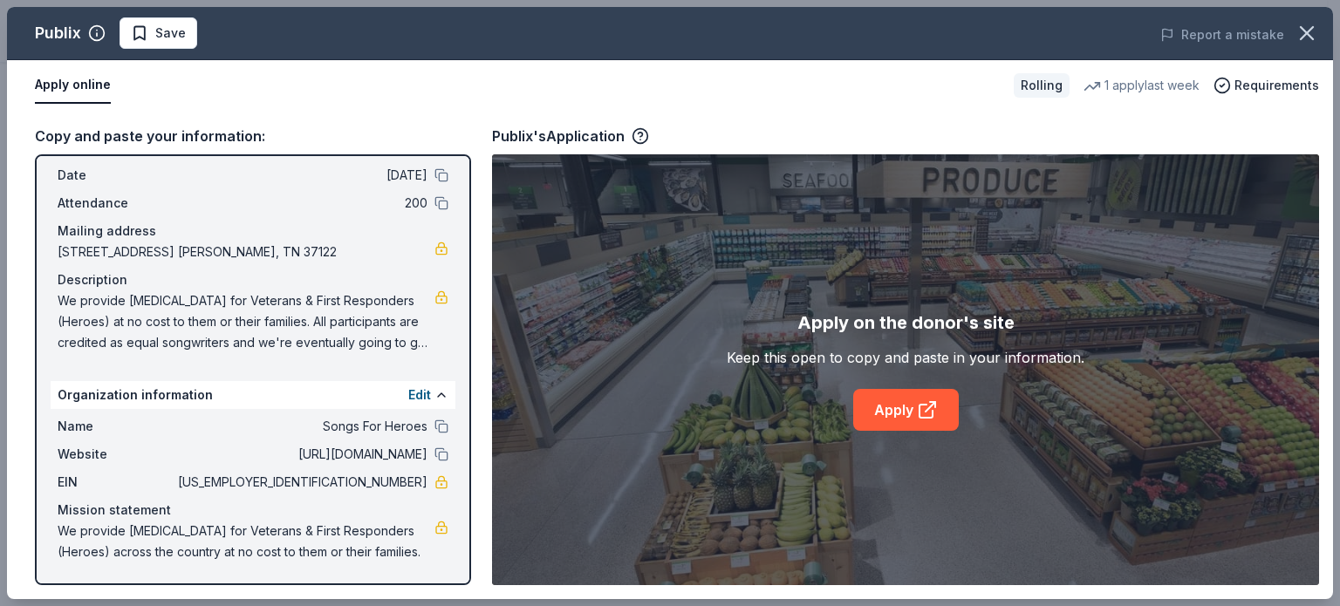
scroll to position [0, 0]
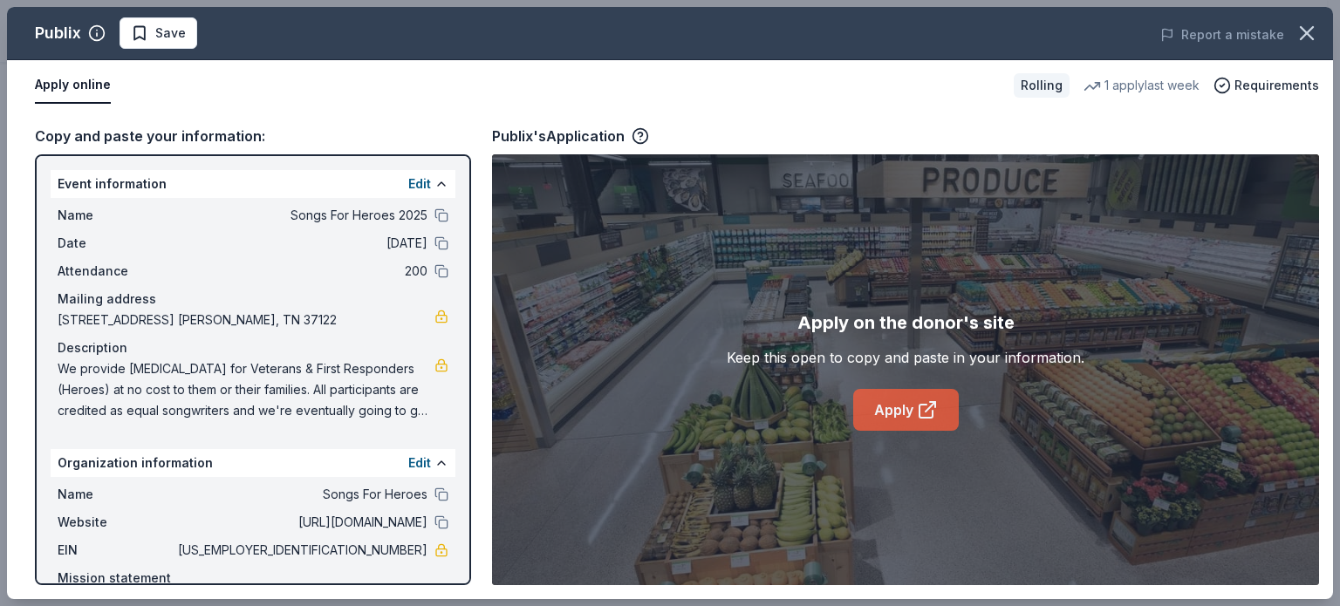
click at [902, 401] on link "Apply" at bounding box center [906, 410] width 106 height 42
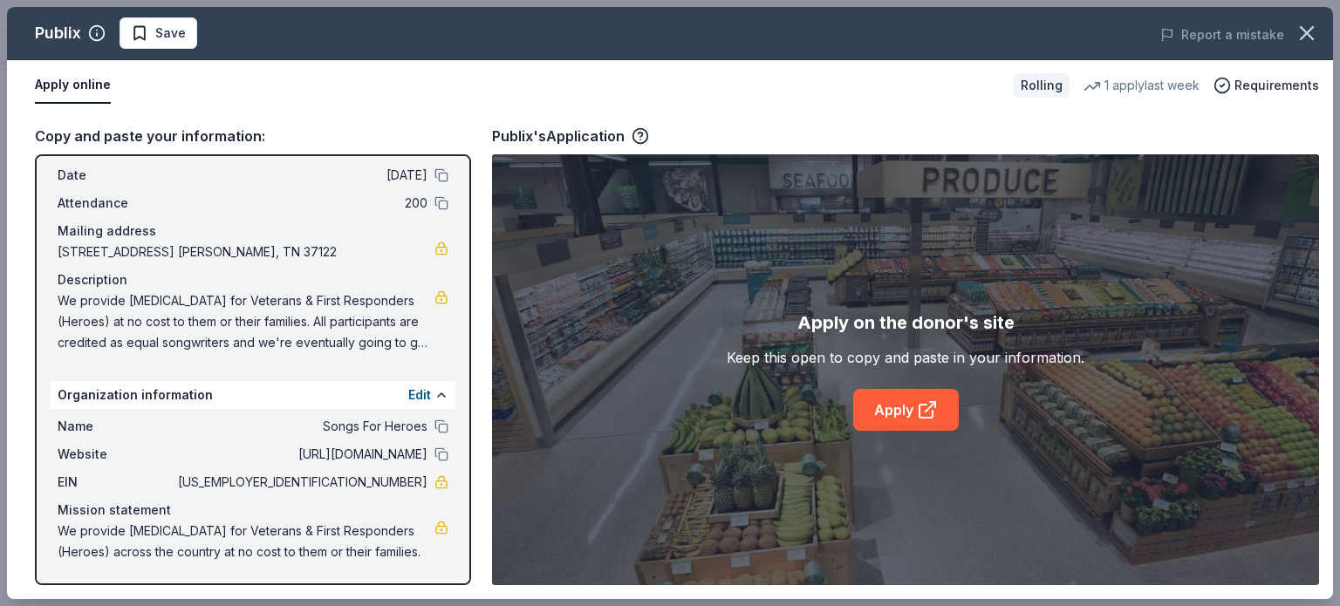
click at [325, 524] on span "We provide [MEDICAL_DATA] for Veterans & First Responders (Heroes) across the c…" at bounding box center [246, 542] width 377 height 42
click at [294, 315] on span "We provide [MEDICAL_DATA] for Veterans & First Responders (Heroes) at no cost t…" at bounding box center [246, 322] width 377 height 63
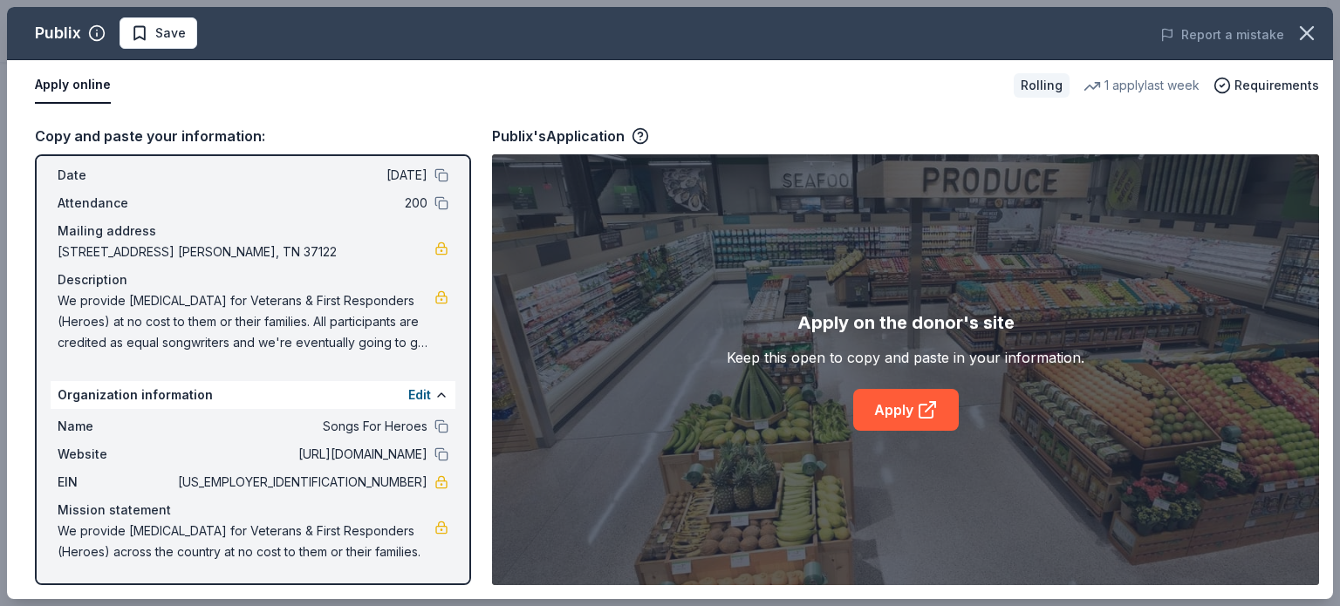
click at [294, 315] on span "We provide [MEDICAL_DATA] for Veterans & First Responders (Heroes) at no cost t…" at bounding box center [246, 322] width 377 height 63
